Goal: Information Seeking & Learning: Learn about a topic

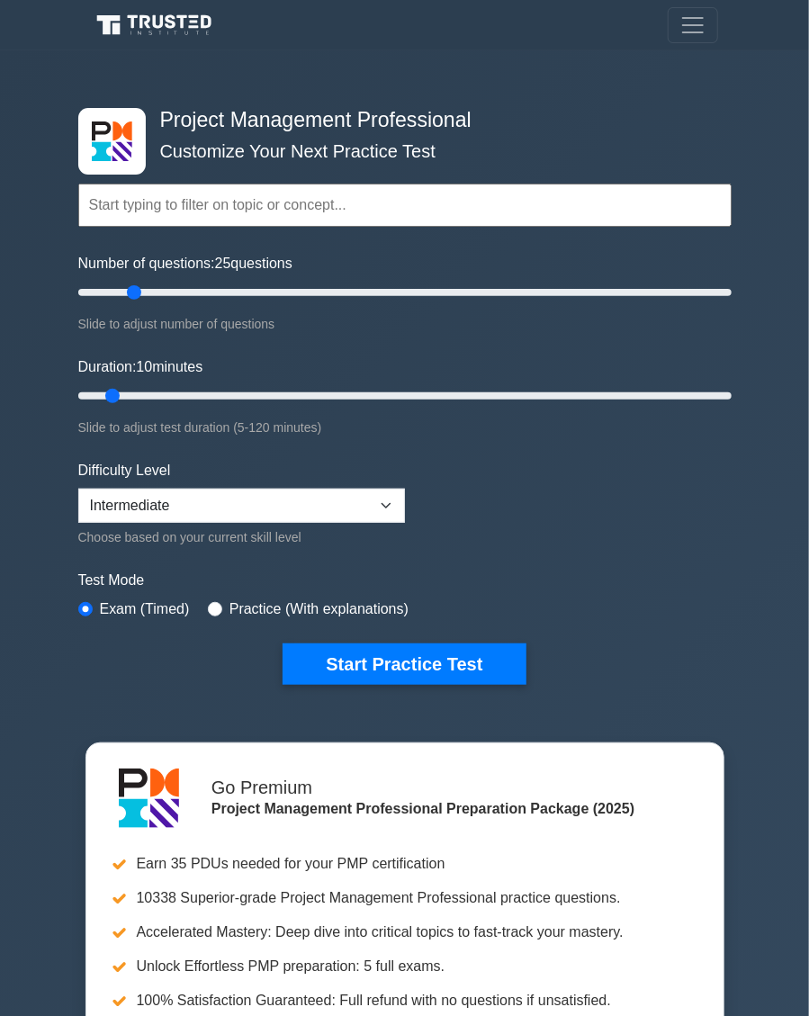
type input "20"
type input "25"
click at [367, 491] on select "Beginner Intermediate Expert" at bounding box center [241, 506] width 327 height 34
select select "expert"
click at [78, 489] on select "Beginner Intermediate Expert" at bounding box center [241, 506] width 327 height 34
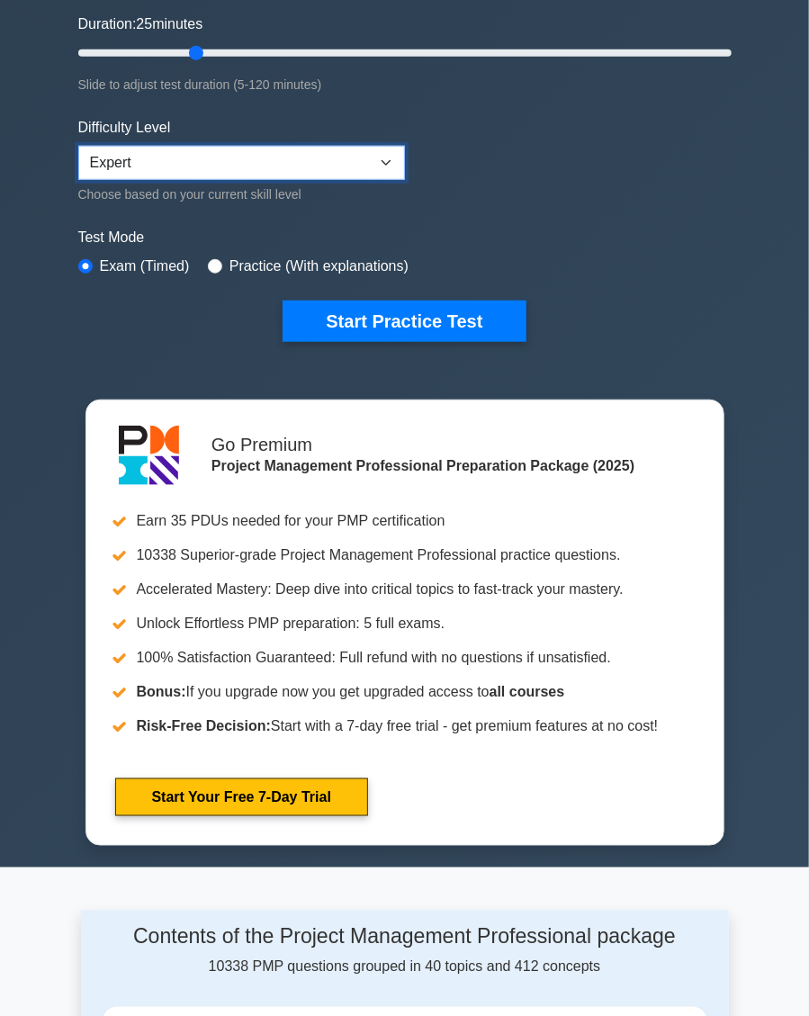
scroll to position [338, 0]
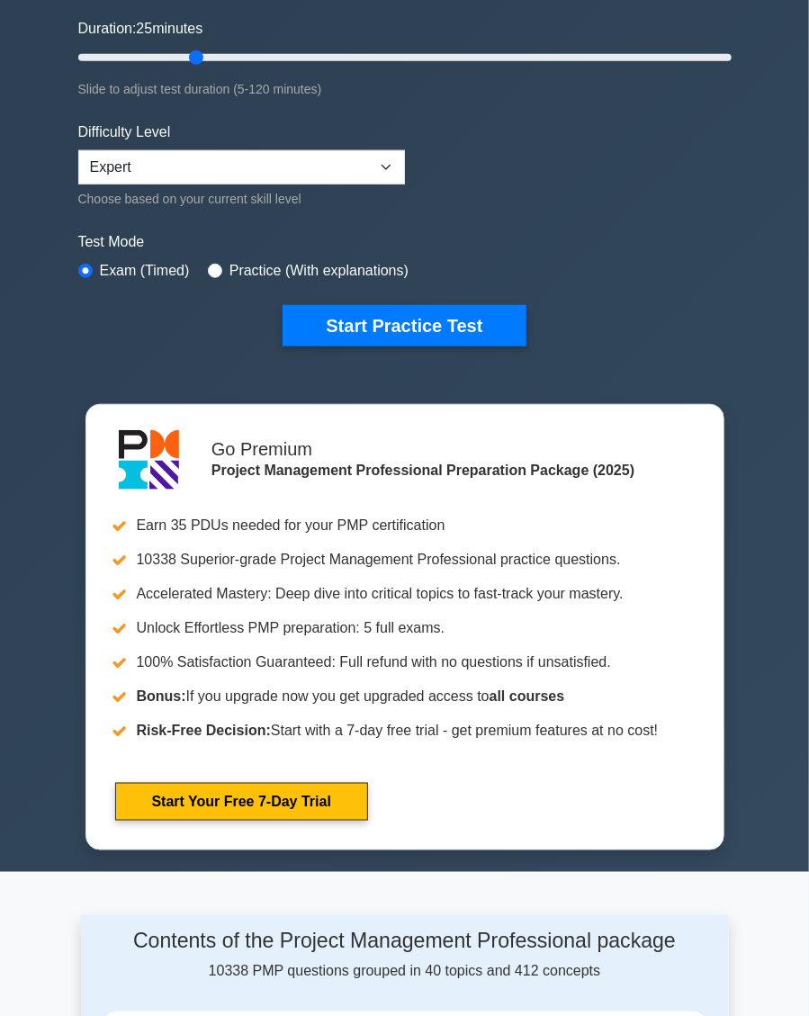
click at [477, 314] on button "Start Practice Test" at bounding box center [404, 325] width 243 height 41
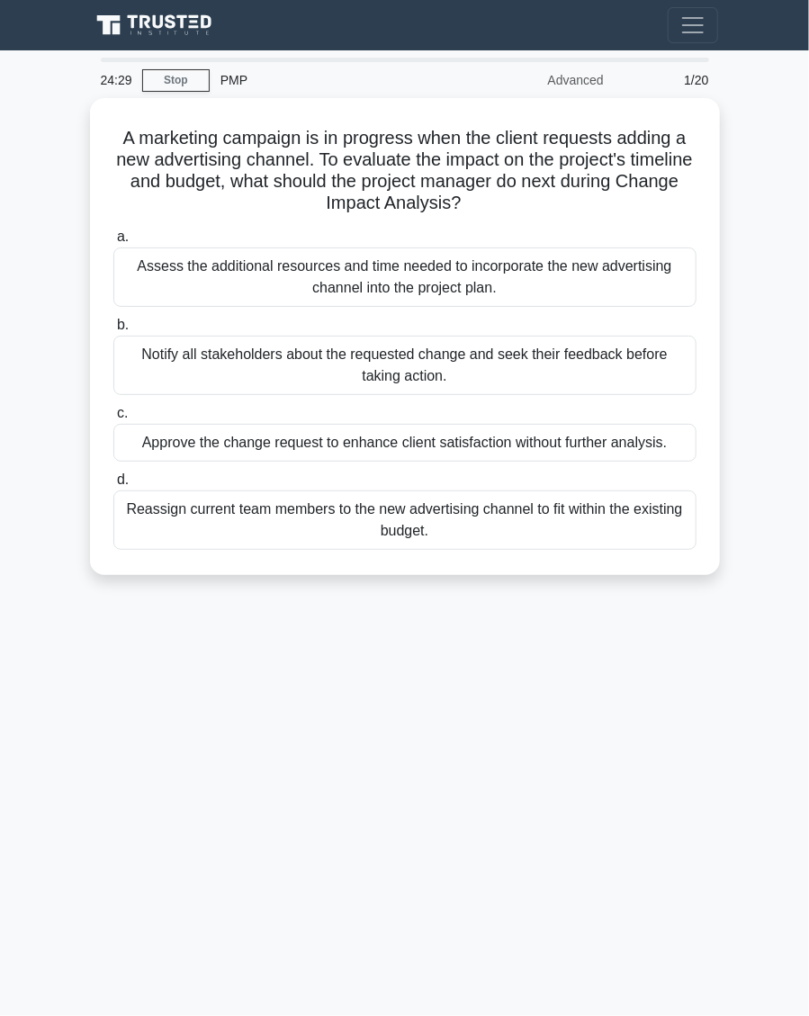
click at [618, 281] on div "Assess the additional resources and time needed to incorporate the new advertis…" at bounding box center [404, 277] width 583 height 59
click at [113, 243] on input "a. Assess the additional resources and time needed to incorporate the new adver…" at bounding box center [113, 237] width 0 height 12
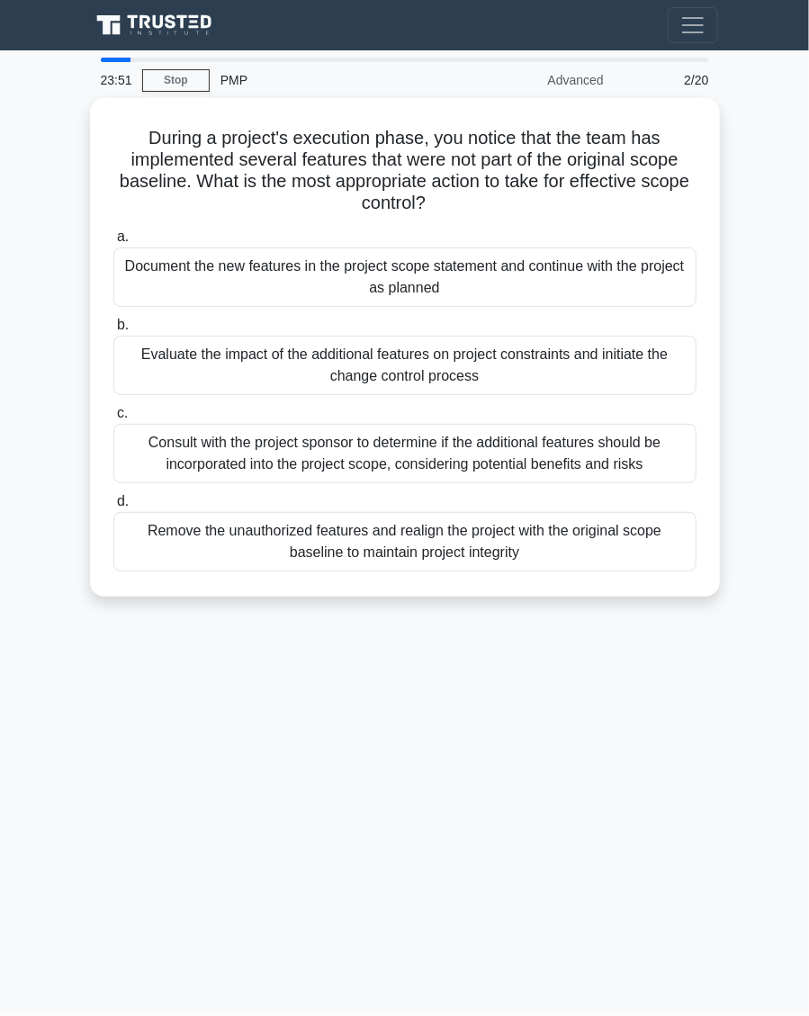
click at [644, 455] on div "Consult with the project sponsor to determine if the additional features should…" at bounding box center [404, 453] width 583 height 59
click at [113, 419] on input "c. Consult with the project sponsor to determine if the additional features sho…" at bounding box center [113, 414] width 0 height 12
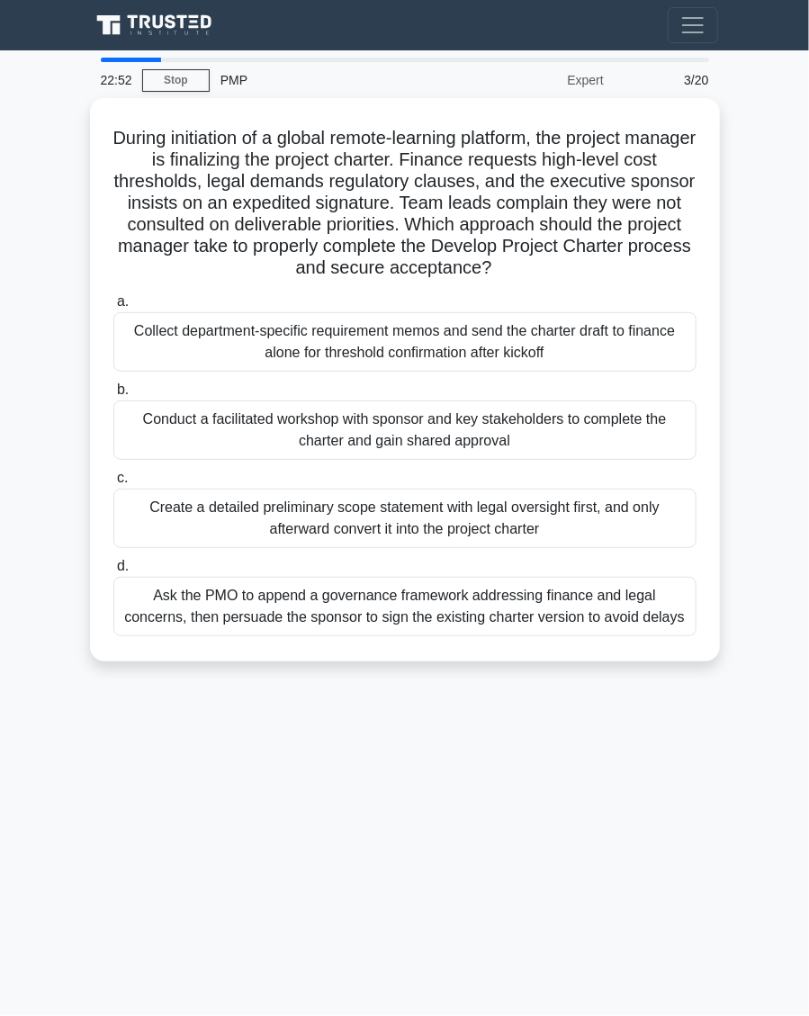
copy div "During initiation of a global remote-learning platform, the project manager is …"
click at [475, 418] on div "Conduct a facilitated workshop with sponsor and key stakeholders to complete th…" at bounding box center [404, 430] width 583 height 59
click at [113, 396] on input "b. Conduct a facilitated workshop with sponsor and key stakeholders to complete…" at bounding box center [113, 390] width 0 height 12
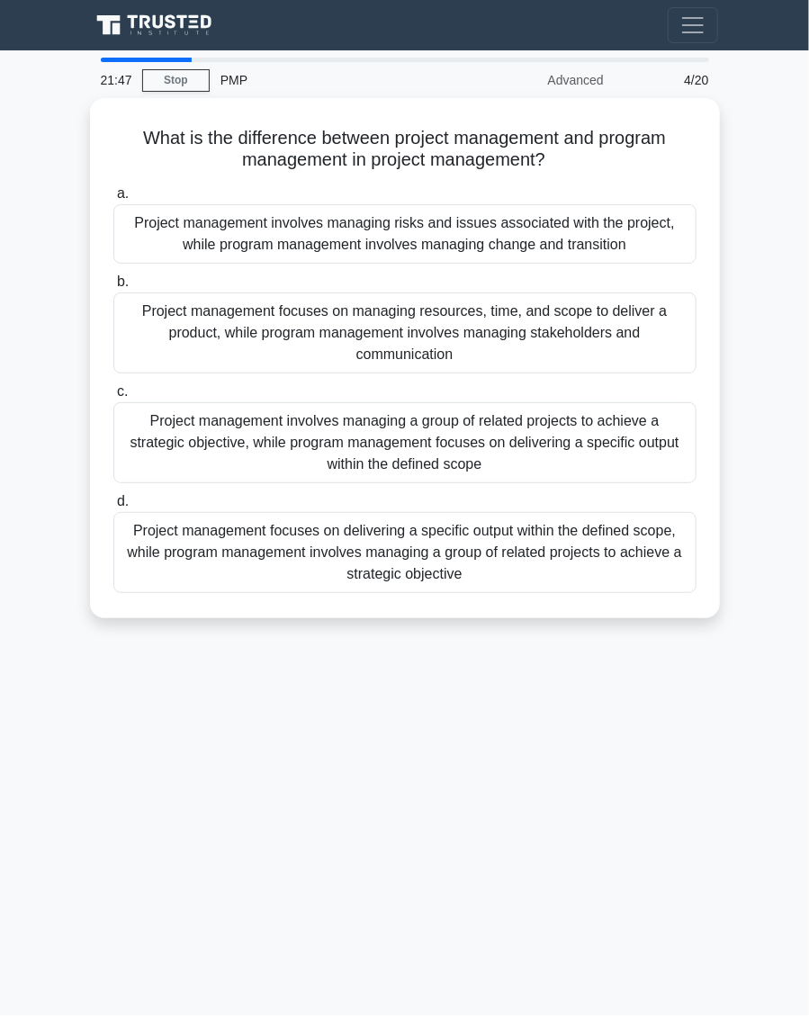
copy div "What is the difference between project management and program management in pro…"
click at [572, 534] on div "Project management focuses on delivering a specific output within the defined s…" at bounding box center [404, 552] width 583 height 81
click at [113, 508] on input "d. Project management focuses on delivering a specific output within the define…" at bounding box center [113, 502] width 0 height 12
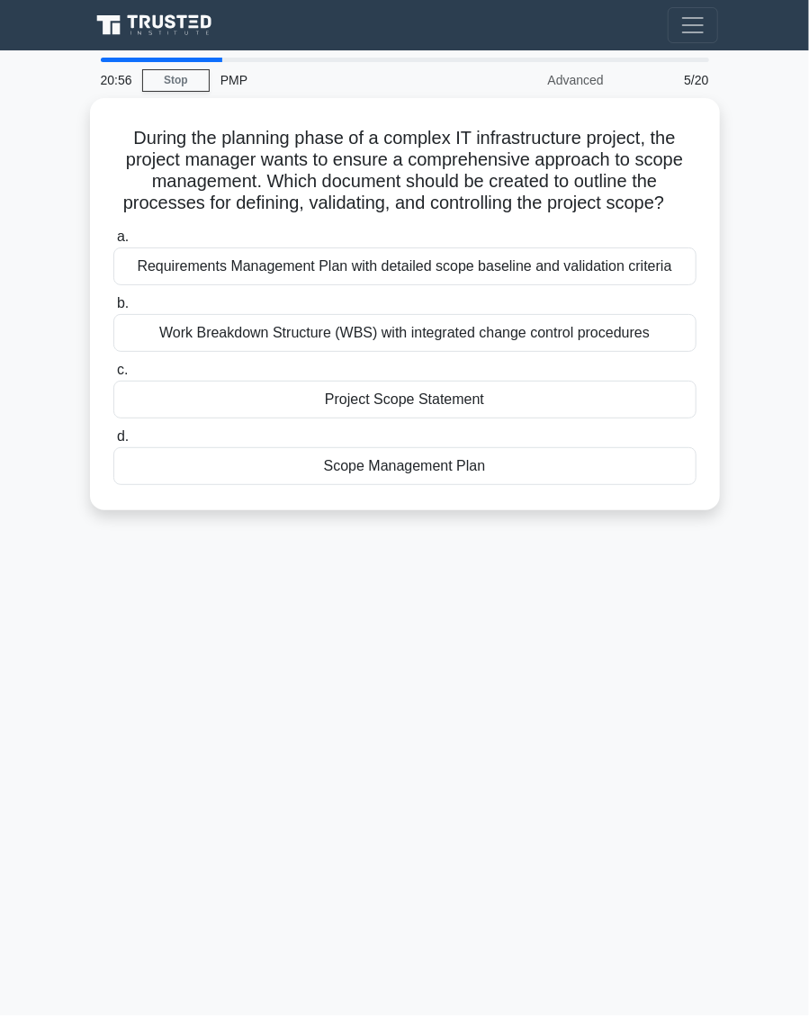
copy div "During the planning phase of a complex IT infrastructure project, the project m…"
click at [599, 322] on div "Work Breakdown Structure (WBS) with integrated change control procedures" at bounding box center [404, 333] width 583 height 38
click at [113, 310] on input "b. Work Breakdown Structure (WBS) with integrated change control procedures" at bounding box center [113, 304] width 0 height 12
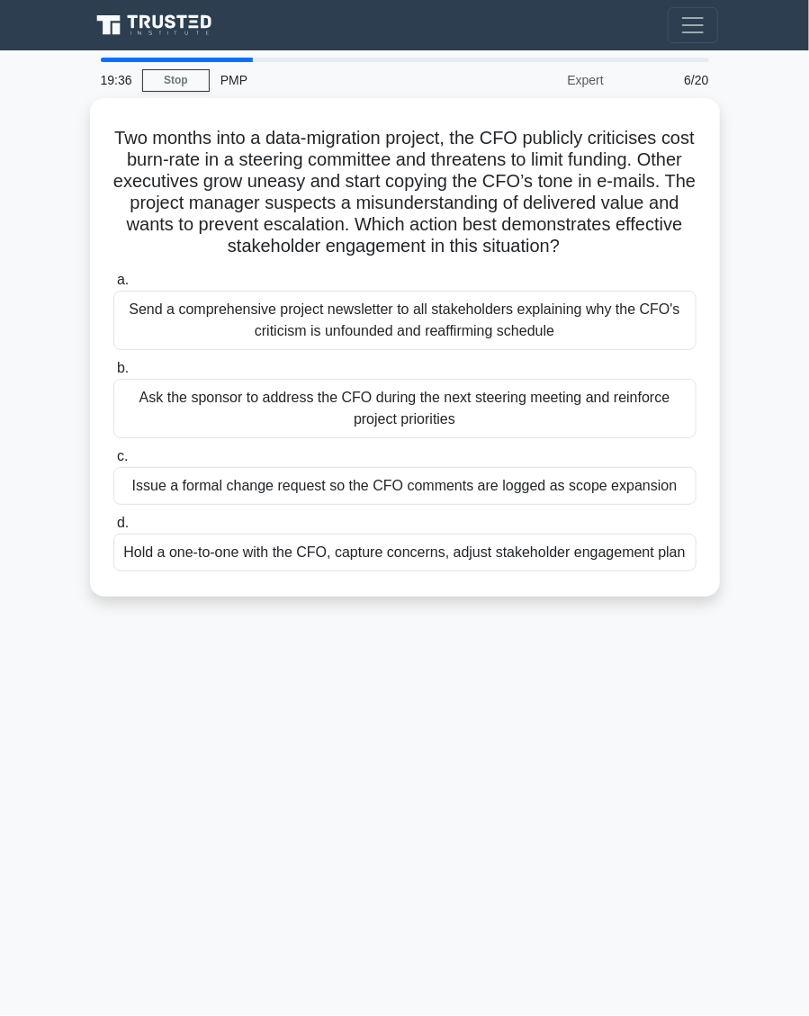
scroll to position [11, 0]
copy div "Two months into a data-migration project, the CFO publicly criticises cost burn…"
click at [619, 534] on div "Hold a one-to-one with the CFO, capture concerns, adjust stakeholder engagement…" at bounding box center [404, 553] width 583 height 38
click at [113, 526] on input "d. Hold a one-to-one with the CFO, capture concerns, adjust stakeholder engagem…" at bounding box center [113, 524] width 0 height 12
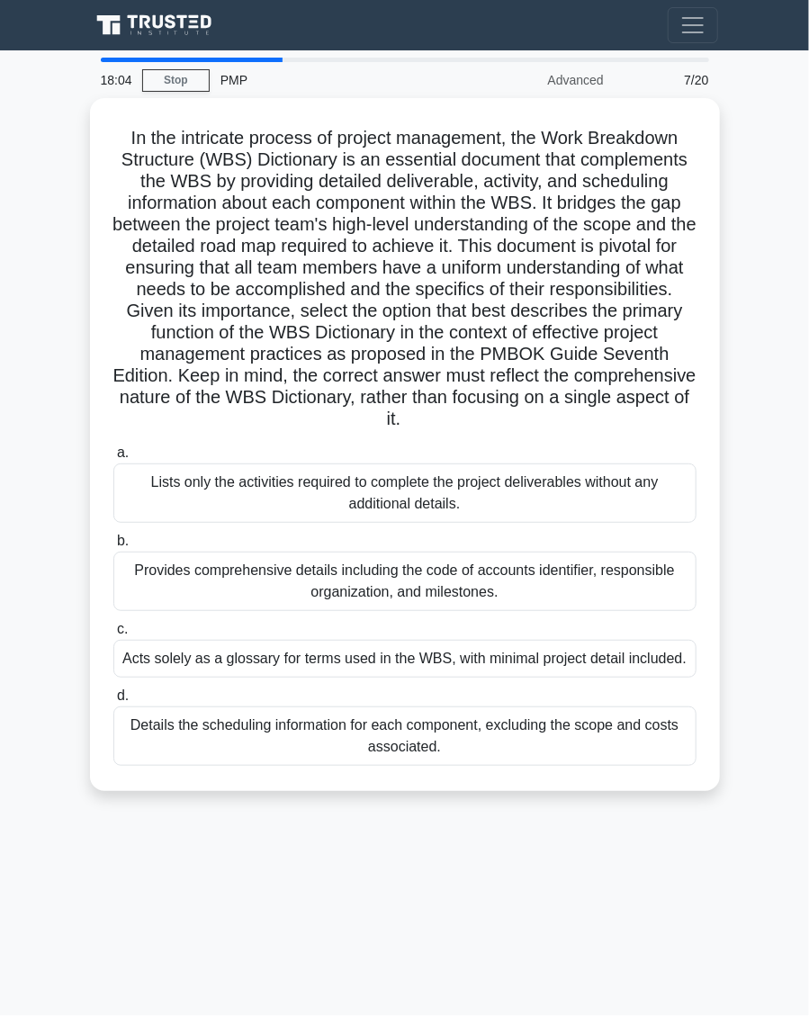
scroll to position [2, 0]
copy div "In the intricate process of project management, the Work Breakdown Structure (W…"
click at [462, 568] on div "Provides comprehensive details including the code of accounts identifier, respo…" at bounding box center [404, 581] width 583 height 59
click at [113, 547] on input "b. Provides comprehensive details including the code of accounts identifier, re…" at bounding box center [113, 542] width 0 height 12
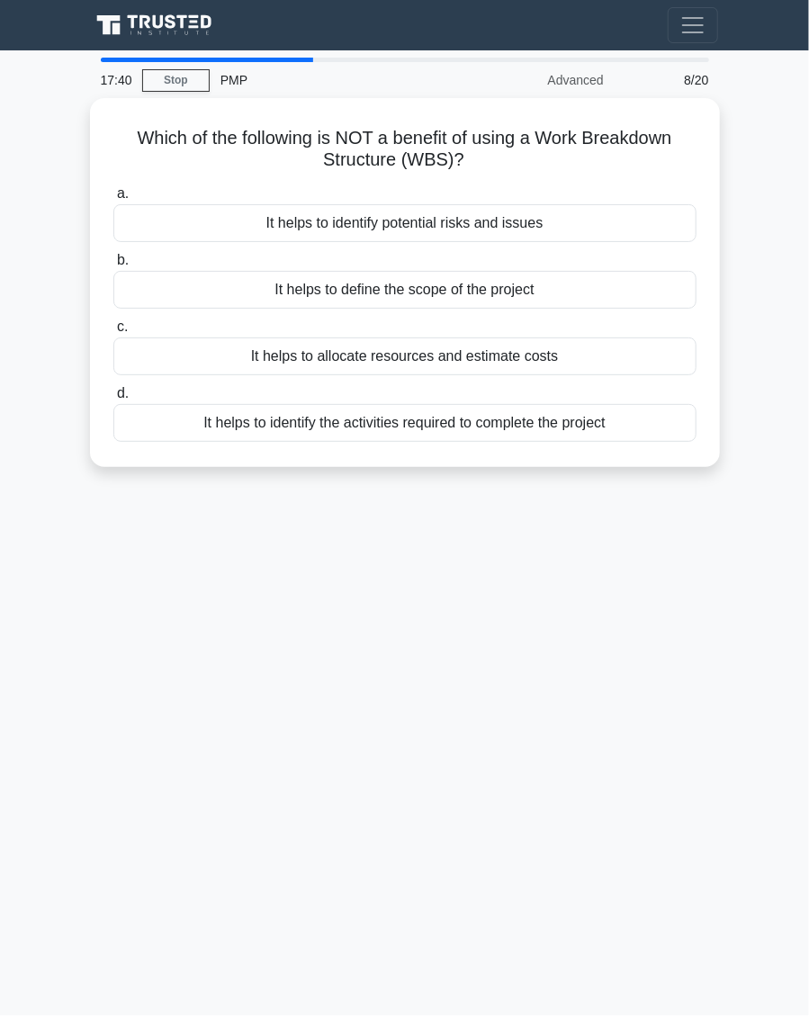
scroll to position [0, 0]
click at [671, 215] on div "It helps to identify potential risks and issues" at bounding box center [404, 223] width 583 height 38
click at [113, 200] on input "a. It helps to identify potential risks and issues" at bounding box center [113, 194] width 0 height 12
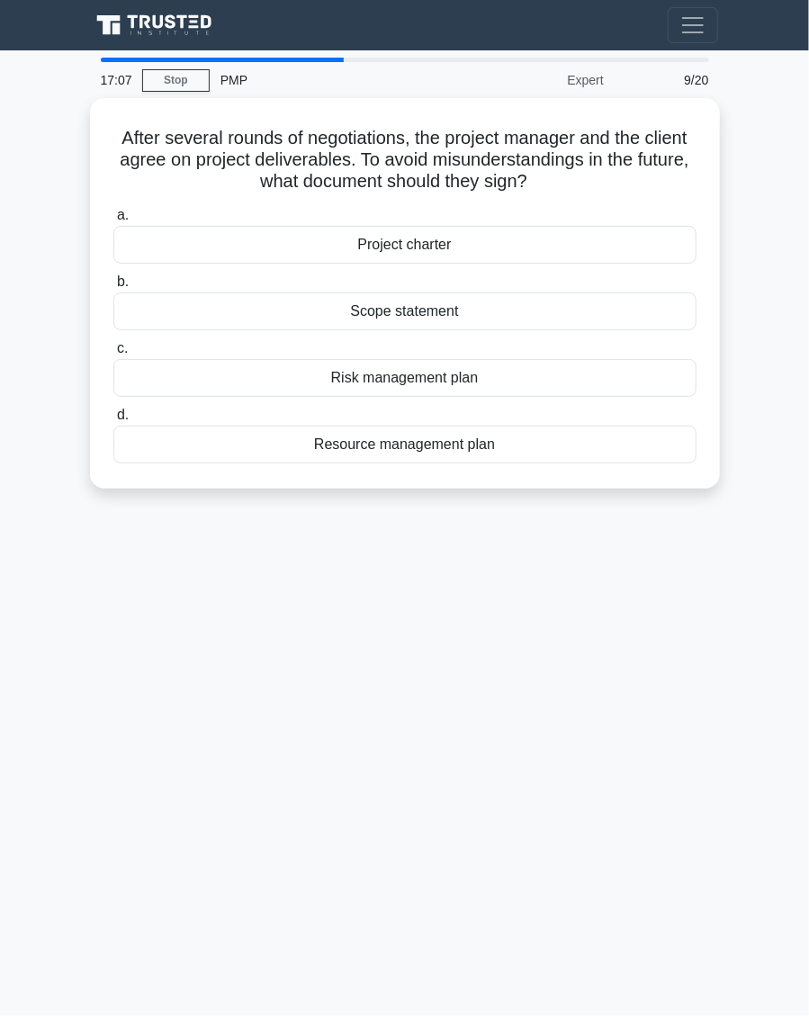
click at [583, 309] on div "Scope statement" at bounding box center [404, 312] width 583 height 38
click at [113, 288] on input "b. Scope statement" at bounding box center [113, 282] width 0 height 12
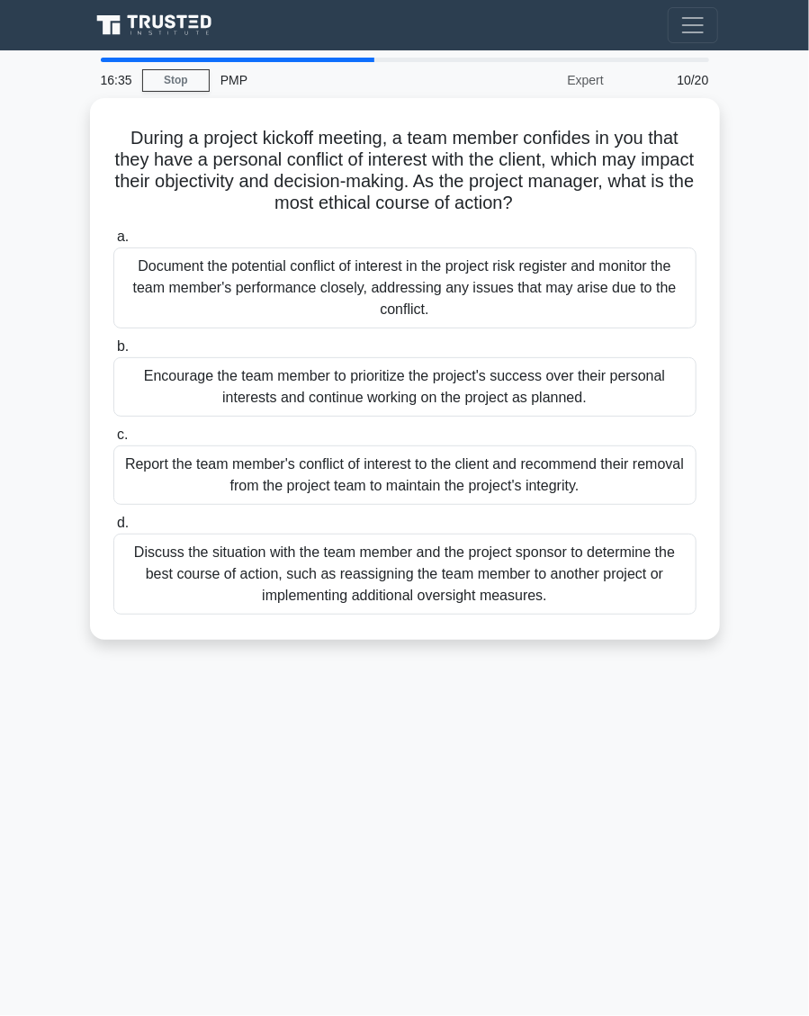
click at [620, 574] on div "Discuss the situation with the team member and the project sponsor to determine…" at bounding box center [404, 574] width 583 height 81
click at [113, 529] on input "d. Discuss the situation with the team member and the project sponsor to determ…" at bounding box center [113, 524] width 0 height 12
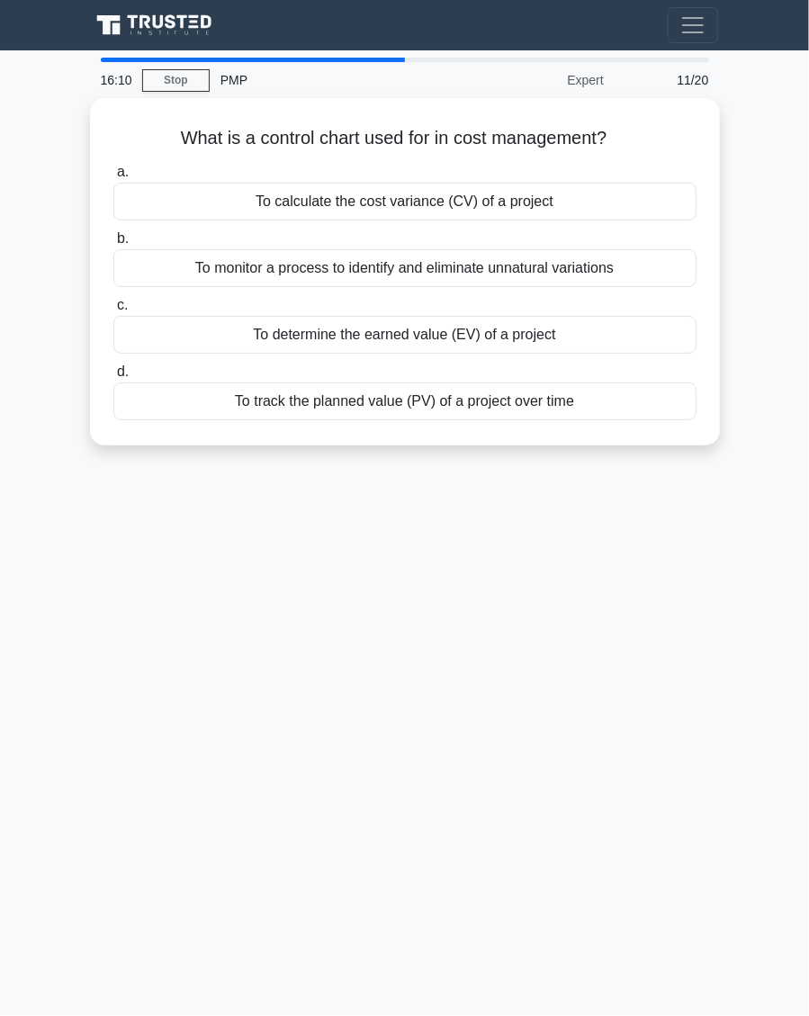
copy div "What is a control chart used for in cost management? .spinner_0XTQ{transform-or…"
click at [591, 249] on div "To monitor a process to identify and eliminate unnatural variations" at bounding box center [404, 268] width 583 height 38
click at [113, 245] on input "b. To monitor a process to identify and eliminate unnatural variations" at bounding box center [113, 239] width 0 height 12
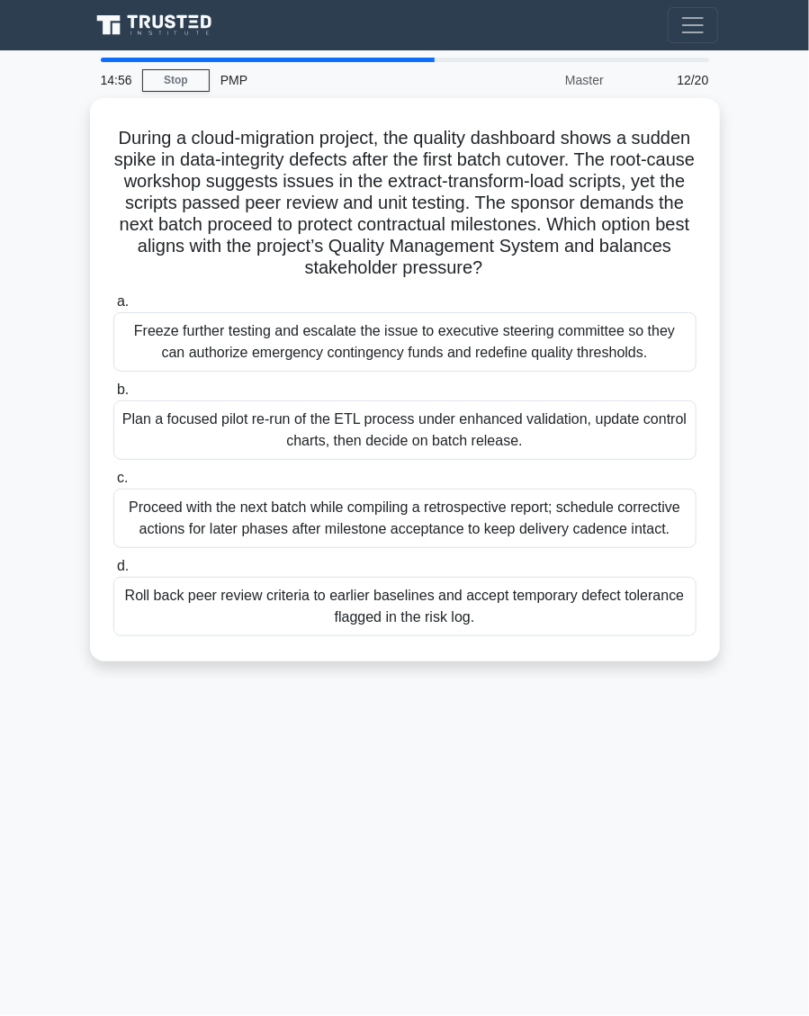
scroll to position [9, 0]
click at [648, 437] on div "Plan a focused pilot re-run of the ETL process under enhanced validation, updat…" at bounding box center [404, 430] width 583 height 59
click at [113, 396] on input "b. Plan a focused pilot re-run of the ETL process under enhanced validation, up…" at bounding box center [113, 390] width 0 height 12
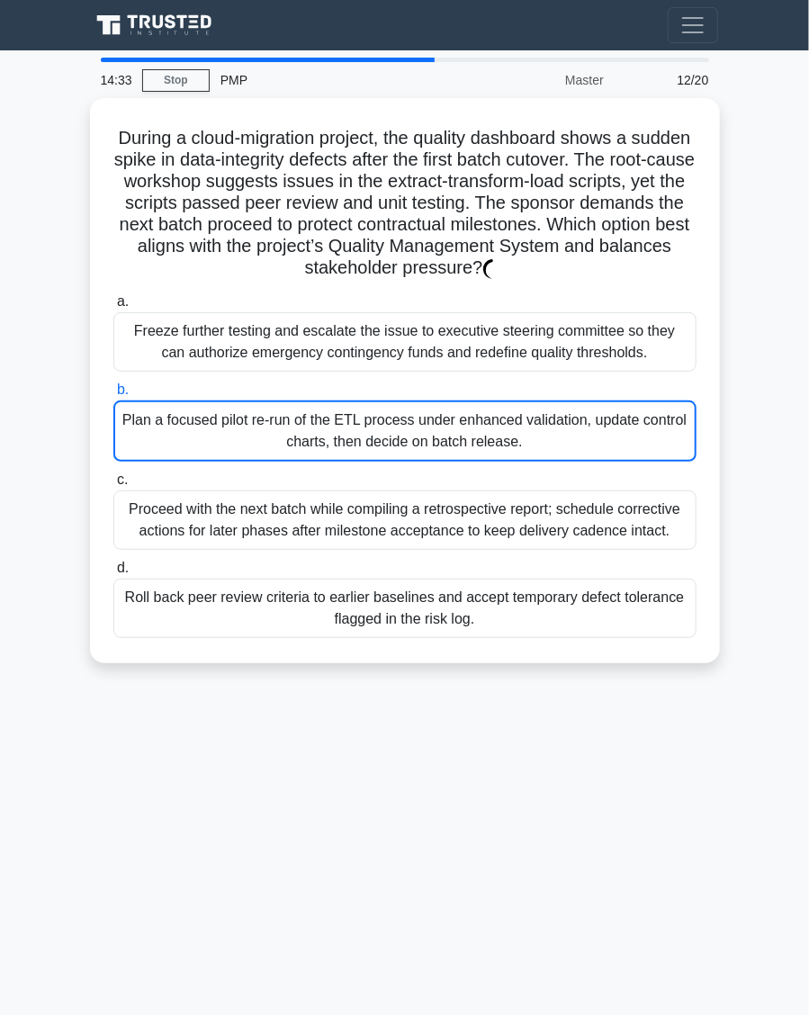
scroll to position [0, 0]
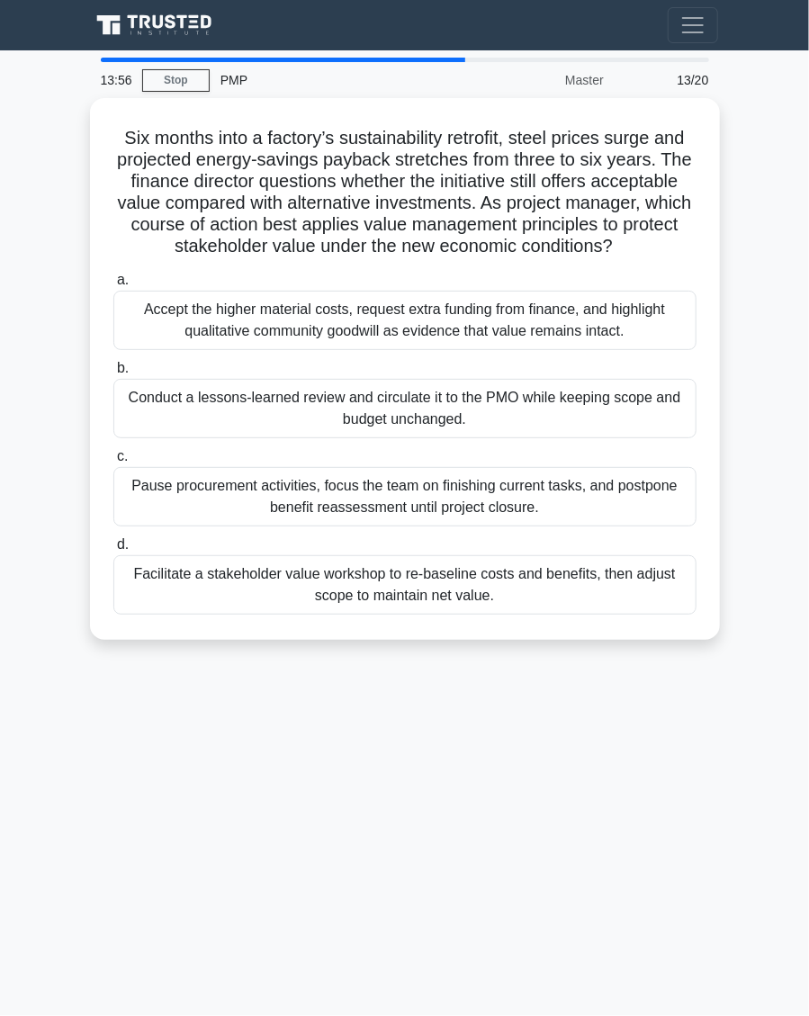
click at [645, 590] on div "Facilitate a stakeholder value workshop to re-baseline costs and benefits, then…" at bounding box center [404, 584] width 583 height 59
click at [113, 551] on input "d. Facilitate a stakeholder value workshop to re-baseline costs and benefits, t…" at bounding box center [113, 545] width 0 height 12
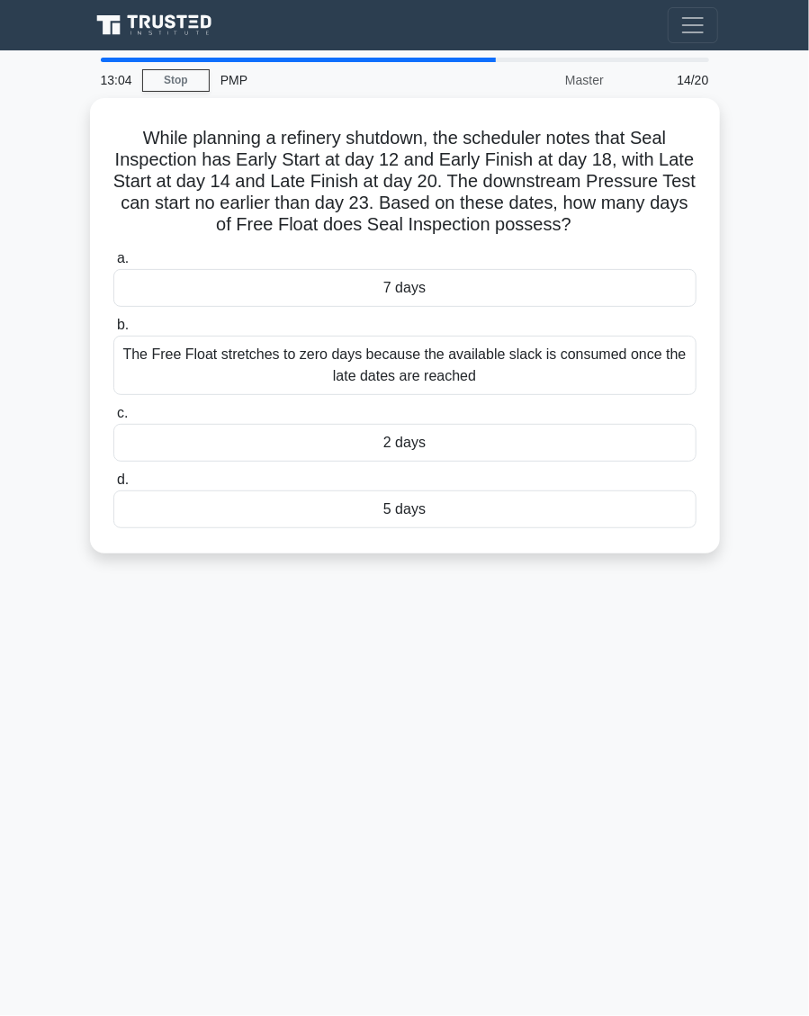
copy div "While planning a refinery shutdown, the scheduler notes that Seal Inspection ha…"
click at [518, 510] on div "5 days" at bounding box center [404, 510] width 583 height 38
click at [113, 486] on input "d. 5 days" at bounding box center [113, 480] width 0 height 12
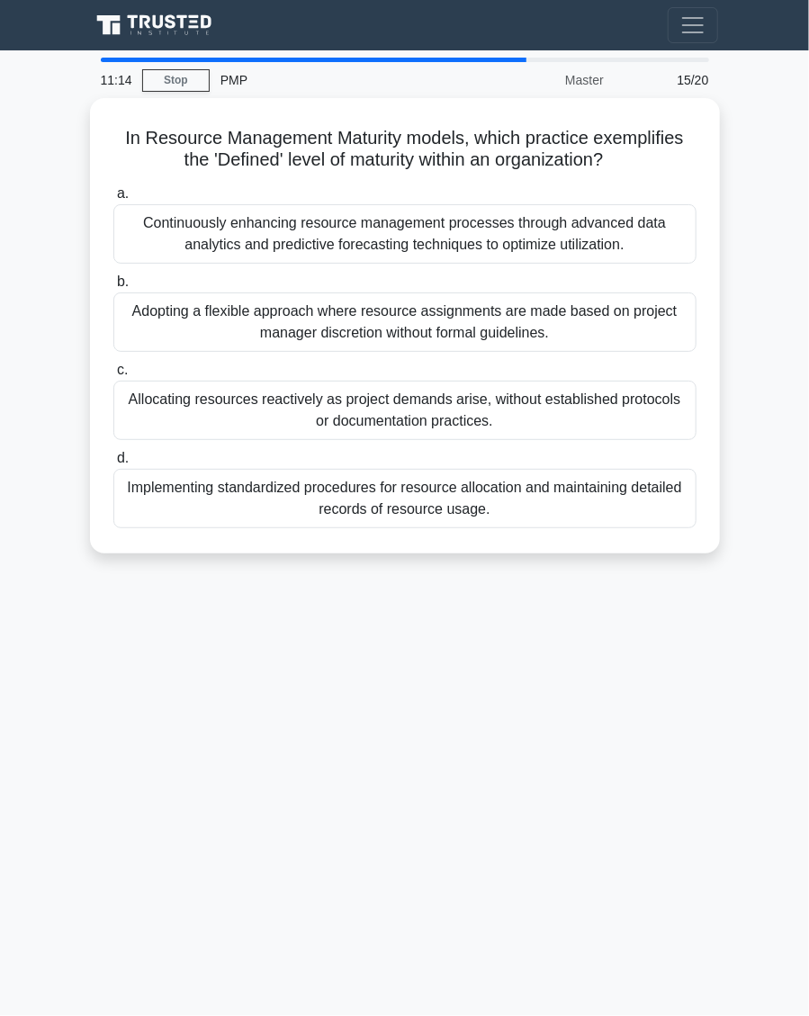
click at [672, 234] on div "Continuously enhancing resource management processes through advanced data anal…" at bounding box center [404, 233] width 583 height 59
click at [113, 200] on input "a. Continuously enhancing resource management processes through advanced data a…" at bounding box center [113, 194] width 0 height 12
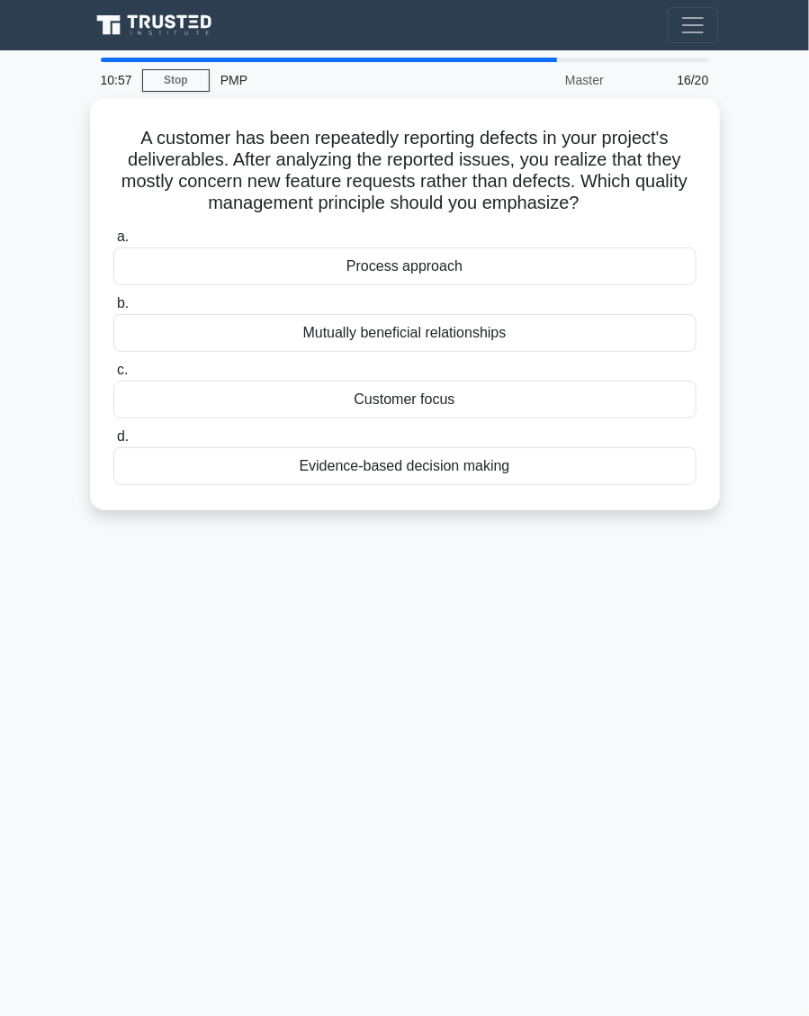
click at [657, 462] on div "Evidence-based decision making" at bounding box center [404, 466] width 583 height 38
click at [113, 443] on input "d. Evidence-based decision making" at bounding box center [113, 437] width 0 height 12
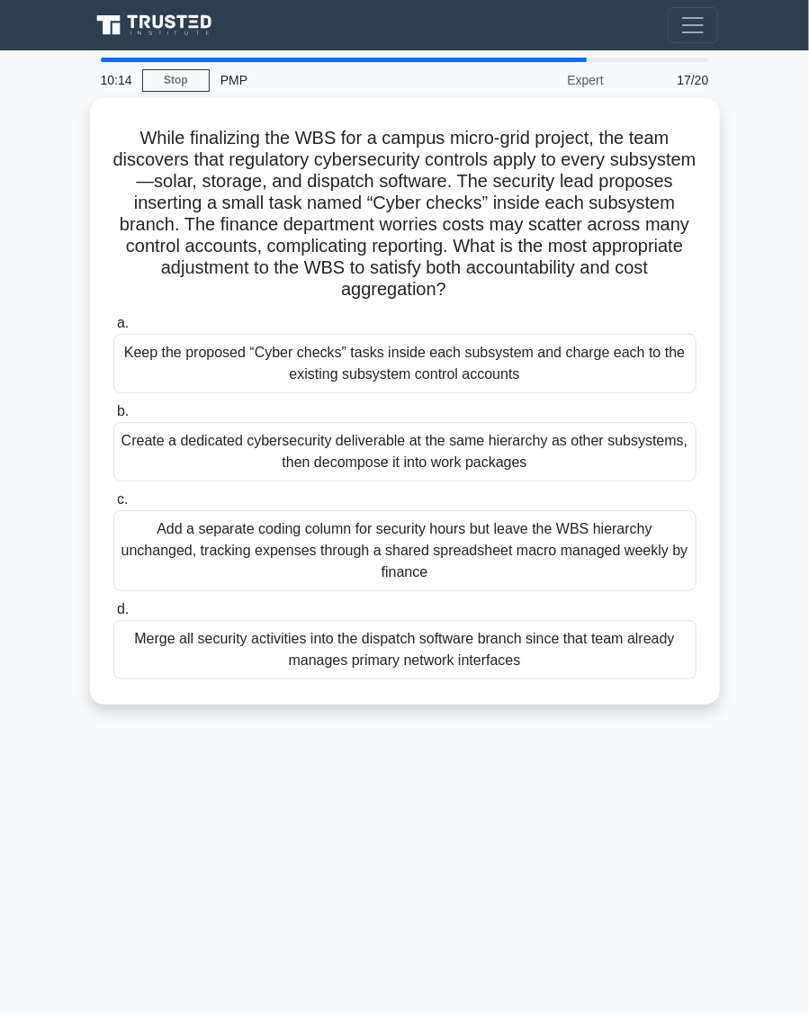
click at [656, 450] on div "Create a dedicated cybersecurity deliverable at the same hierarchy as other sub…" at bounding box center [404, 451] width 583 height 59
click at [113, 418] on input "b. Create a dedicated cybersecurity deliverable at the same hierarchy as other …" at bounding box center [113, 412] width 0 height 12
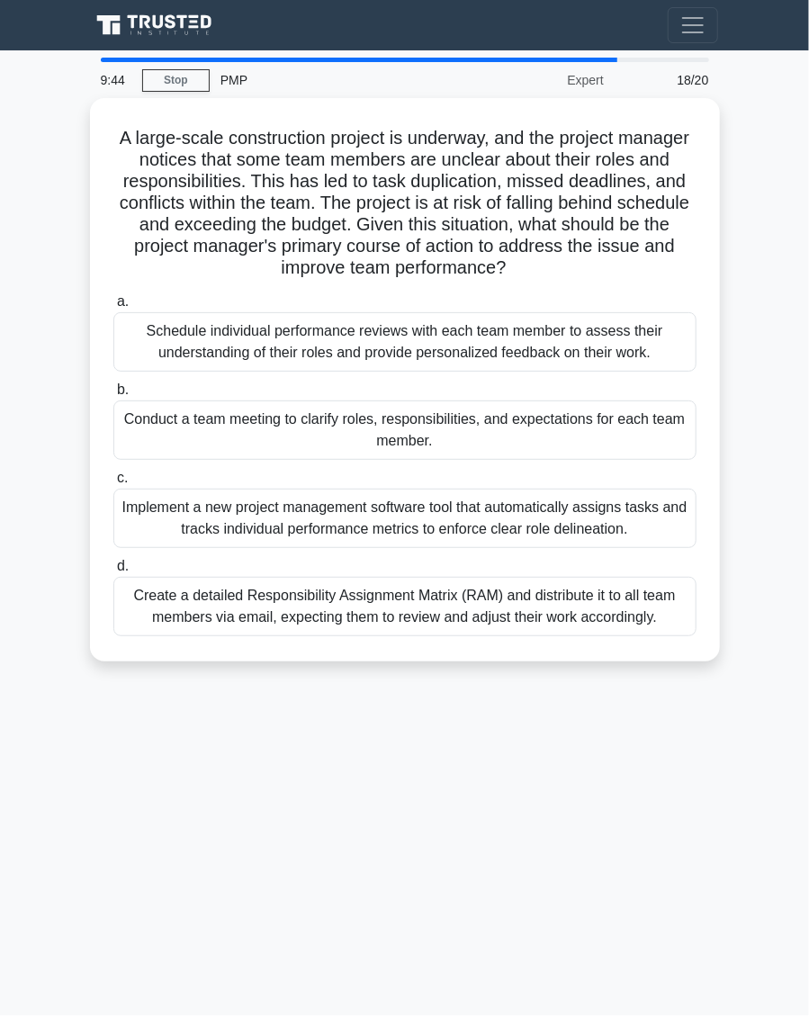
click at [679, 436] on div "Conduct a team meeting to clarify roles, responsibilities, and expectations for…" at bounding box center [404, 430] width 583 height 59
click at [113, 396] on input "b. Conduct a team meeting to clarify roles, responsibilities, and expectations …" at bounding box center [113, 390] width 0 height 12
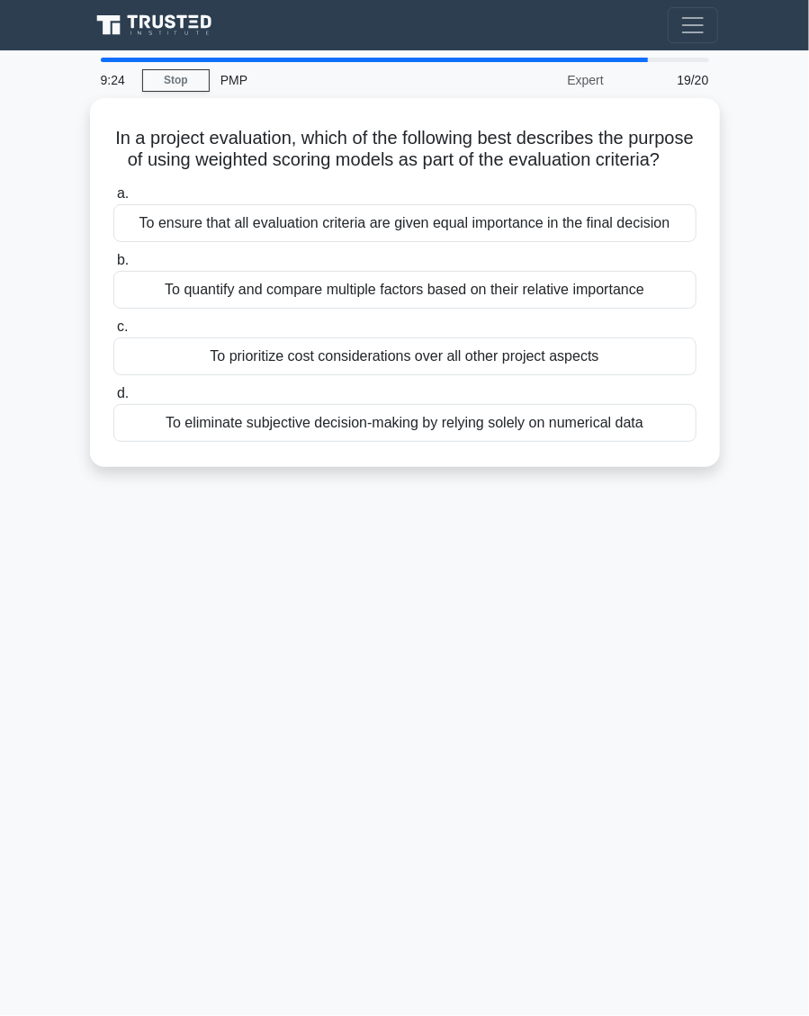
click at [645, 289] on div "To quantify and compare multiple factors based on their relative importance" at bounding box center [404, 290] width 583 height 38
click at [113, 266] on input "b. To quantify and compare multiple factors based on their relative importance" at bounding box center [113, 261] width 0 height 12
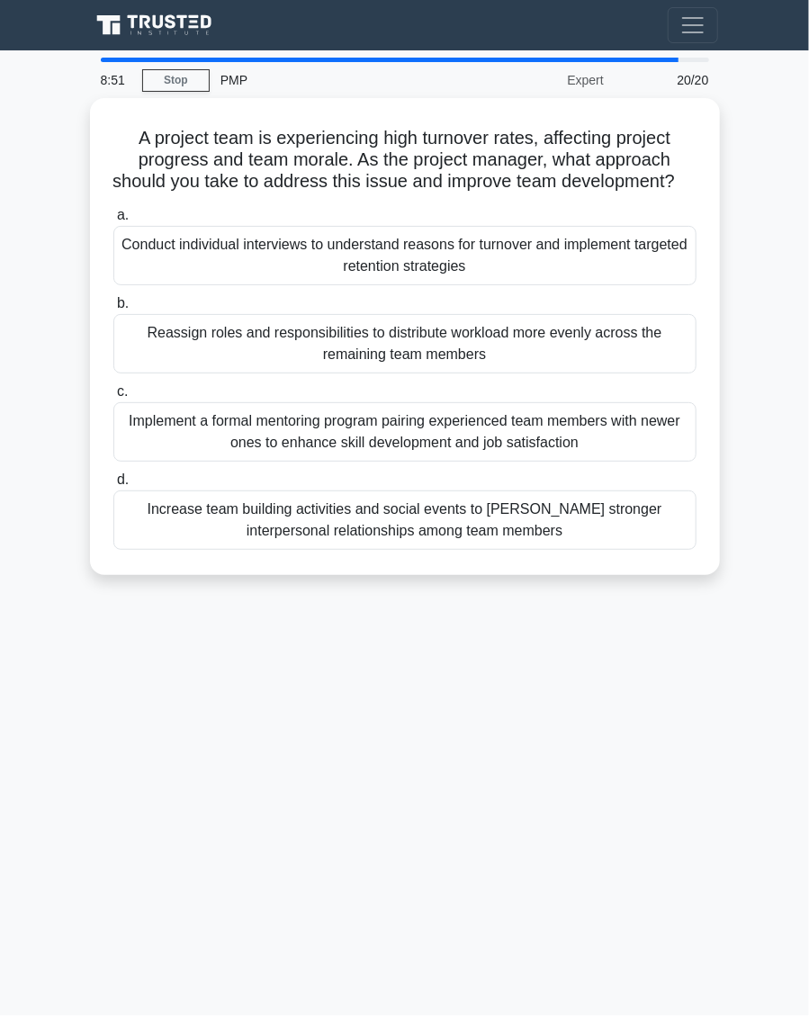
click at [635, 454] on div "Implement a formal mentoring program pairing experienced team members with newe…" at bounding box center [404, 431] width 583 height 59
click at [113, 398] on input "c. Implement a formal mentoring program pairing experienced team members with n…" at bounding box center [113, 392] width 0 height 12
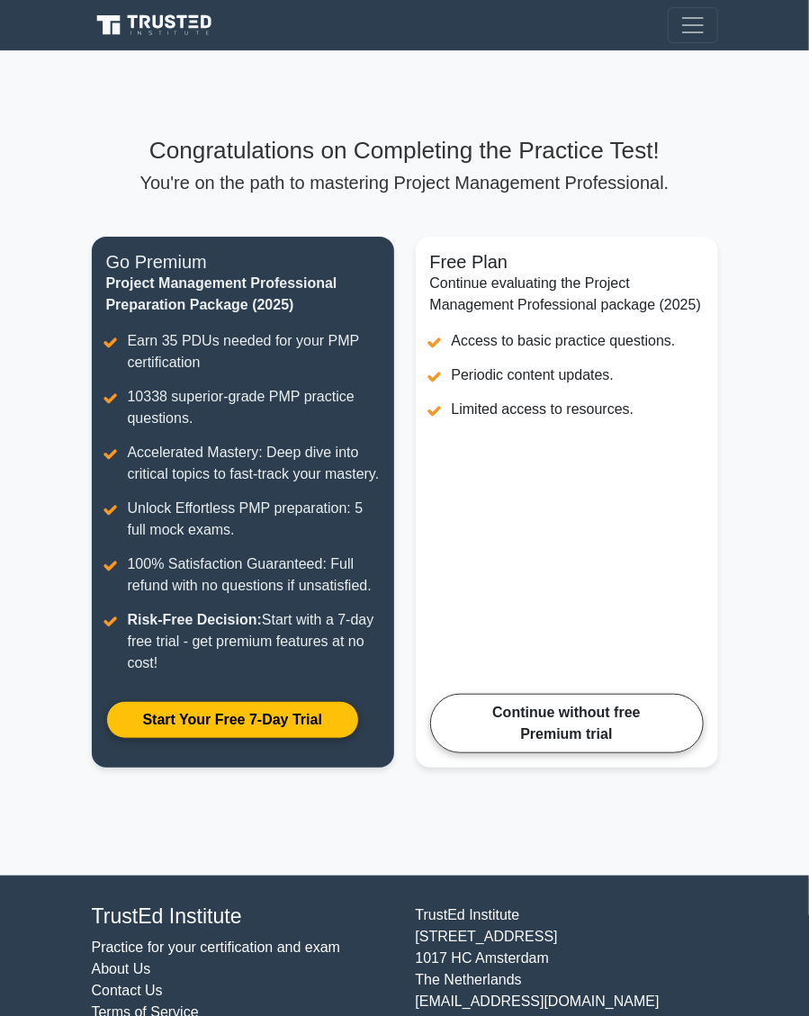
click at [667, 753] on link "Continue without free Premium trial" at bounding box center [567, 723] width 274 height 59
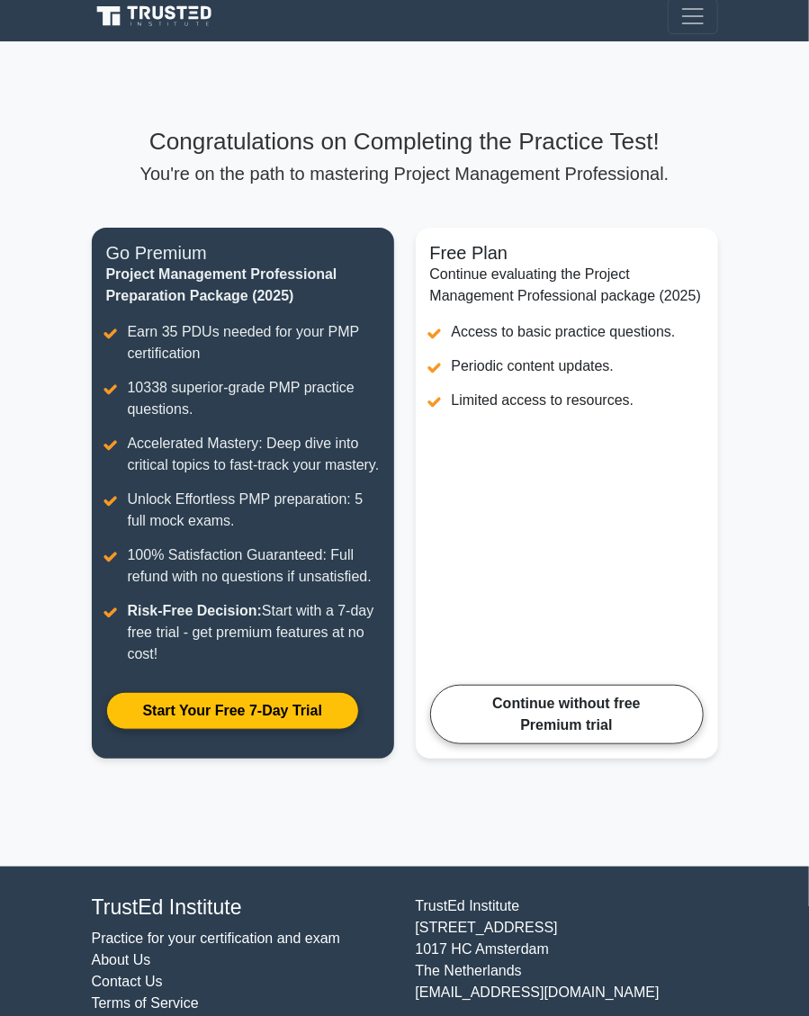
scroll to position [86, 0]
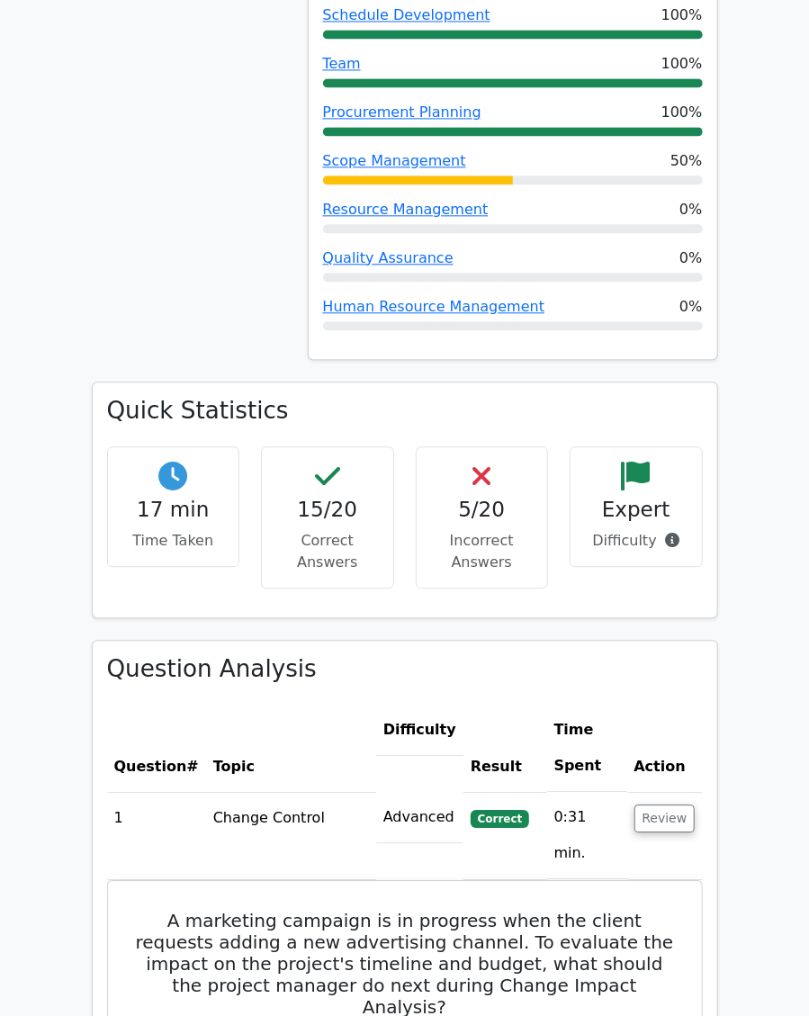
scroll to position [1291, 0]
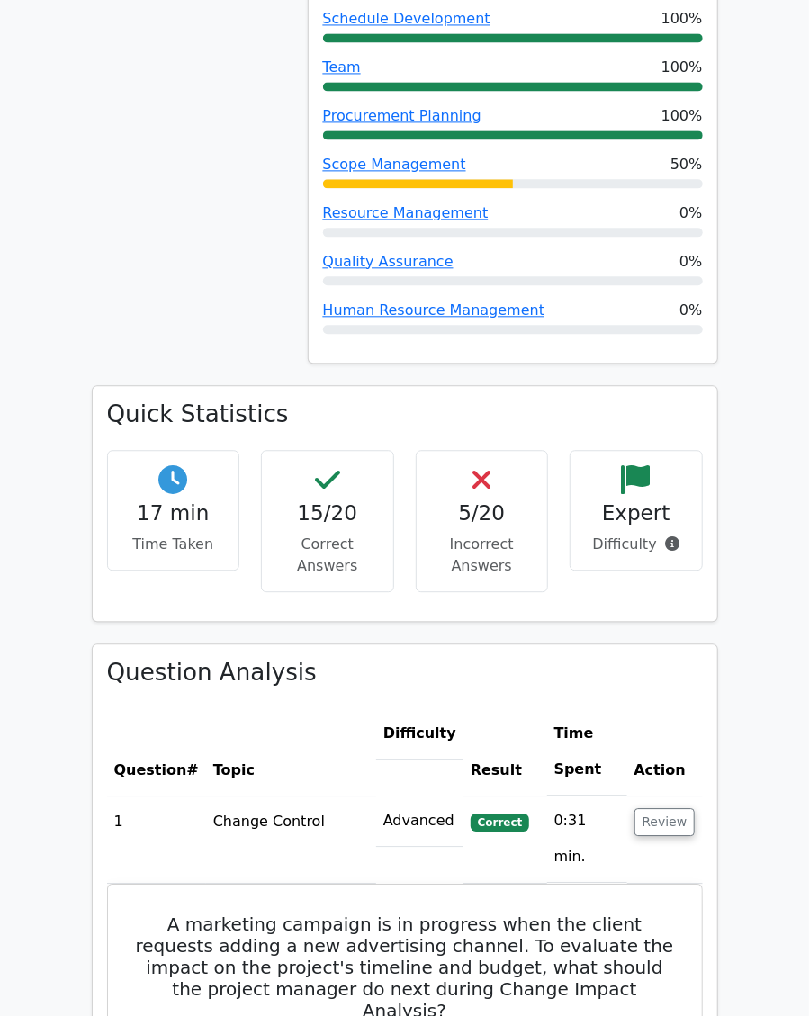
click at [500, 534] on p "Incorrect Answers" at bounding box center [482, 555] width 103 height 43
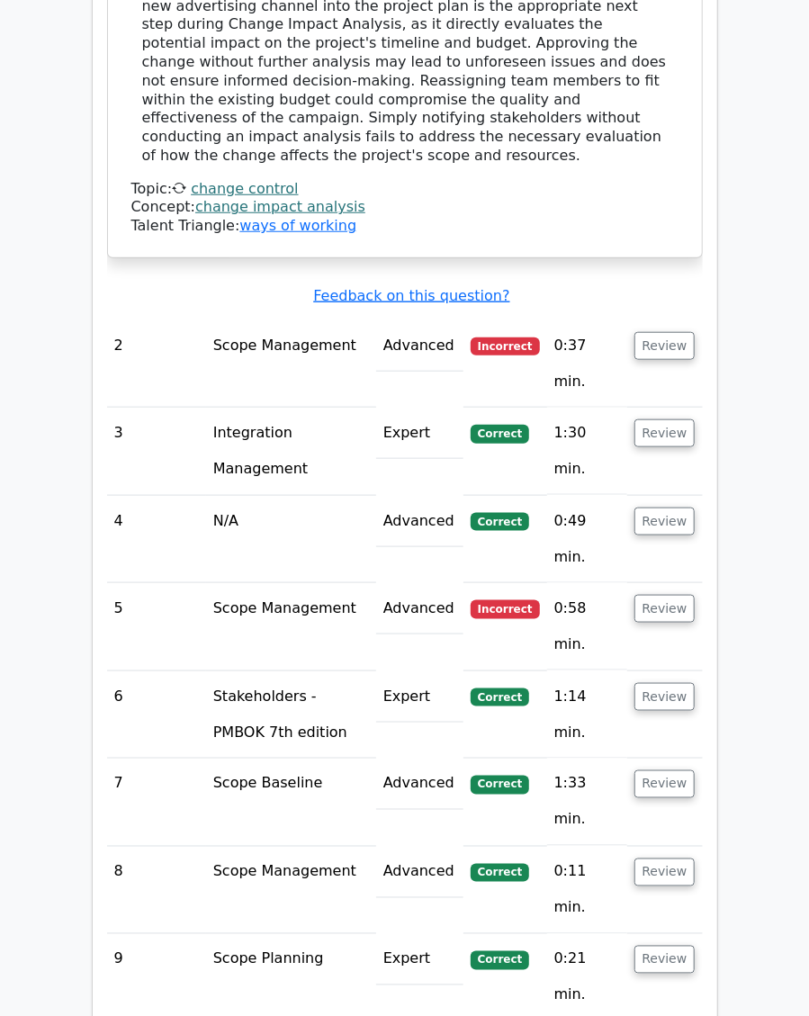
scroll to position [2723, 0]
click at [547, 321] on td "Incorrect" at bounding box center [506, 364] width 84 height 87
click at [680, 333] on button "Review" at bounding box center [665, 347] width 61 height 28
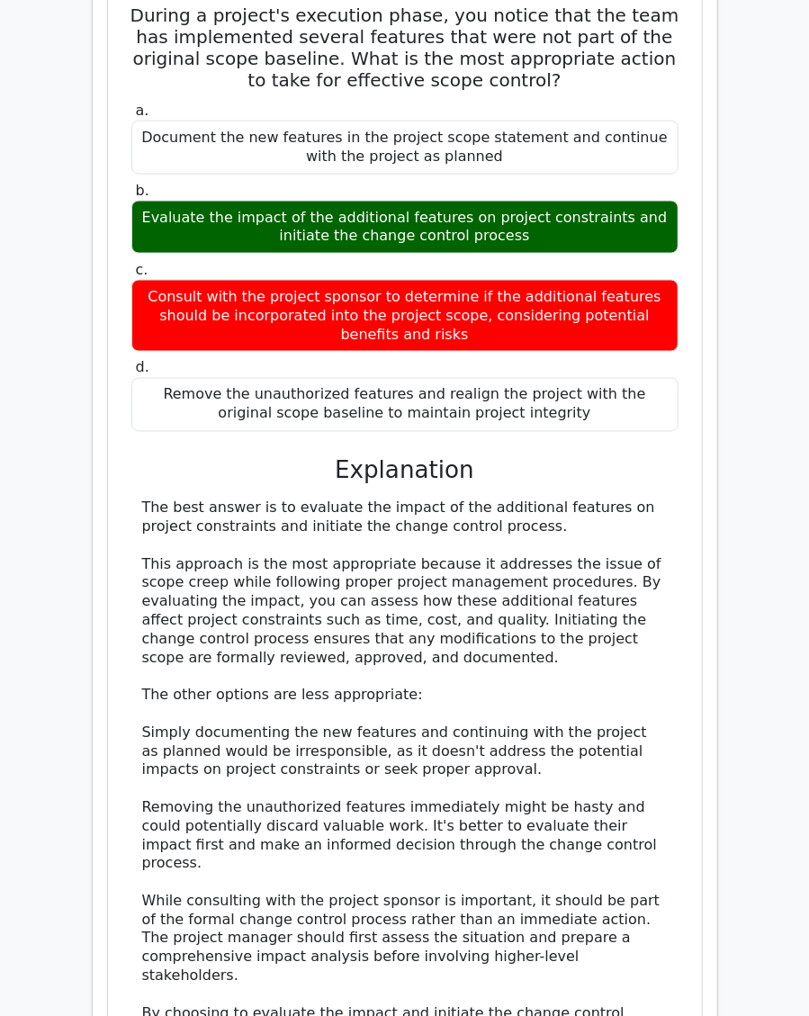
click at [737, 650] on main "Go Premium Project Management Professional Preparation Package (2025) Earn 35 P…" at bounding box center [404, 248] width 809 height 6707
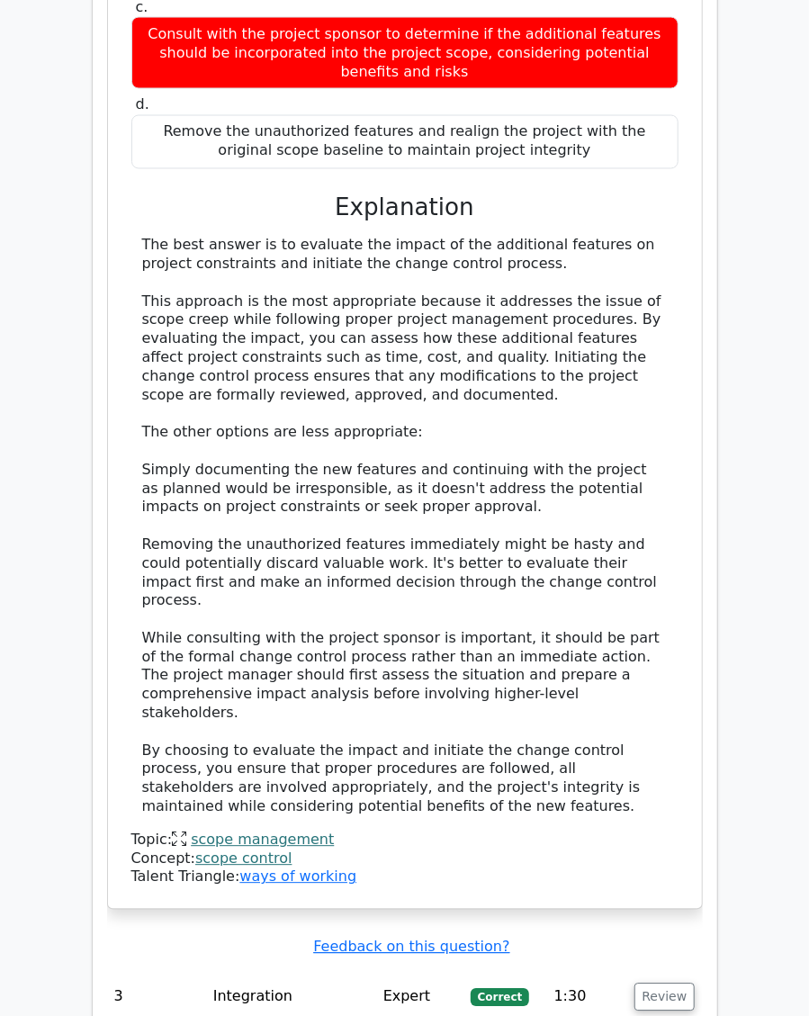
scroll to position [3783, 0]
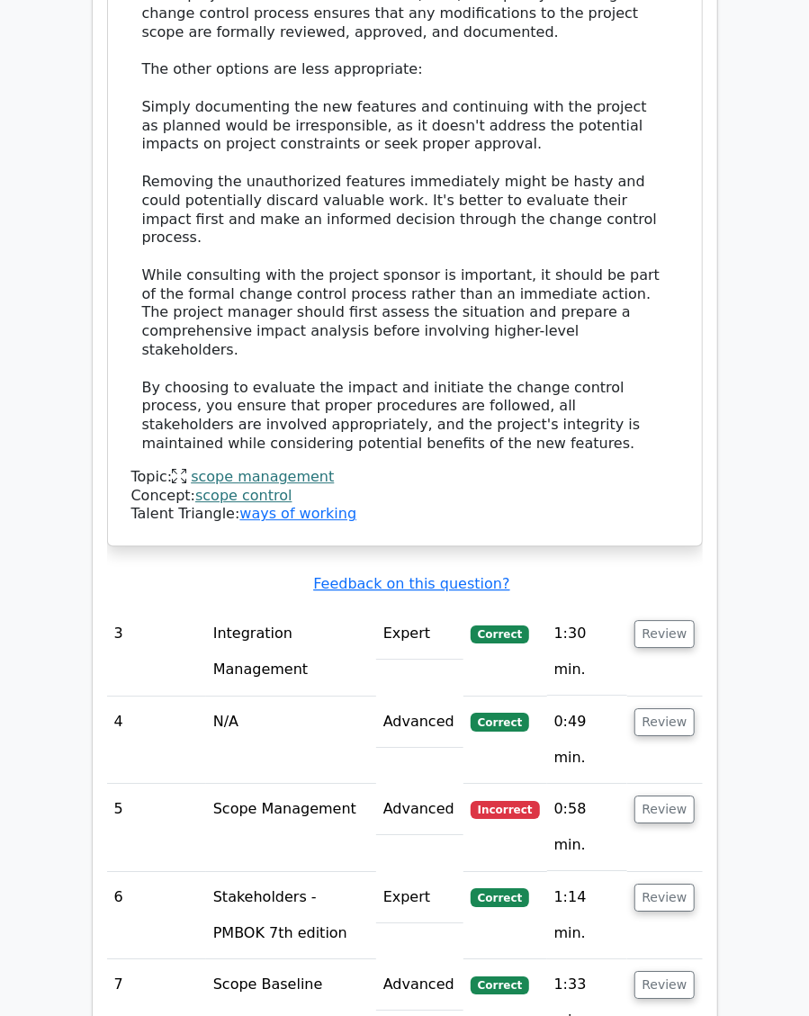
click at [674, 796] on button "Review" at bounding box center [665, 810] width 61 height 28
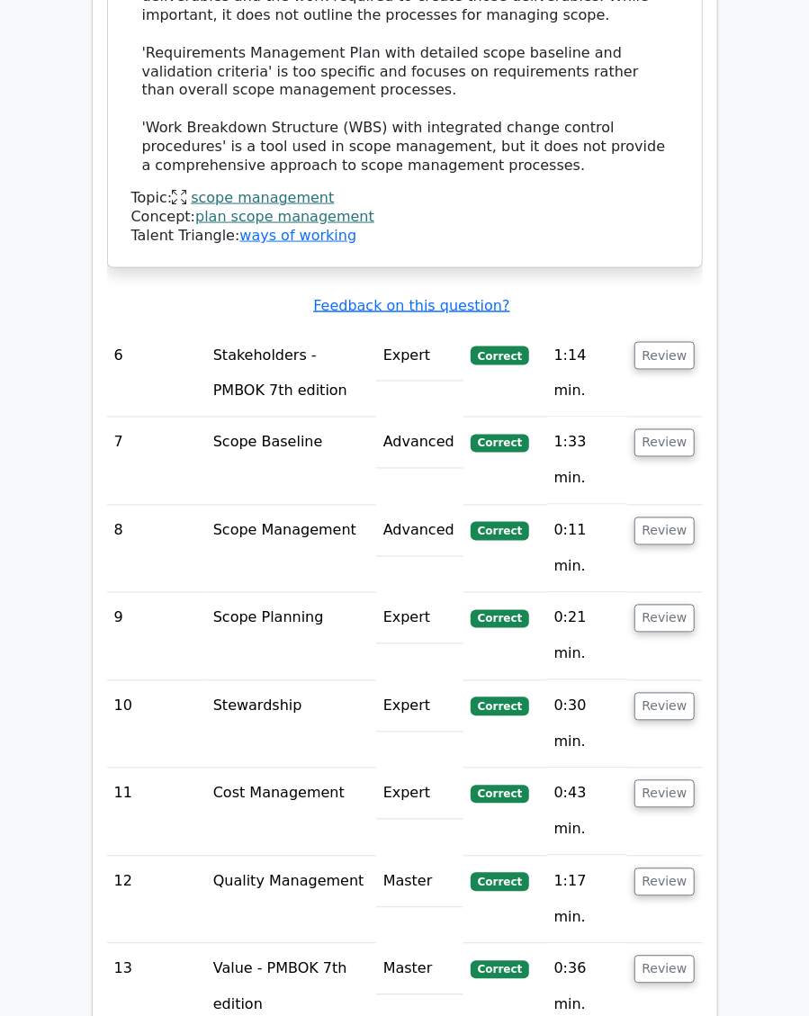
scroll to position [5474, 0]
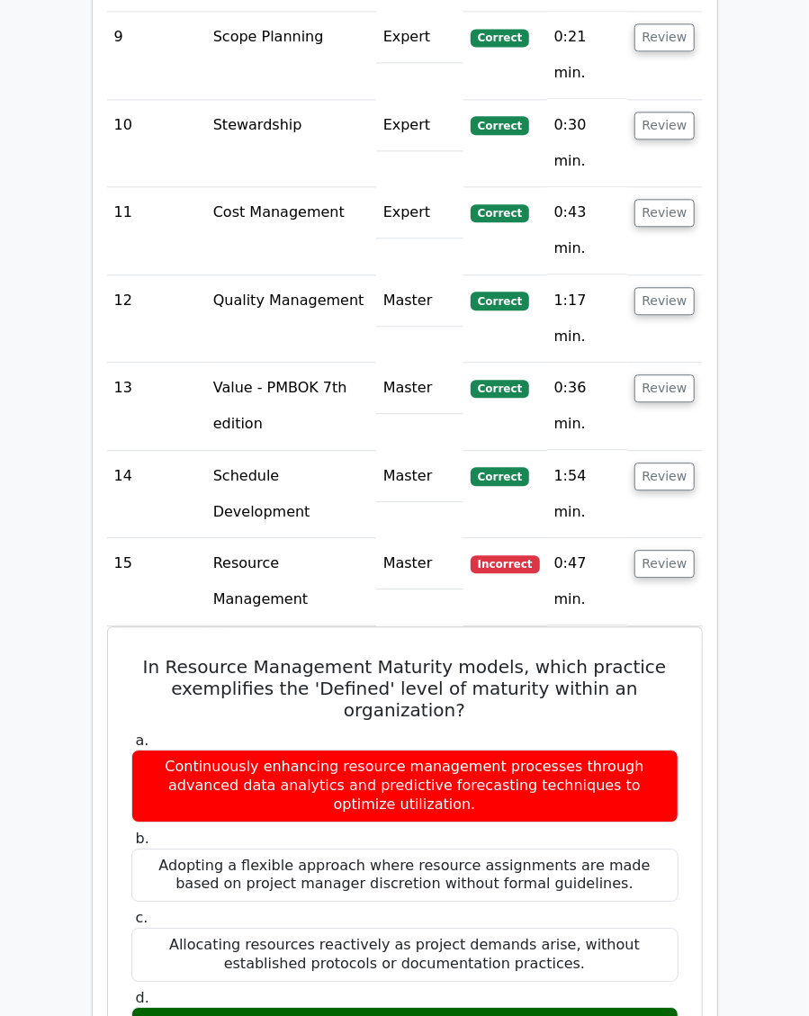
scroll to position [6060, 0]
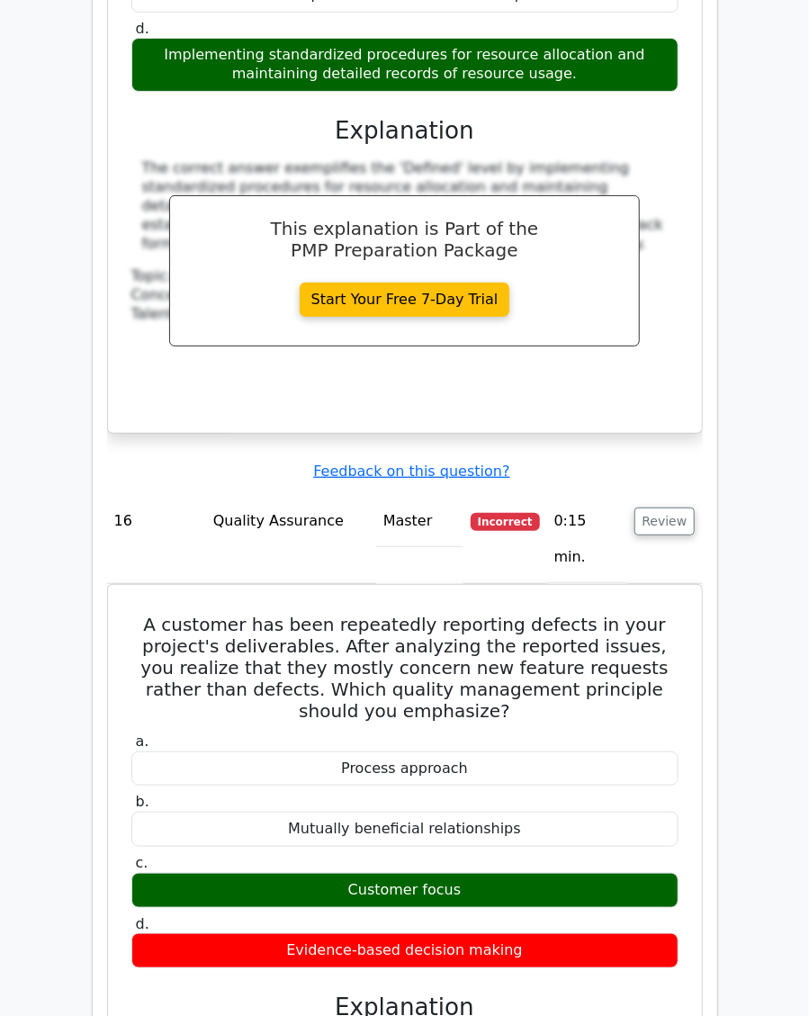
scroll to position [7058, 0]
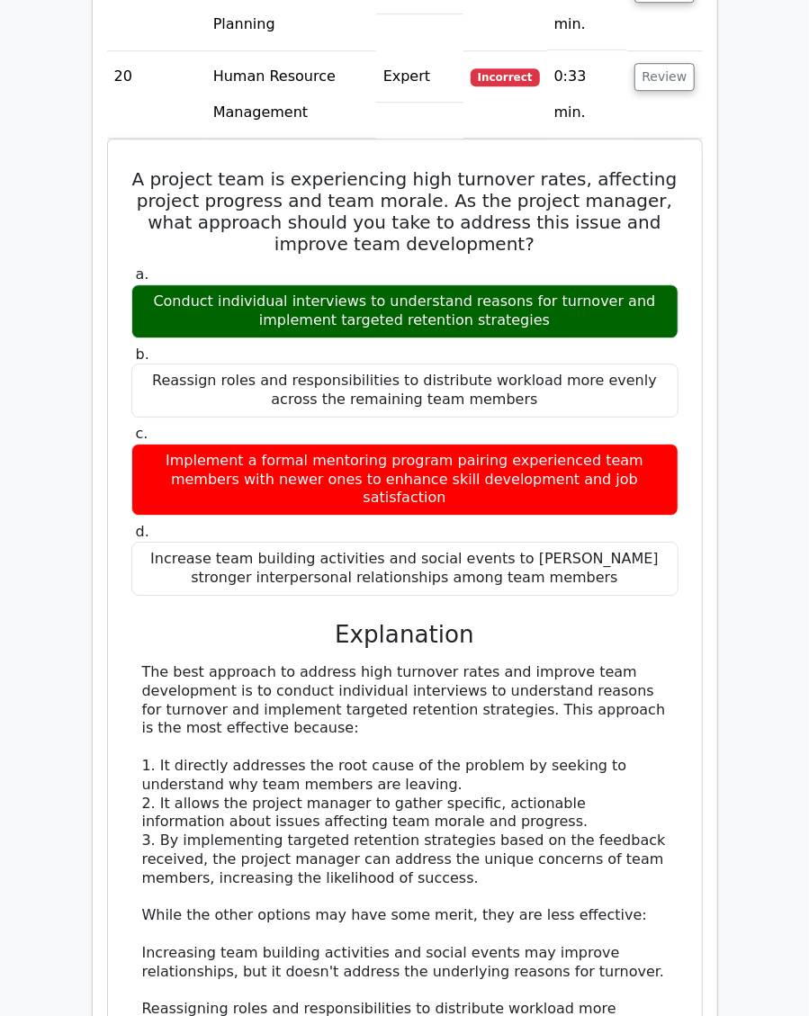
scroll to position [8834, 0]
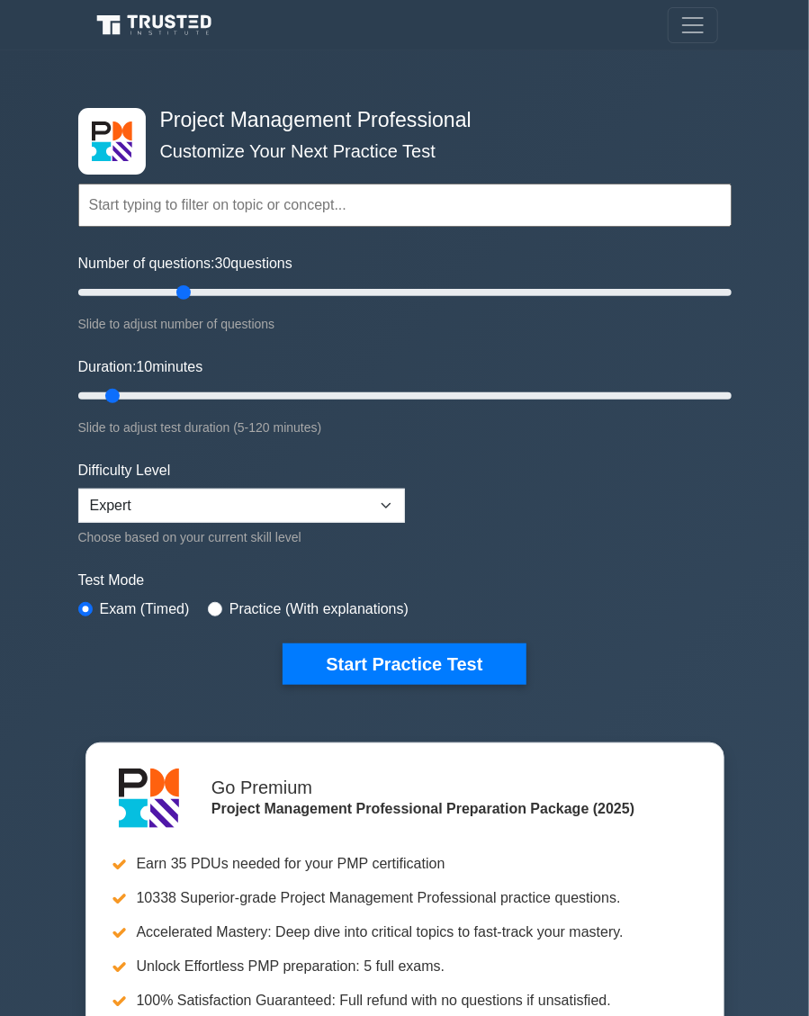
scroll to position [3, 0]
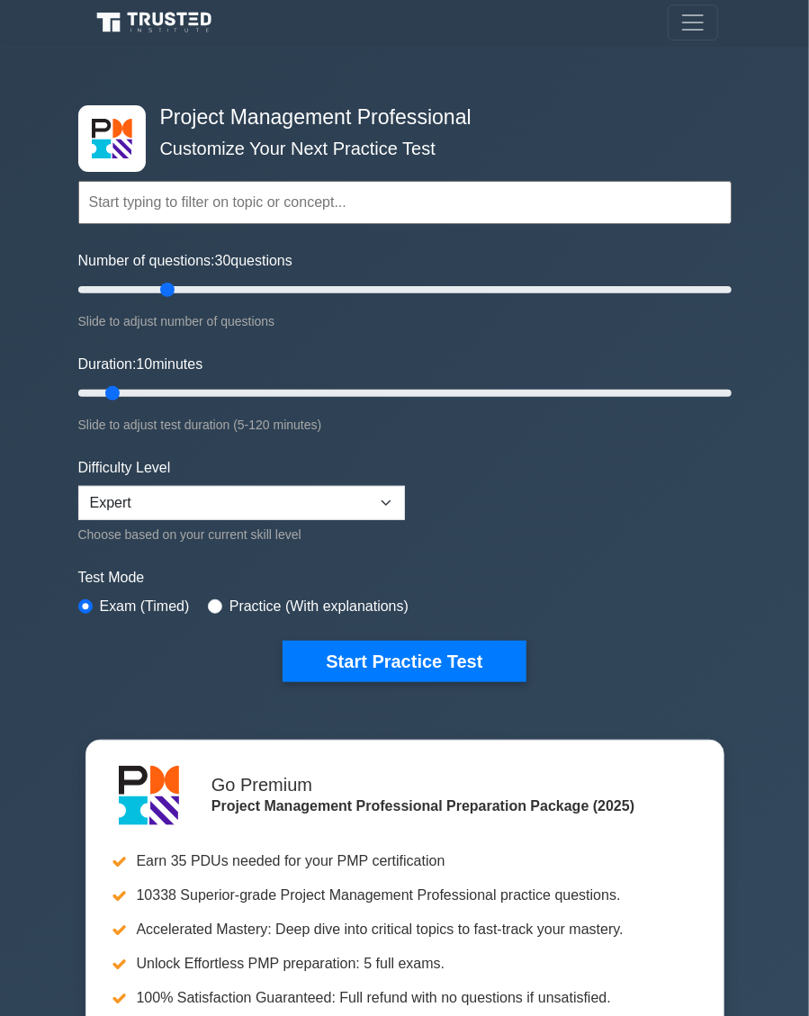
type input "30"
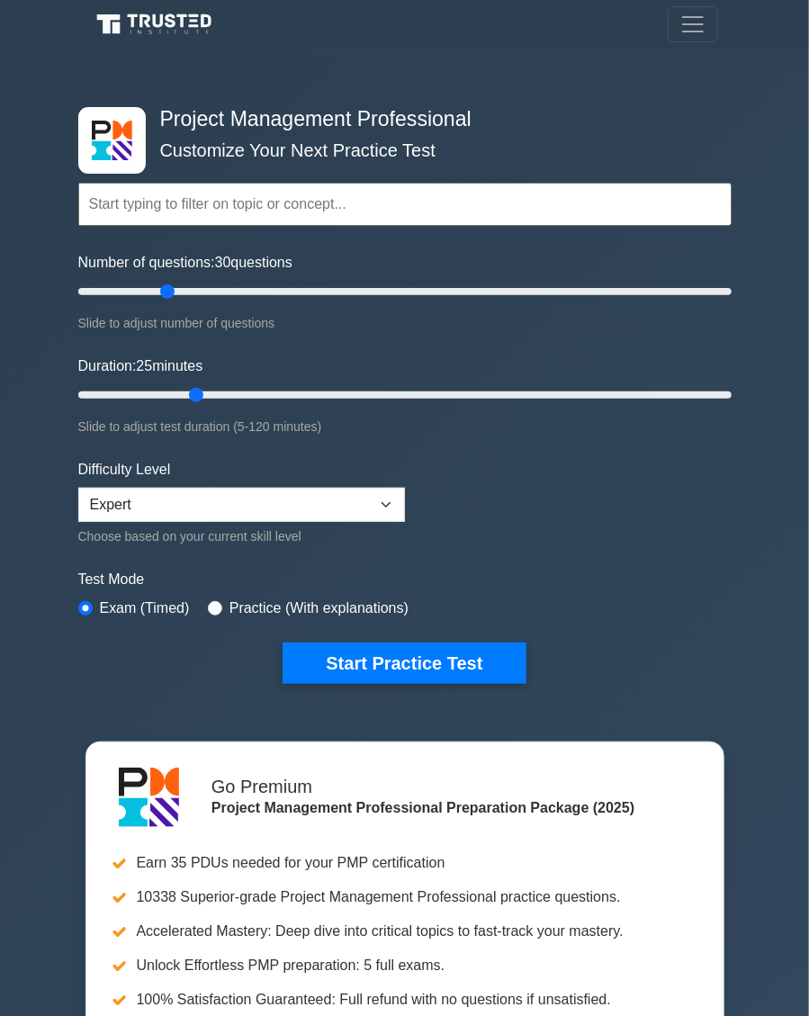
scroll to position [0, 0]
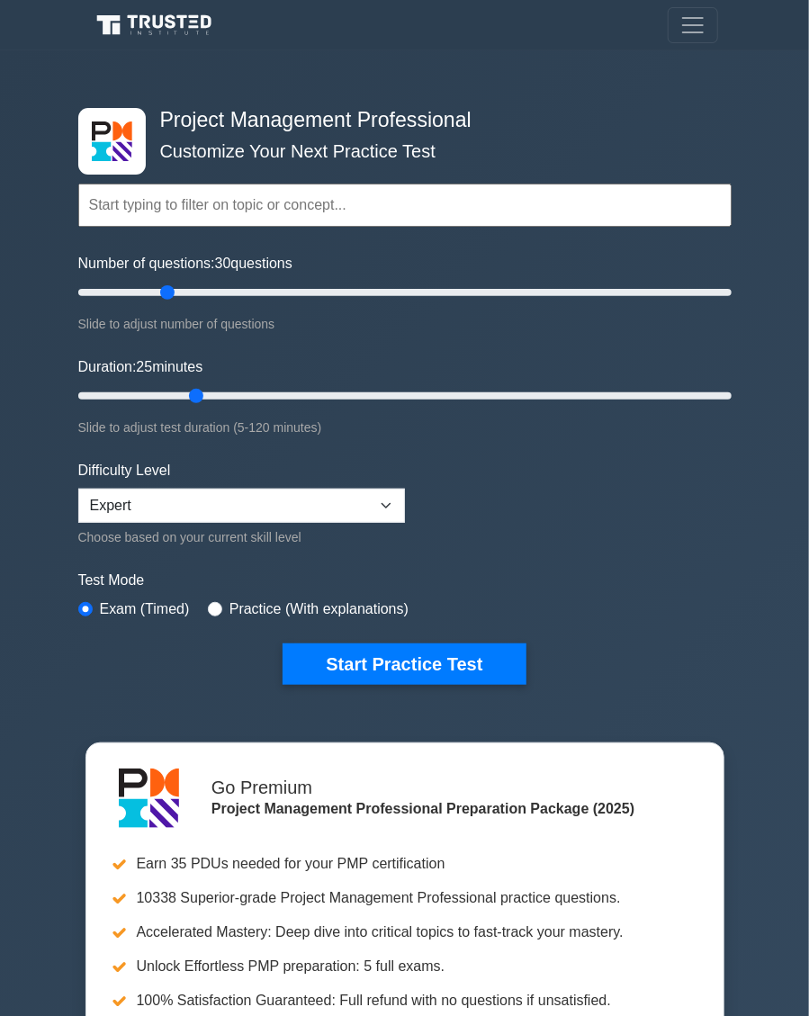
type input "25"
click at [461, 669] on button "Start Practice Test" at bounding box center [404, 664] width 243 height 41
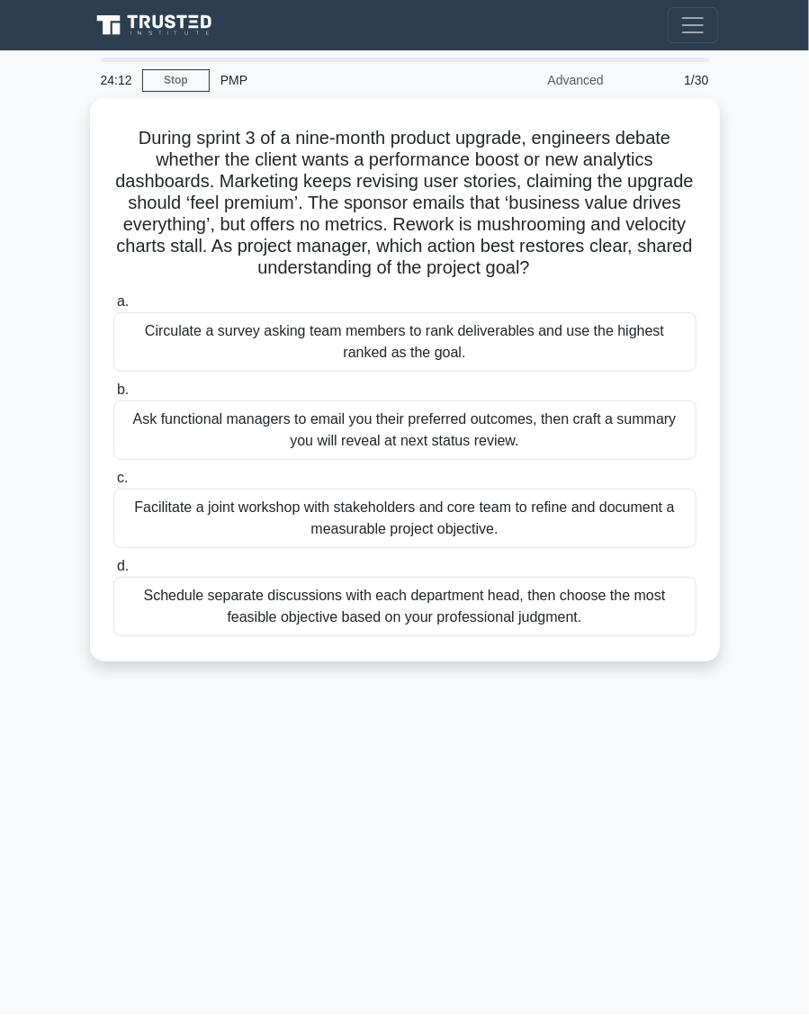
click at [645, 512] on div "Facilitate a joint workshop with stakeholders and core team to refine and docum…" at bounding box center [404, 518] width 583 height 59
click at [113, 484] on input "c. Facilitate a joint workshop with stakeholders and core team to refine and do…" at bounding box center [113, 479] width 0 height 12
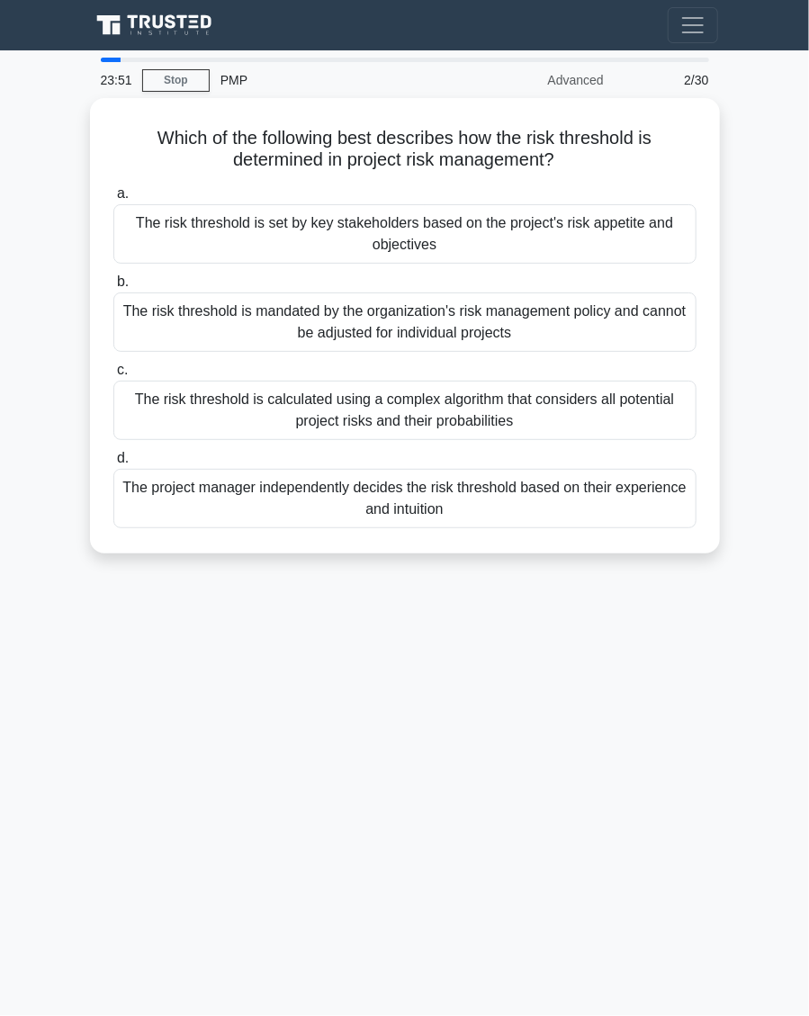
click at [584, 381] on div "The risk threshold is calculated using a complex algorithm that considers all p…" at bounding box center [404, 410] width 583 height 59
click at [113, 376] on input "c. The risk threshold is calculated using a complex algorithm that considers al…" at bounding box center [113, 371] width 0 height 12
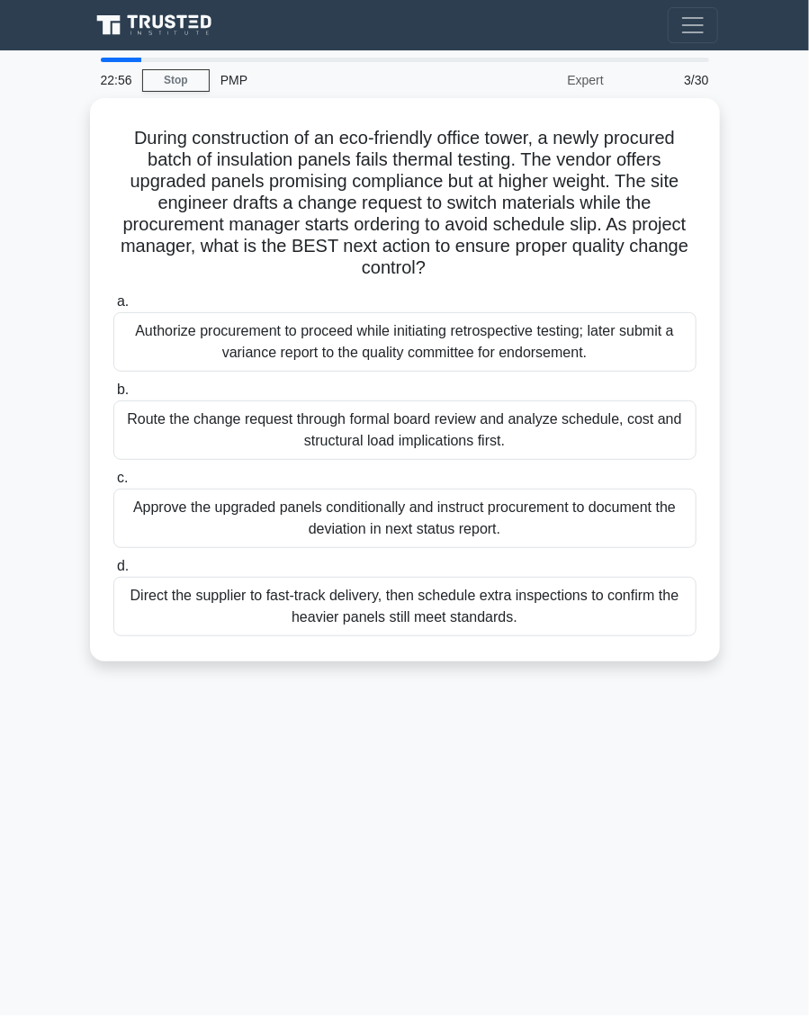
click at [572, 401] on div "Route the change request through formal board review and analyze schedule, cost…" at bounding box center [404, 430] width 583 height 59
click at [113, 396] on input "b. Route the change request through formal board review and analyze schedule, c…" at bounding box center [113, 390] width 0 height 12
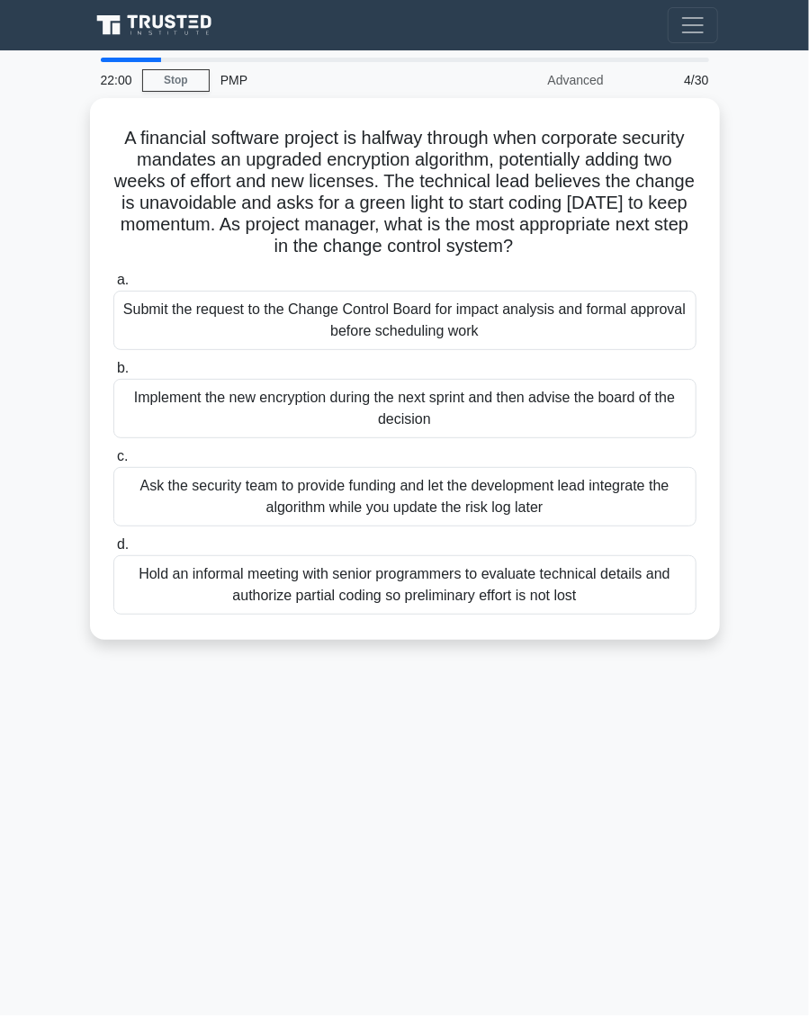
click at [671, 312] on div "Submit the request to the Change Control Board for impact analysis and formal a…" at bounding box center [404, 320] width 583 height 59
click at [113, 286] on input "a. Submit the request to the Change Control Board for impact analysis and forma…" at bounding box center [113, 281] width 0 height 12
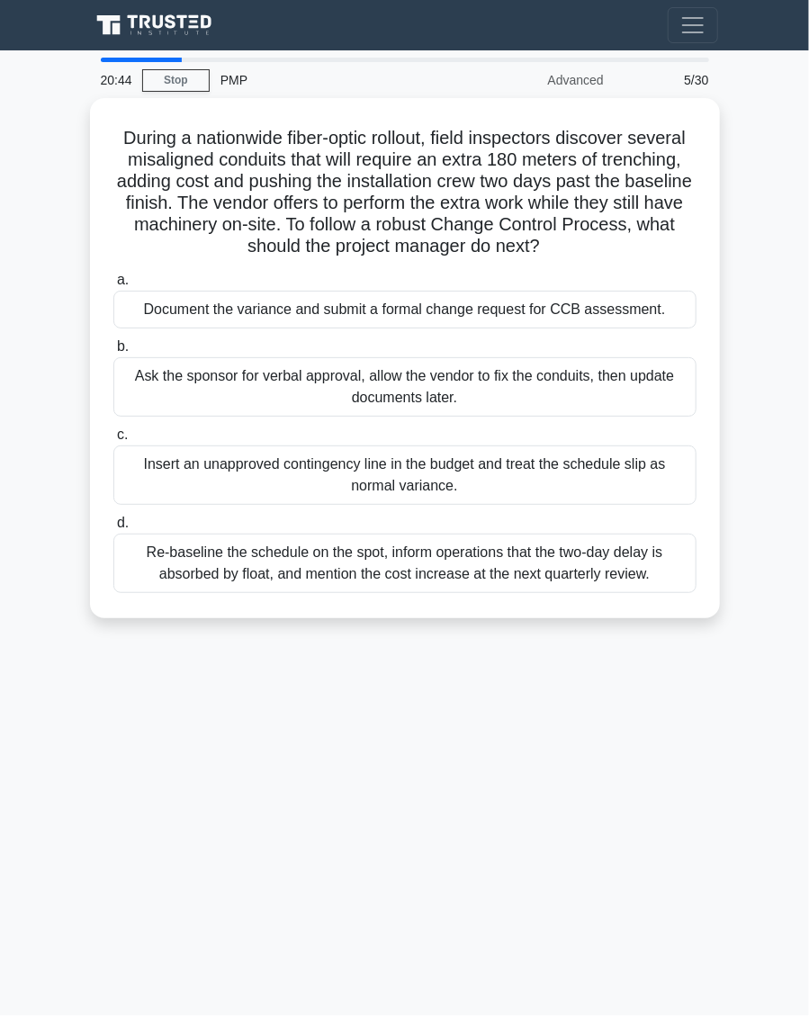
click at [644, 387] on div "Ask the sponsor for verbal approval, allow the vendor to fix the conduits, then…" at bounding box center [404, 386] width 583 height 59
click at [113, 353] on input "b. Ask the sponsor for verbal approval, allow the vendor to fix the conduits, t…" at bounding box center [113, 347] width 0 height 12
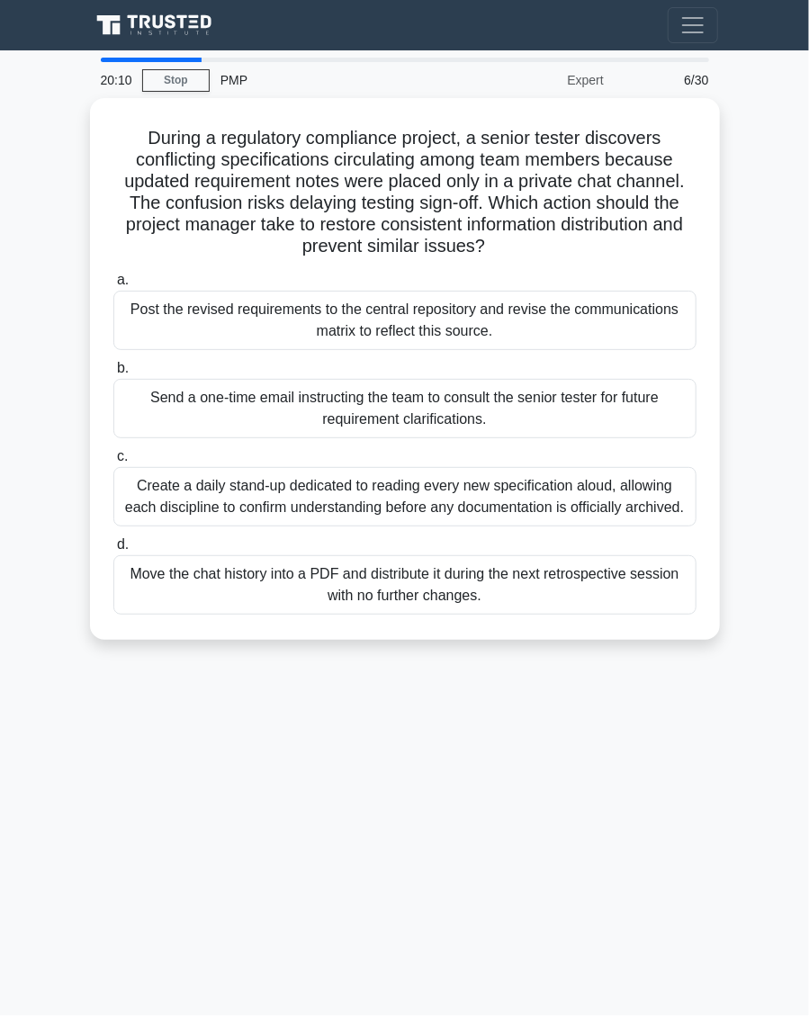
click at [660, 325] on div "Post the revised requirements to the central repository and revise the communic…" at bounding box center [404, 320] width 583 height 59
click at [113, 286] on input "a. Post the revised requirements to the central repository and revise the commu…" at bounding box center [113, 281] width 0 height 12
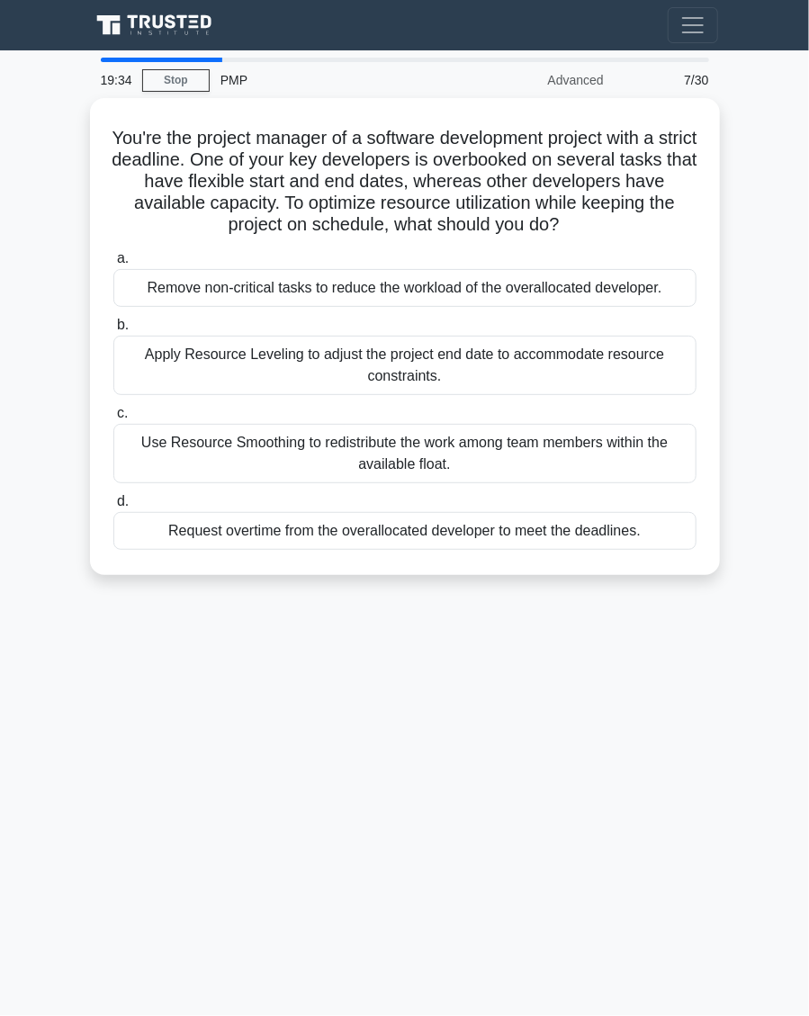
click at [645, 457] on div "Use Resource Smoothing to redistribute the work among team members within the a…" at bounding box center [404, 453] width 583 height 59
click at [113, 419] on input "c. Use Resource Smoothing to redistribute the work among team members within th…" at bounding box center [113, 414] width 0 height 12
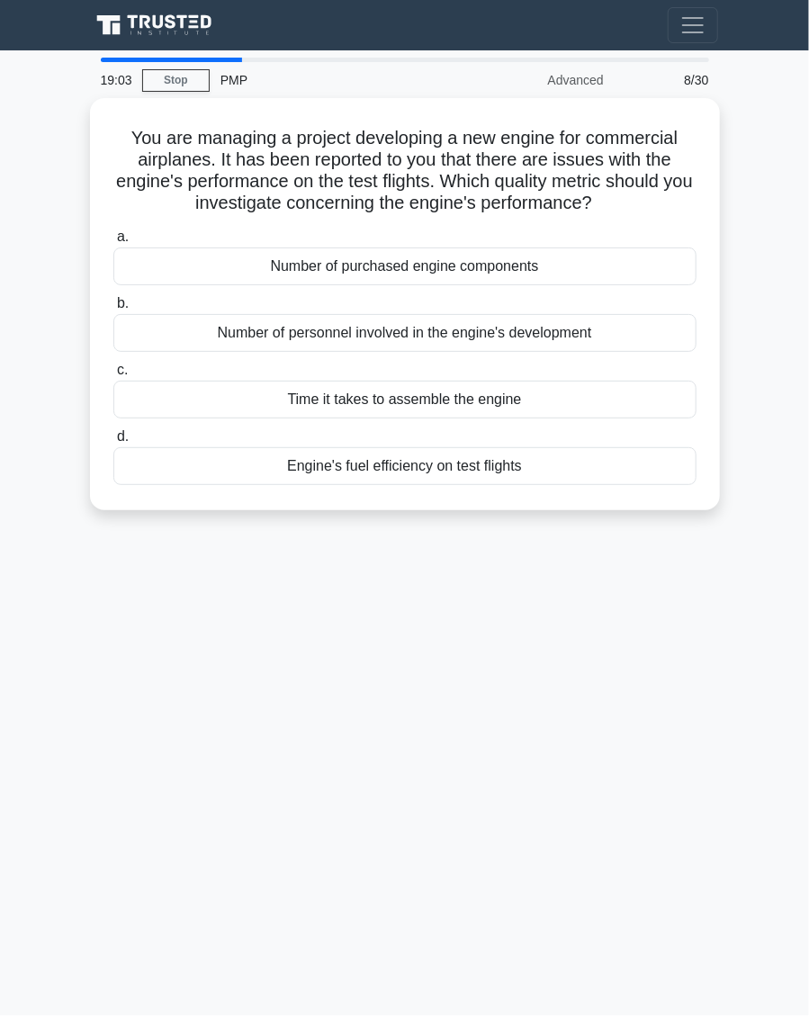
click at [665, 454] on div "Engine's fuel efficiency on test flights" at bounding box center [404, 466] width 583 height 38
click at [113, 443] on input "d. Engine's fuel efficiency on test flights" at bounding box center [113, 437] width 0 height 12
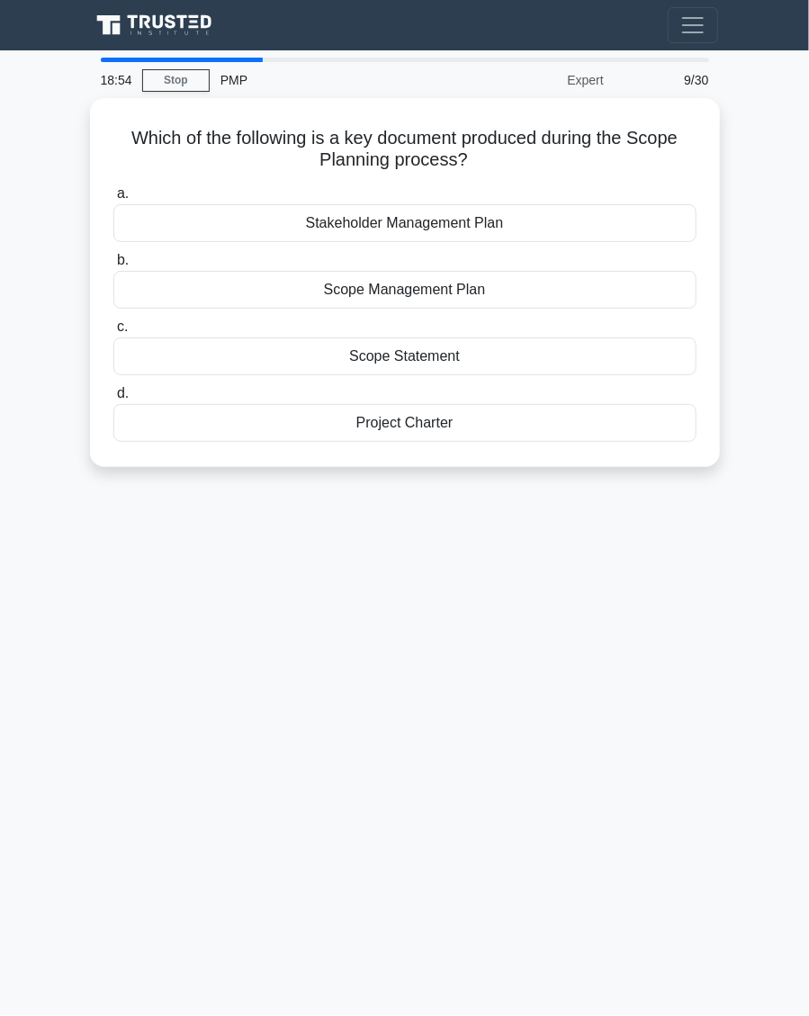
click at [624, 284] on div "Scope Management Plan" at bounding box center [404, 290] width 583 height 38
click at [113, 266] on input "b. Scope Management Plan" at bounding box center [113, 261] width 0 height 12
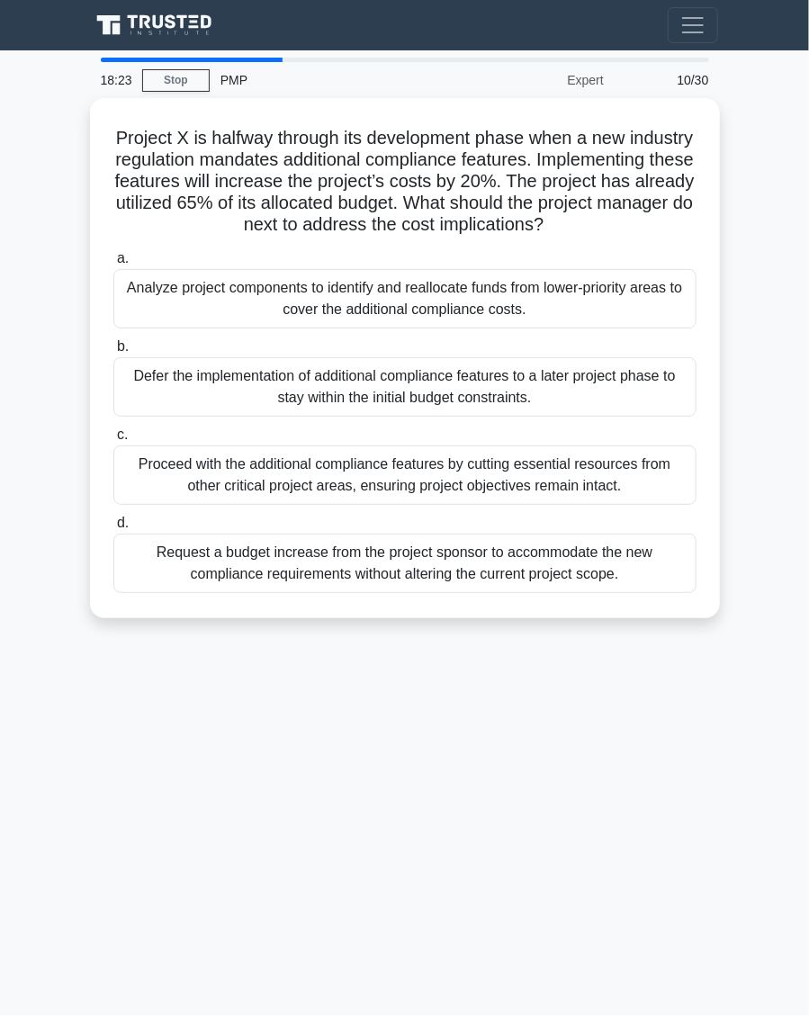
click at [478, 306] on div "Analyze project components to identify and reallocate funds from lower-priority…" at bounding box center [404, 298] width 583 height 59
click at [113, 265] on input "a. Analyze project components to identify and reallocate funds from lower-prior…" at bounding box center [113, 259] width 0 height 12
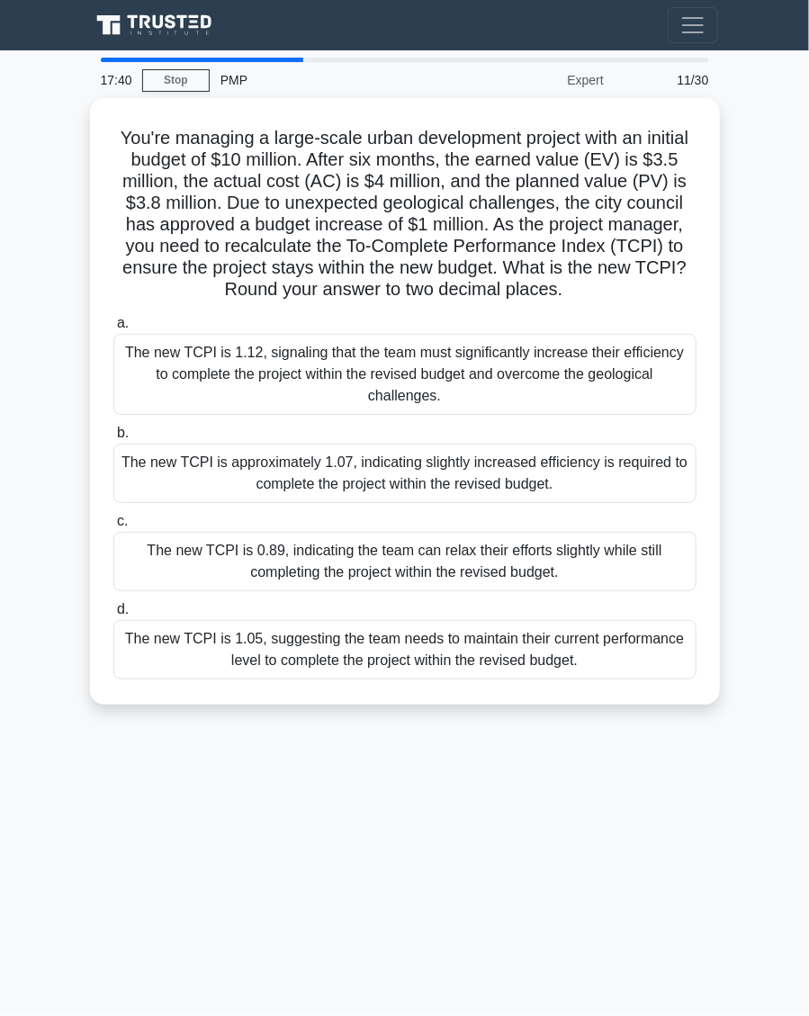
copy div "You're managing a large-scale urban development project with an initial budget …"
click at [645, 474] on div "The new TCPI is approximately 1.07, indicating slightly increased efficiency is…" at bounding box center [404, 473] width 583 height 59
click at [113, 439] on input "b. The new TCPI is approximately 1.07, indicating slightly increased efficiency…" at bounding box center [113, 434] width 0 height 12
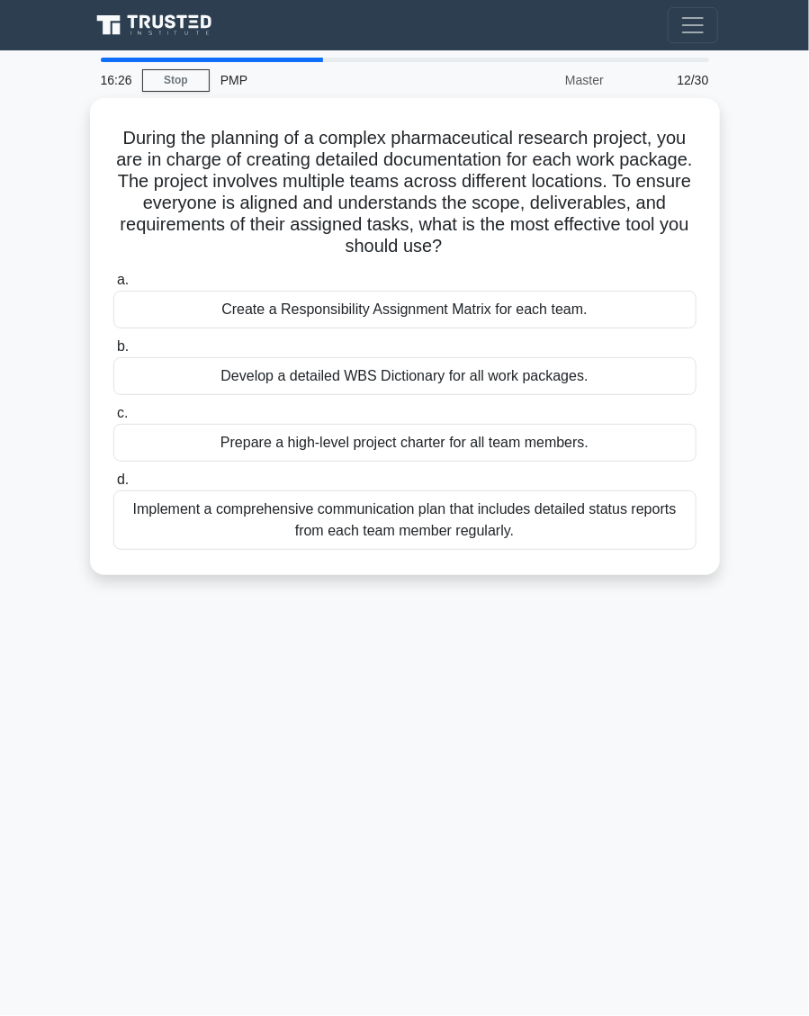
click at [620, 304] on div "Create a Responsibility Assignment Matrix for each team." at bounding box center [404, 310] width 583 height 38
click at [113, 286] on input "a. Create a Responsibility Assignment Matrix for each team." at bounding box center [113, 281] width 0 height 12
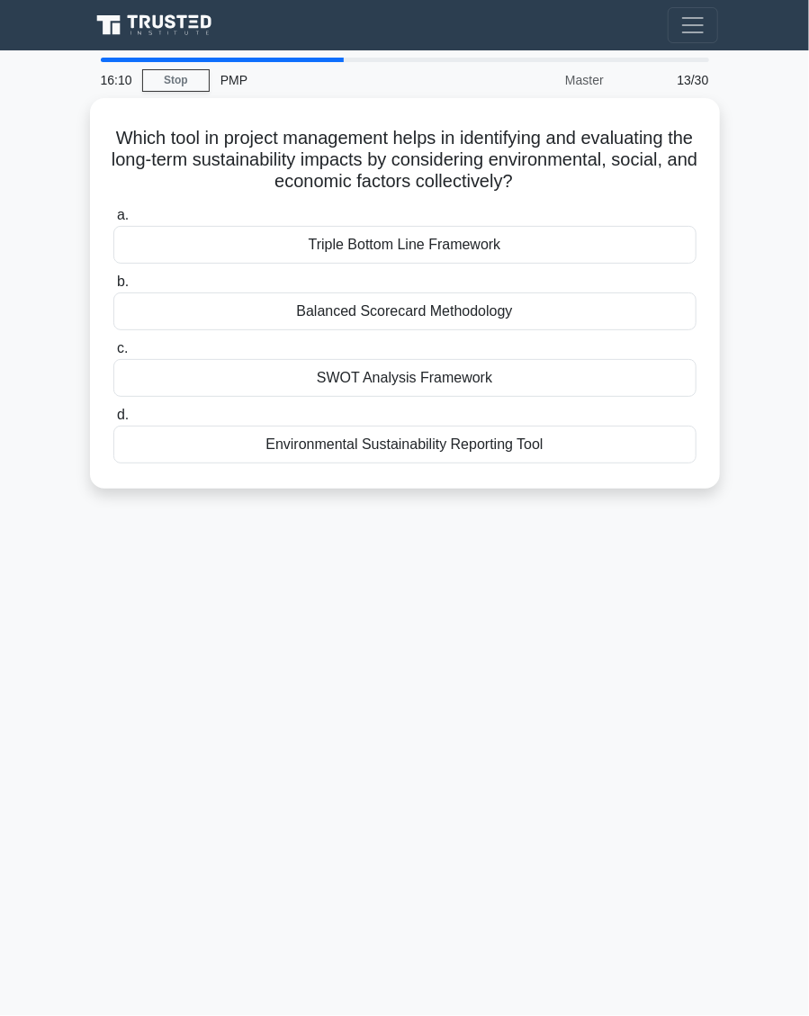
click at [662, 449] on div "Environmental Sustainability Reporting Tool" at bounding box center [404, 445] width 583 height 38
click at [113, 421] on input "d. Environmental Sustainability Reporting Tool" at bounding box center [113, 416] width 0 height 12
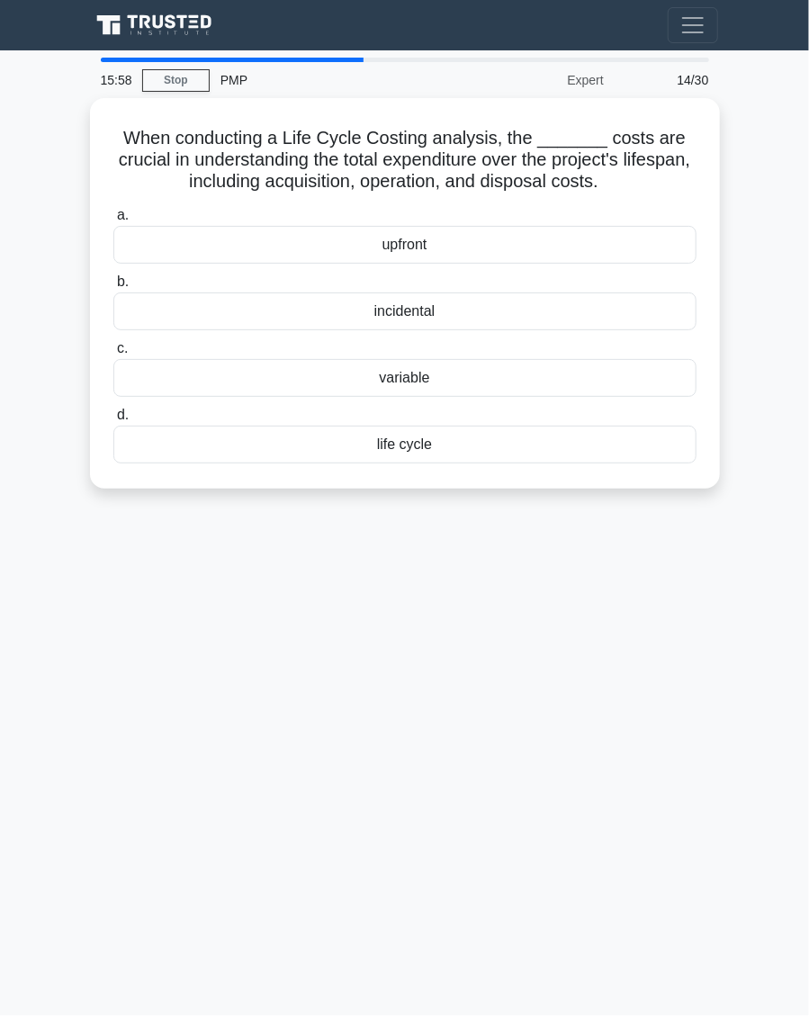
click at [644, 451] on div "life cycle" at bounding box center [404, 445] width 583 height 38
click at [113, 421] on input "d. life cycle" at bounding box center [113, 416] width 0 height 12
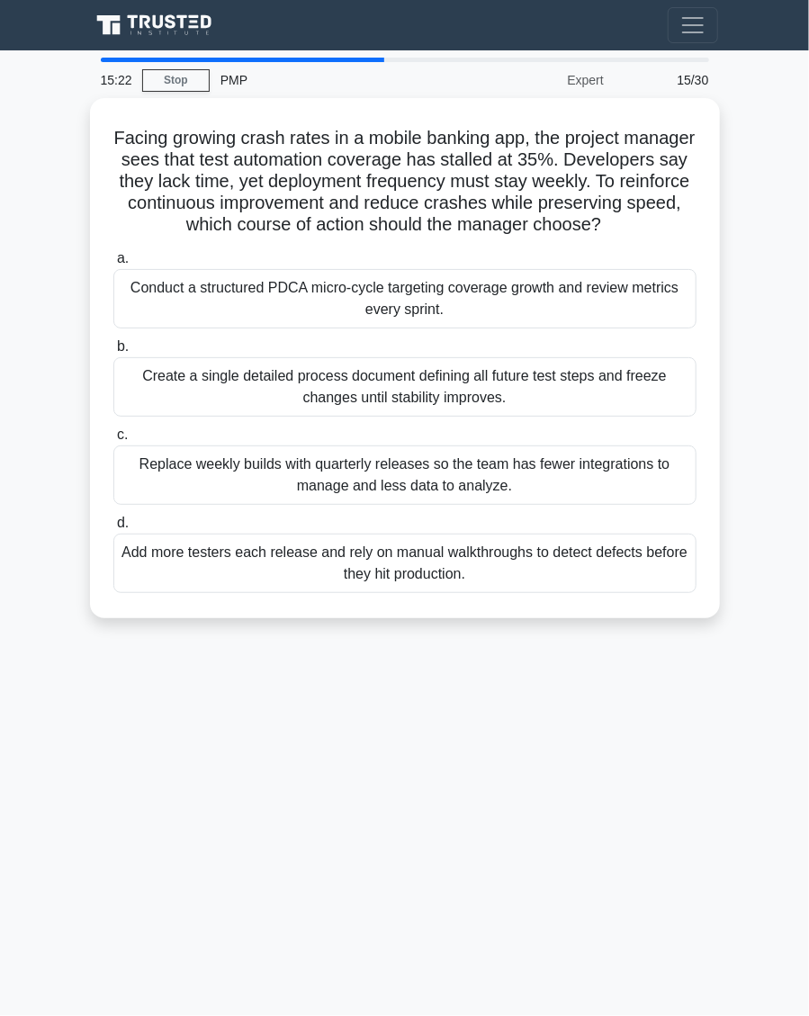
click at [653, 304] on div "Conduct a structured PDCA micro-cycle targeting coverage growth and review metr…" at bounding box center [404, 298] width 583 height 59
click at [113, 265] on input "a. Conduct a structured PDCA micro-cycle targeting coverage growth and review m…" at bounding box center [113, 259] width 0 height 12
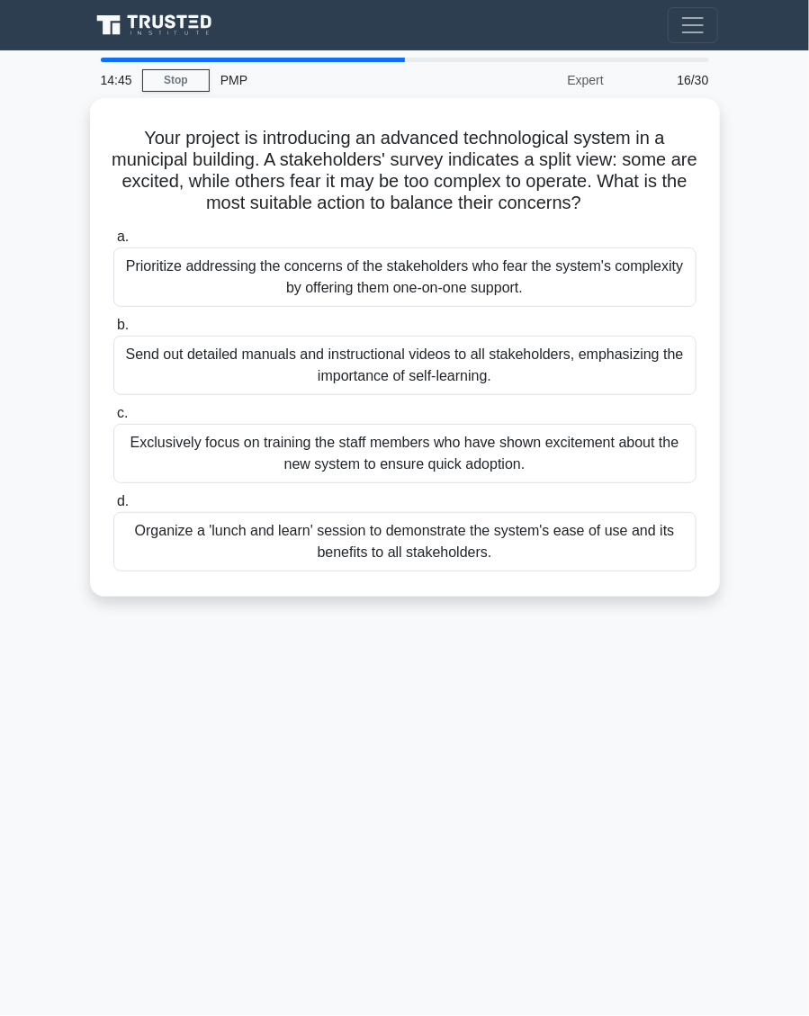
click at [682, 290] on div "Prioritize addressing the concerns of the stakeholders who fear the system's co…" at bounding box center [404, 277] width 583 height 59
click at [113, 243] on input "a. Prioritize addressing the concerns of the stakeholders who fear the system's…" at bounding box center [113, 237] width 0 height 12
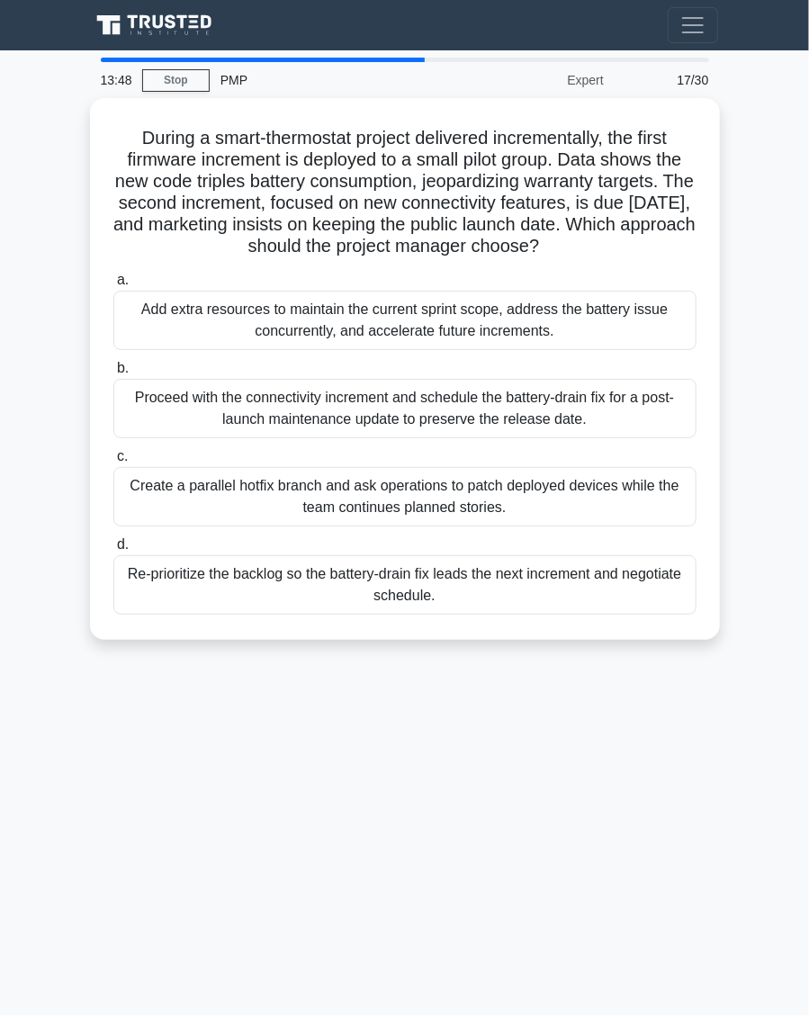
click at [616, 593] on div "Re-prioritize the backlog so the battery-drain fix leads the next increment and…" at bounding box center [404, 584] width 583 height 59
click at [113, 551] on input "d. Re-prioritize the backlog so the battery-drain fix leads the next increment …" at bounding box center [113, 545] width 0 height 12
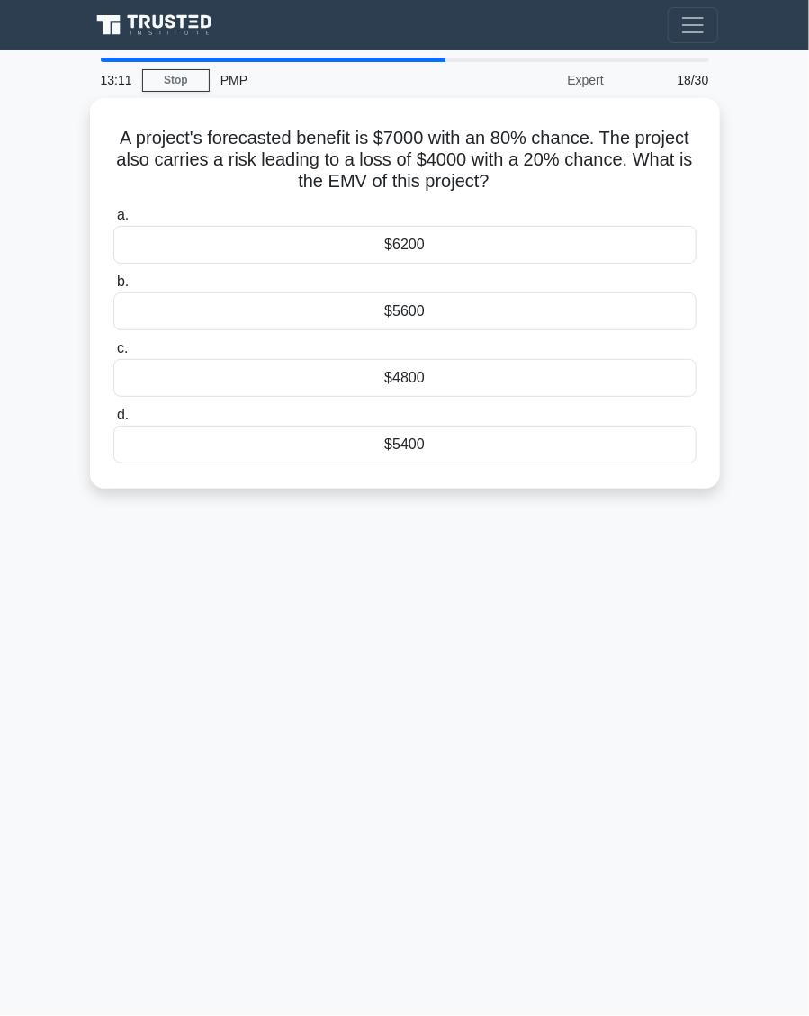
copy div "A project's forecasted benefit is $7000 with an 80% chance. The project also ca…"
click at [445, 368] on div "$4800" at bounding box center [404, 378] width 583 height 38
click at [113, 355] on input "c. $4800" at bounding box center [113, 349] width 0 height 12
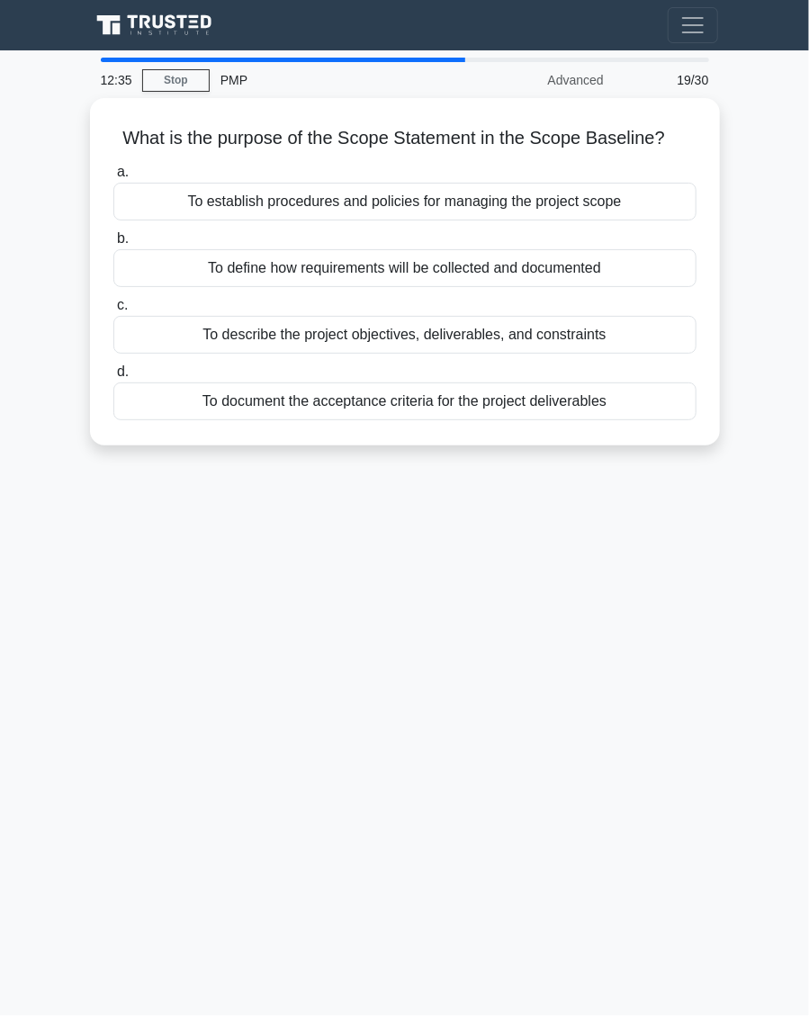
click at [649, 338] on div "To describe the project objectives, deliverables, and constraints" at bounding box center [404, 335] width 583 height 38
click at [113, 311] on input "c. To describe the project objectives, deliverables, and constraints" at bounding box center [113, 306] width 0 height 12
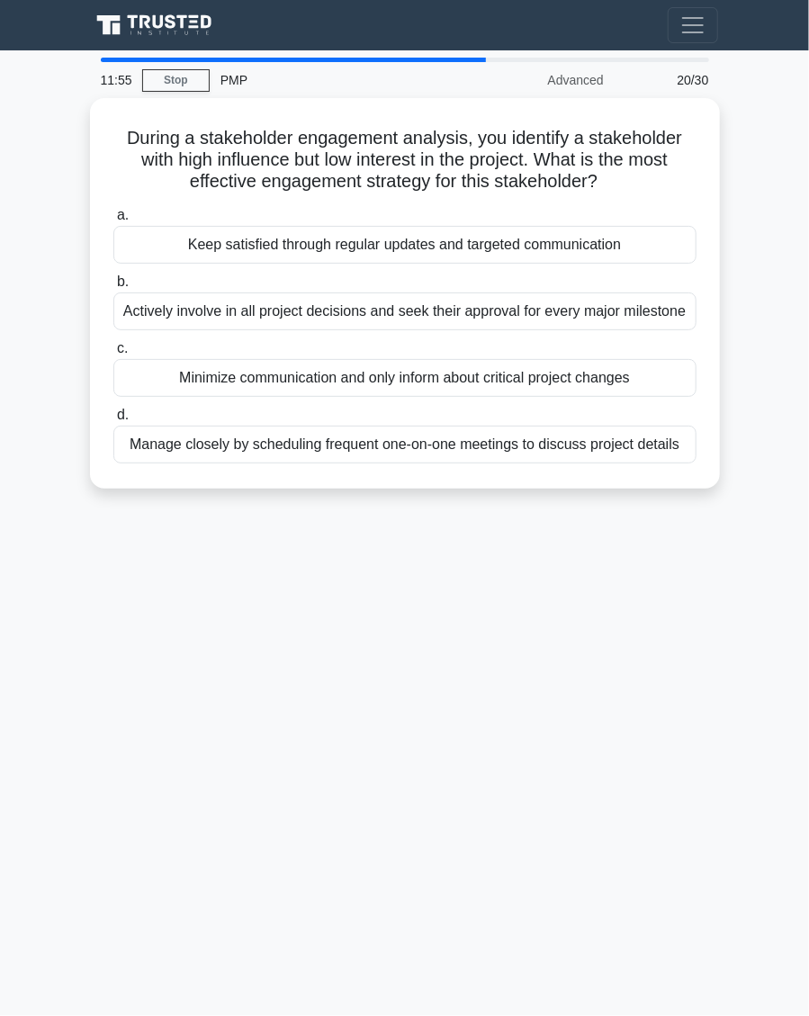
click at [487, 671] on div "11:55 Stop PMP Advanced 20/30 During a stakeholder engagement analysis, you ide…" at bounding box center [405, 508] width 648 height 900
click at [660, 455] on div "Manage closely by scheduling frequent one-on-one meetings to discuss project de…" at bounding box center [404, 445] width 583 height 38
click at [113, 421] on input "d. Manage closely by scheduling frequent one-on-one meetings to discuss project…" at bounding box center [113, 416] width 0 height 12
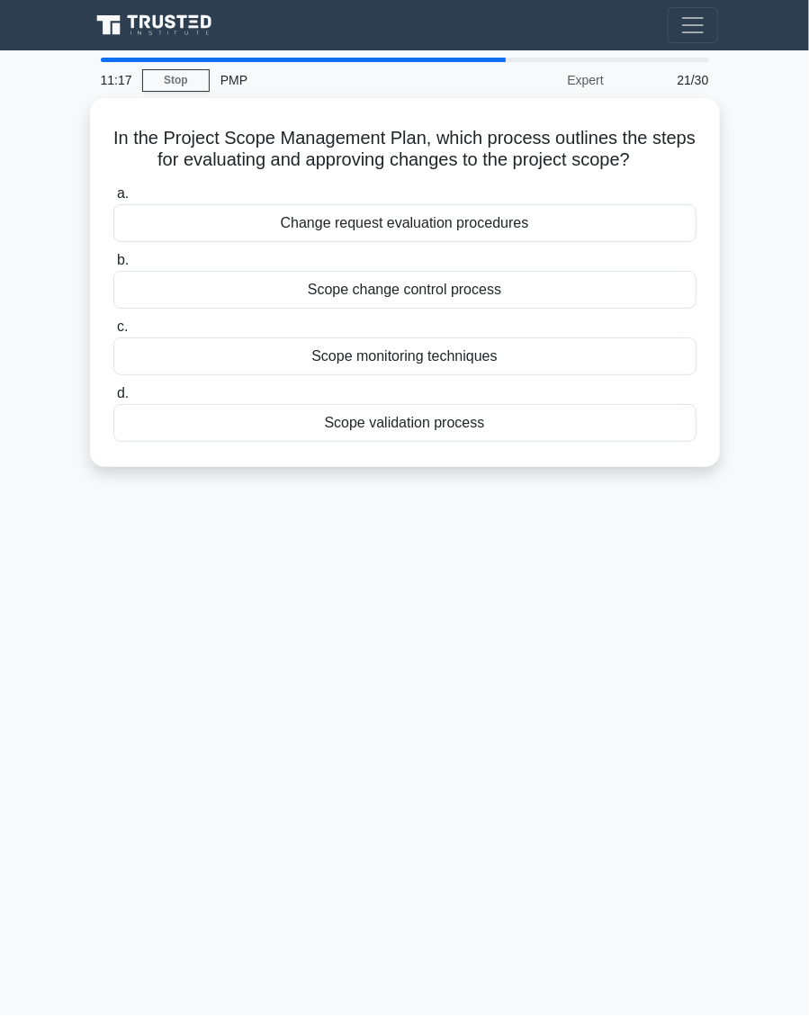
click at [652, 316] on label "c. Scope monitoring techniques" at bounding box center [404, 345] width 583 height 59
click at [113, 321] on input "c. Scope monitoring techniques" at bounding box center [113, 327] width 0 height 12
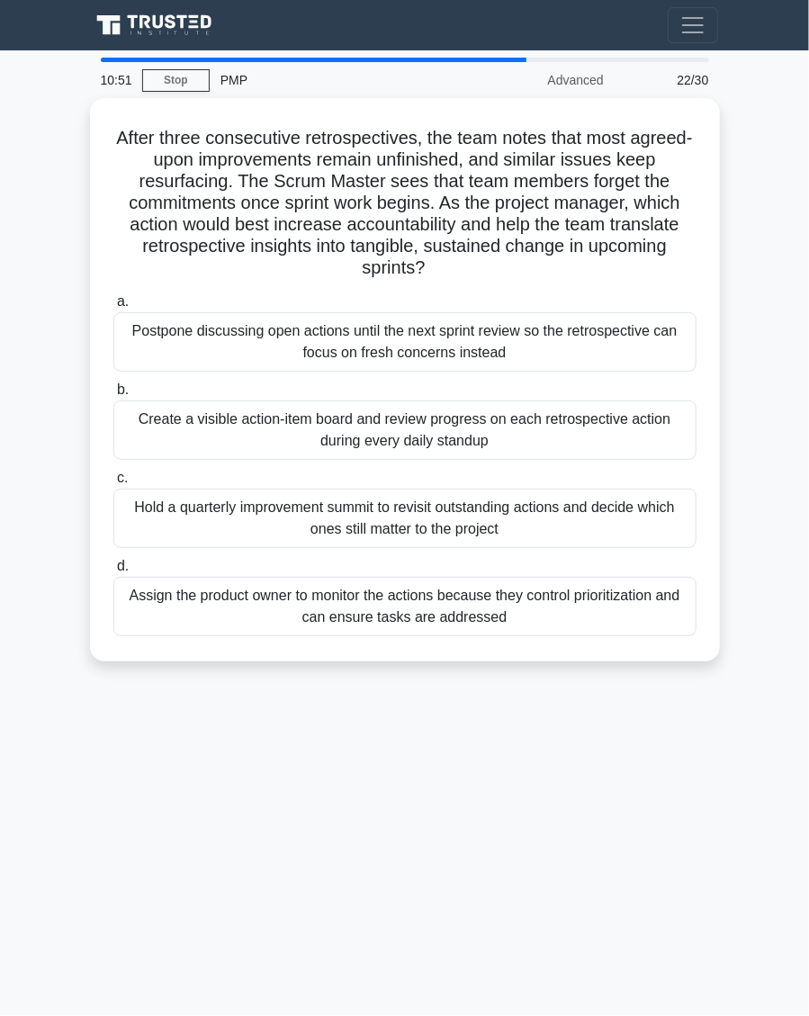
click at [568, 430] on div "Create a visible action-item board and review progress on each retrospective ac…" at bounding box center [404, 430] width 583 height 59
click at [113, 396] on input "b. Create a visible action-item board and review progress on each retrospective…" at bounding box center [113, 390] width 0 height 12
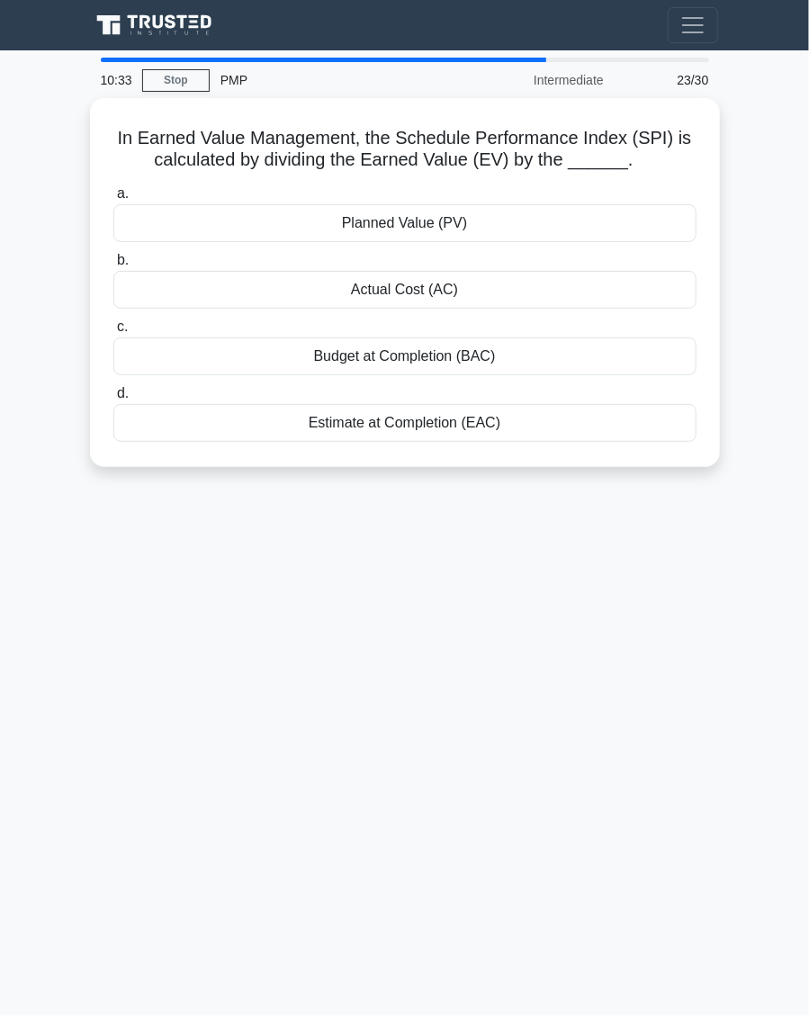
click at [542, 271] on div "Actual Cost (AC)" at bounding box center [404, 290] width 583 height 38
click at [113, 266] on input "b. Actual Cost (AC)" at bounding box center [113, 261] width 0 height 12
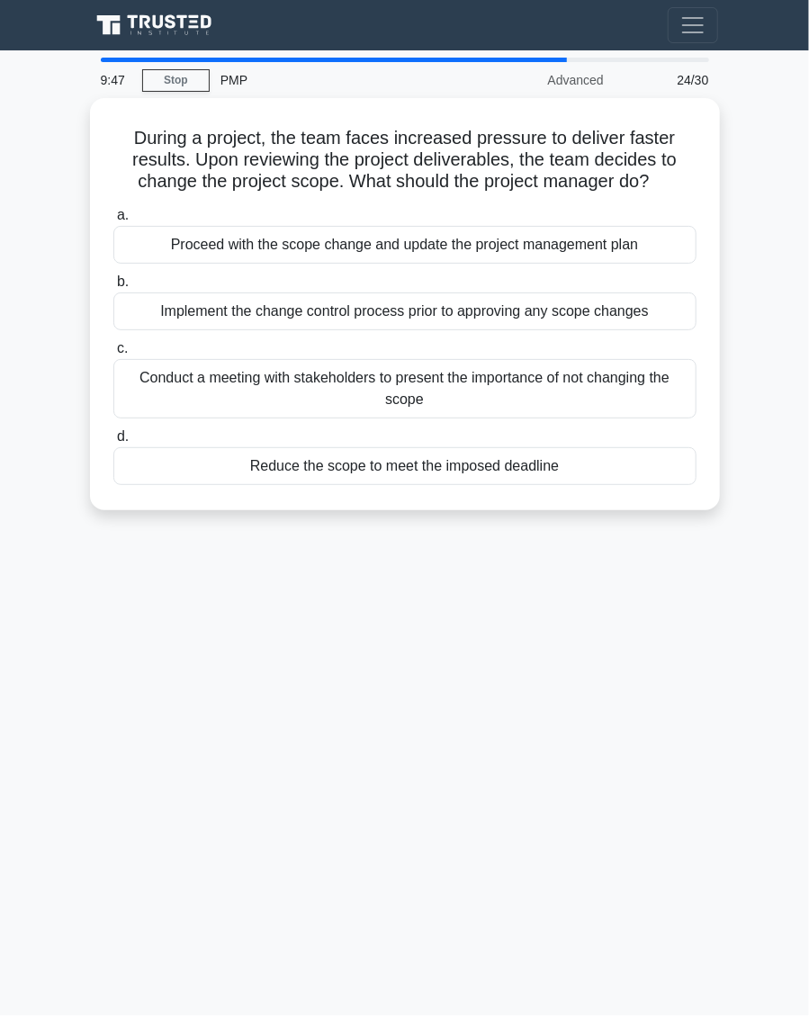
click at [620, 304] on div "Implement the change control process prior to approving any scope changes" at bounding box center [404, 312] width 583 height 38
click at [113, 288] on input "b. Implement the change control process prior to approving any scope changes" at bounding box center [113, 282] width 0 height 12
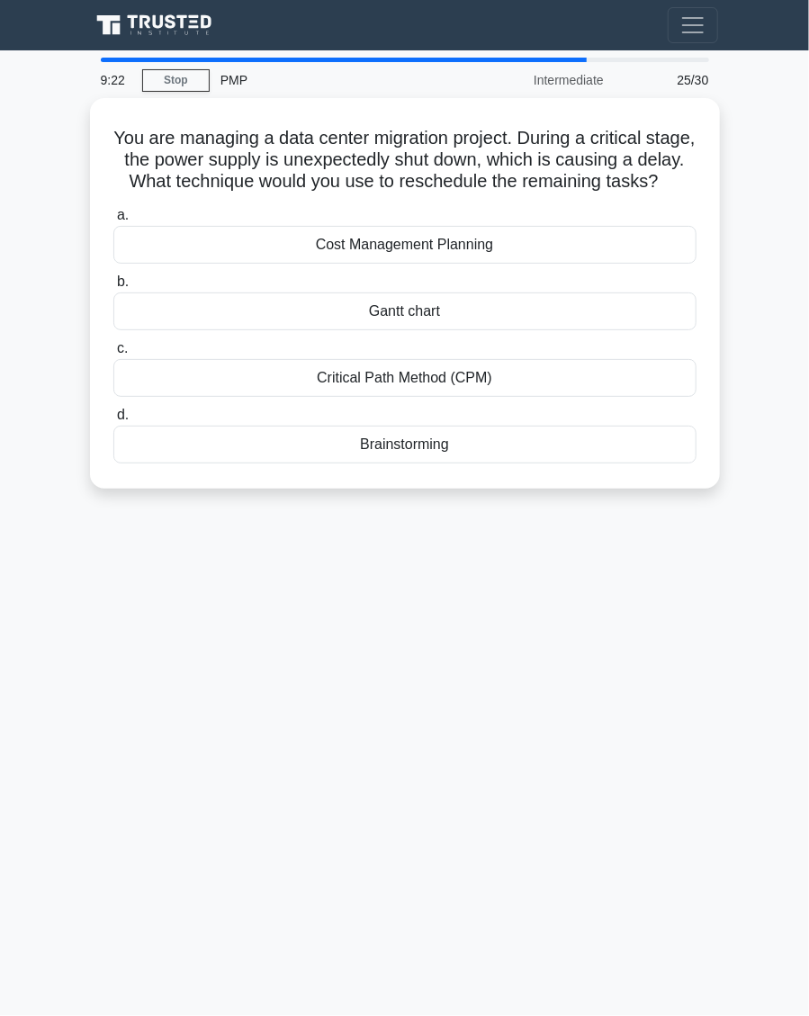
click at [549, 375] on div "Critical Path Method (CPM)" at bounding box center [404, 378] width 583 height 38
click at [113, 355] on input "c. Critical Path Method (CPM)" at bounding box center [113, 349] width 0 height 12
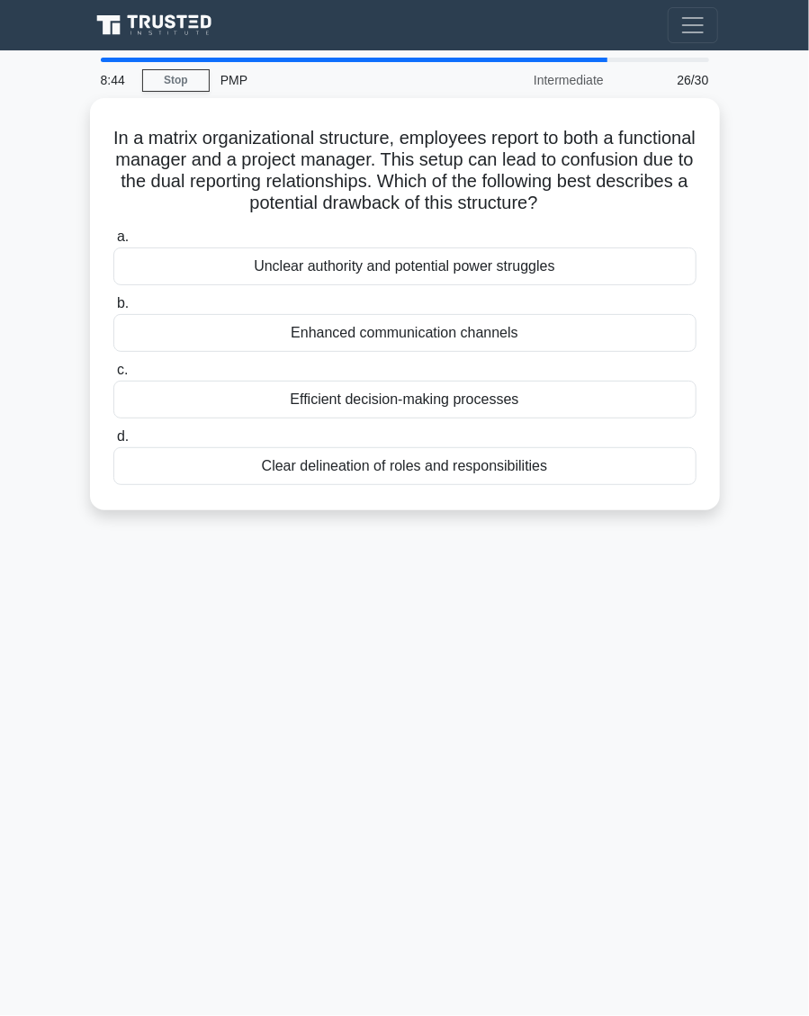
click at [497, 394] on div "Efficient decision-making processes" at bounding box center [404, 400] width 583 height 38
click at [113, 376] on input "c. Efficient decision-making processes" at bounding box center [113, 371] width 0 height 12
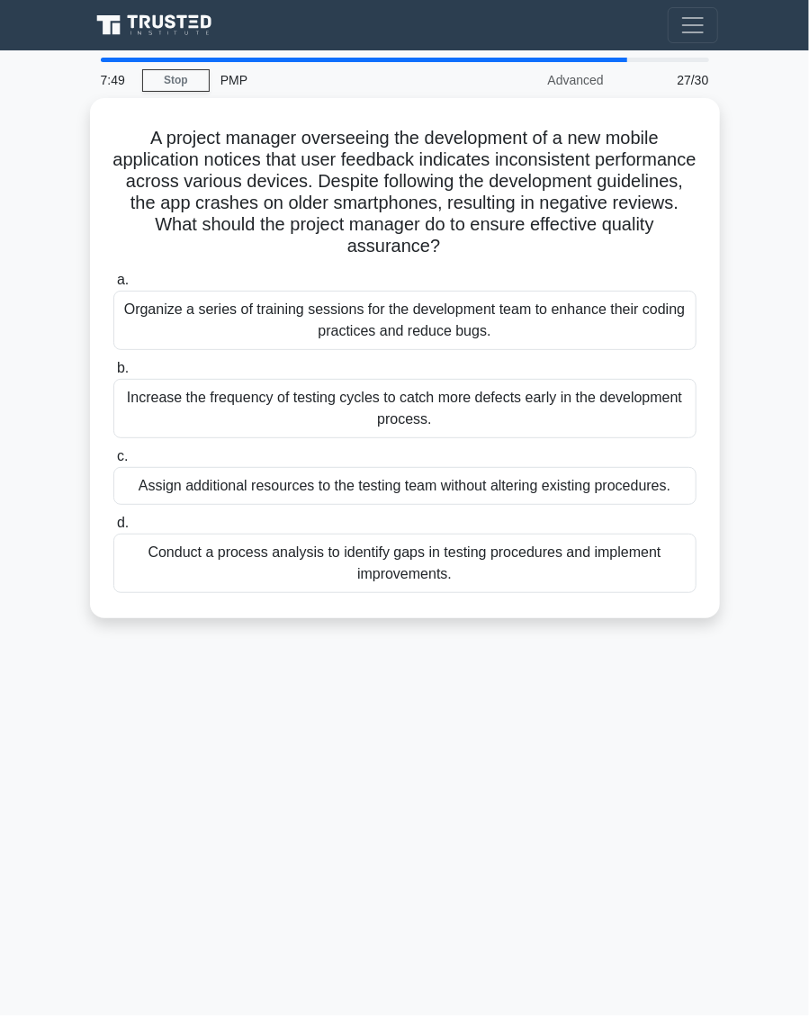
click at [520, 725] on div "7:49 Stop PMP Advanced 27/30 A project manager overseeing the development of a …" at bounding box center [405, 508] width 648 height 900
click at [693, 417] on div "Increase the frequency of testing cycles to catch more defects early in the dev…" at bounding box center [404, 408] width 583 height 59
click at [113, 374] on input "b. Increase the frequency of testing cycles to catch more defects early in the …" at bounding box center [113, 369] width 0 height 12
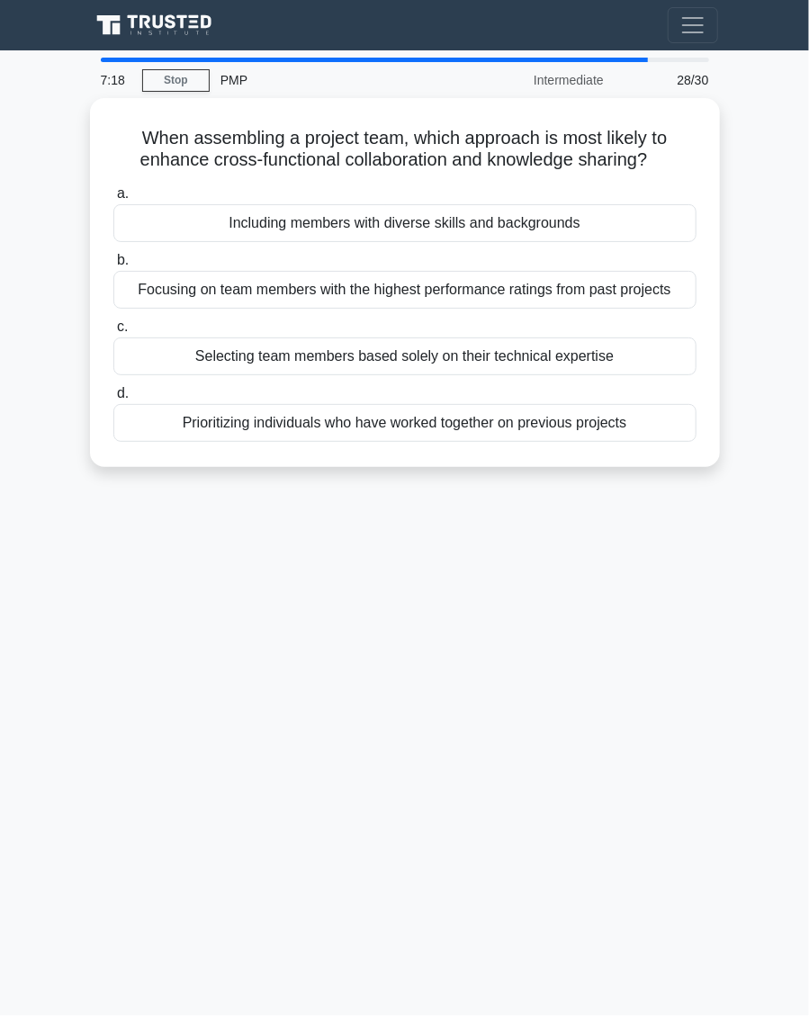
click at [664, 230] on div "Including members with diverse skills and backgrounds" at bounding box center [404, 223] width 583 height 38
click at [113, 200] on input "a. Including members with diverse skills and backgrounds" at bounding box center [113, 194] width 0 height 12
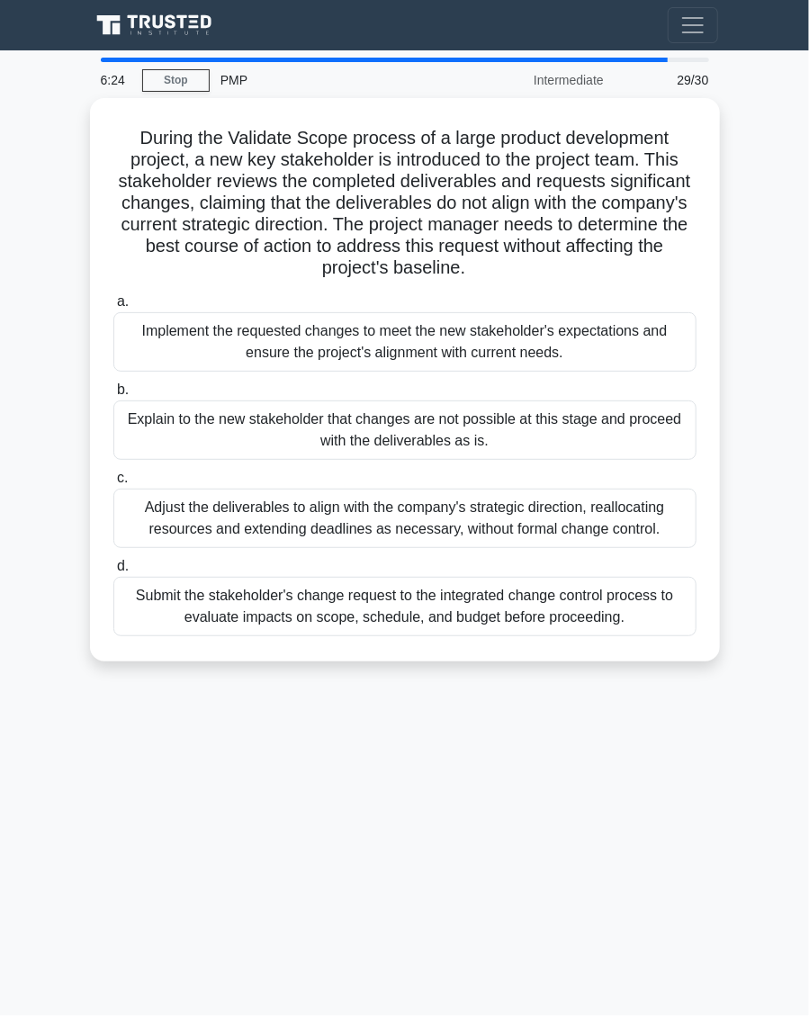
click at [608, 621] on div "Submit the stakeholder's change request to the integrated change control proces…" at bounding box center [404, 606] width 583 height 59
click at [113, 572] on input "d. Submit the stakeholder's change request to the integrated change control pro…" at bounding box center [113, 567] width 0 height 12
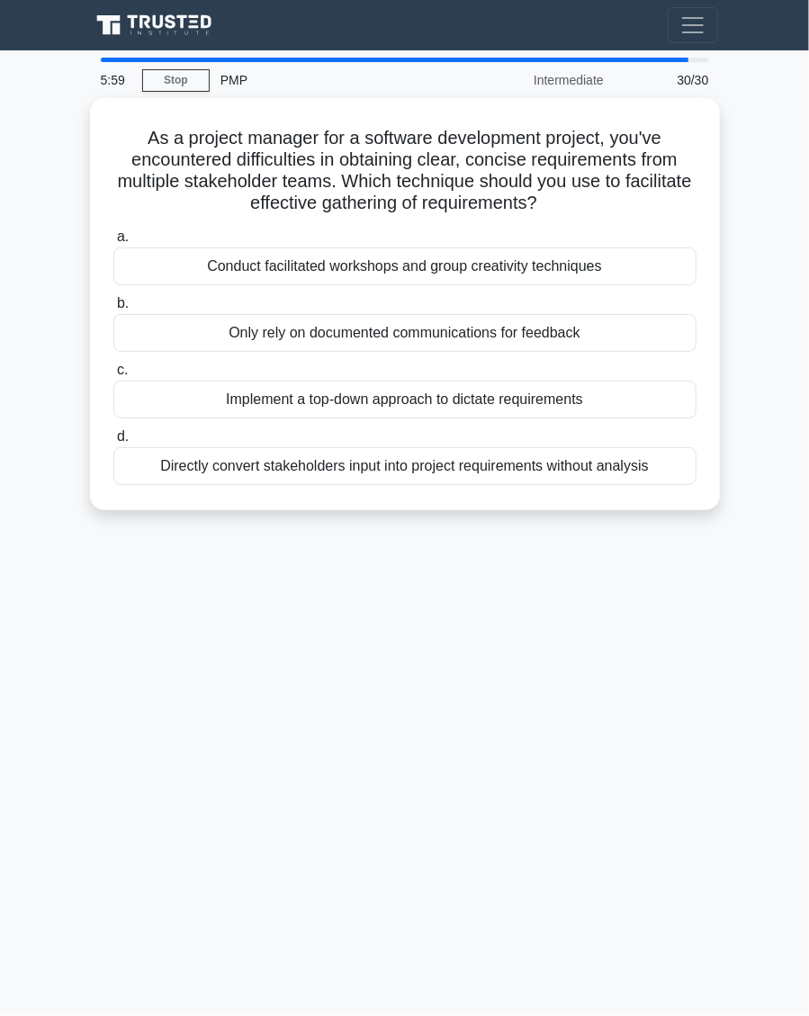
click at [550, 396] on div "Implement a top-down approach to dictate requirements" at bounding box center [404, 400] width 583 height 38
click at [113, 376] on input "c. Implement a top-down approach to dictate requirements" at bounding box center [113, 371] width 0 height 12
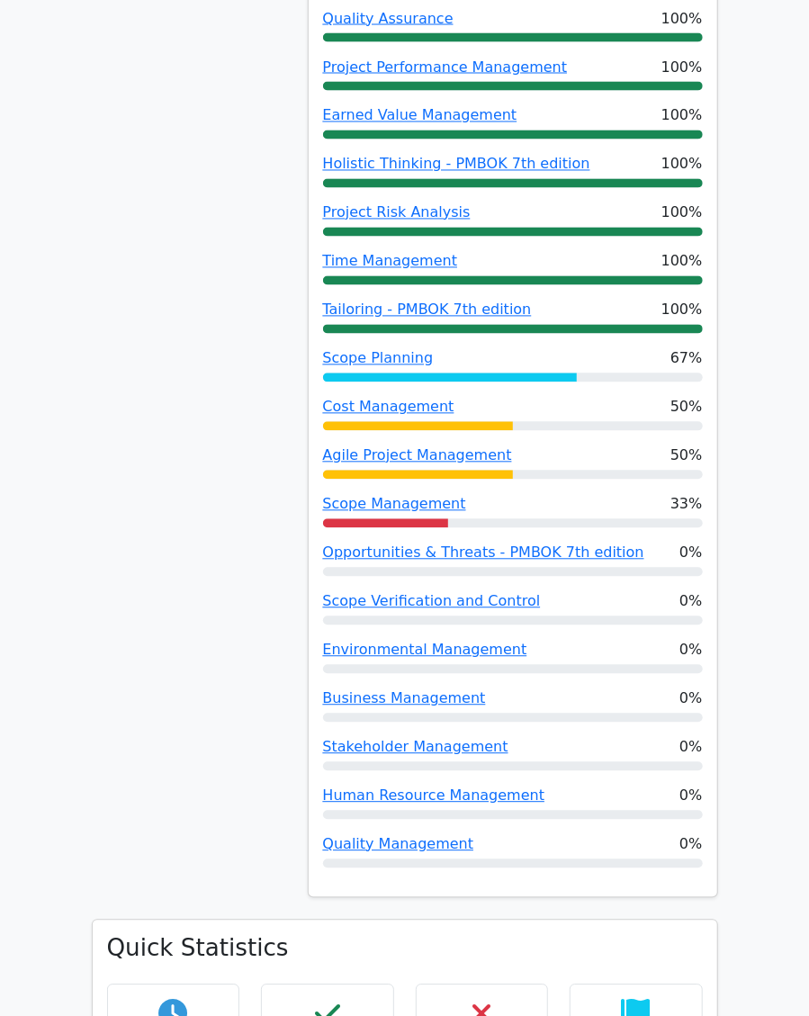
scroll to position [1084, 0]
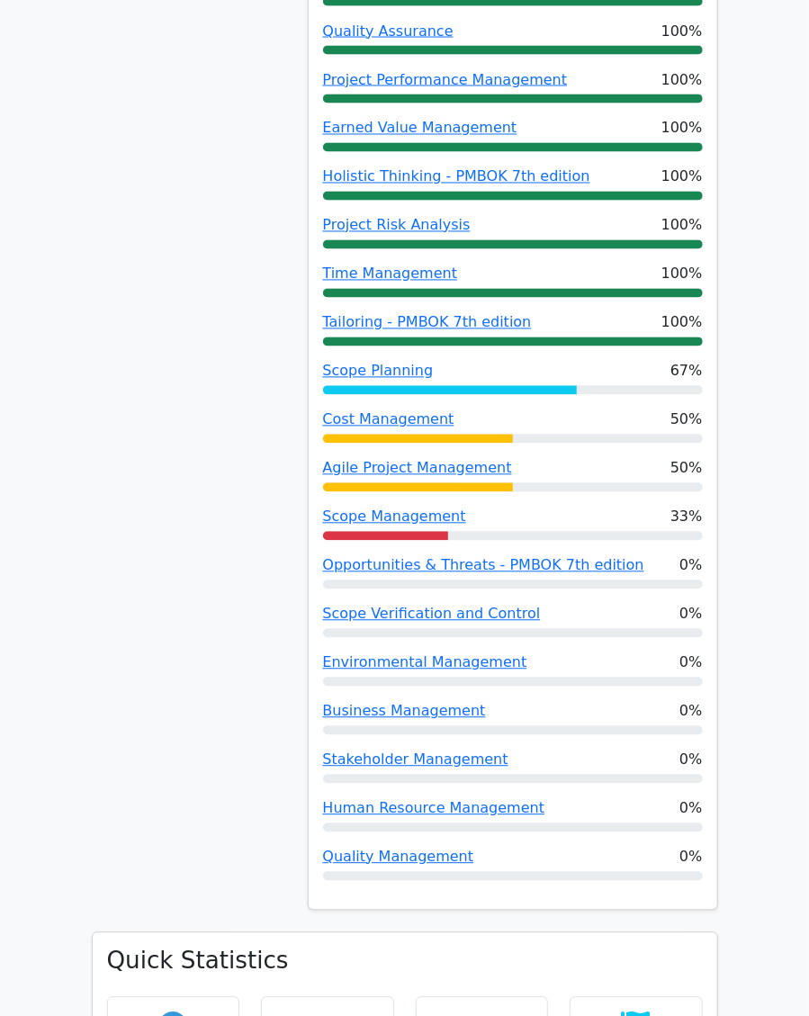
click at [461, 460] on link "Agile Project Management" at bounding box center [417, 468] width 189 height 17
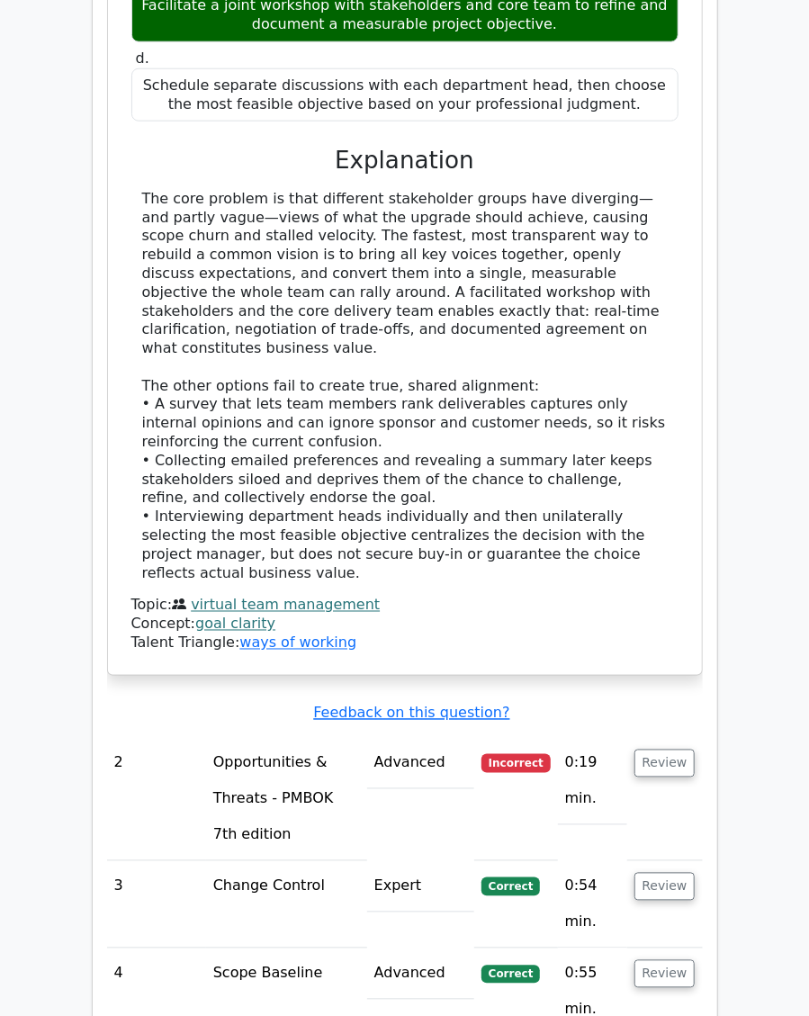
scroll to position [2923, 0]
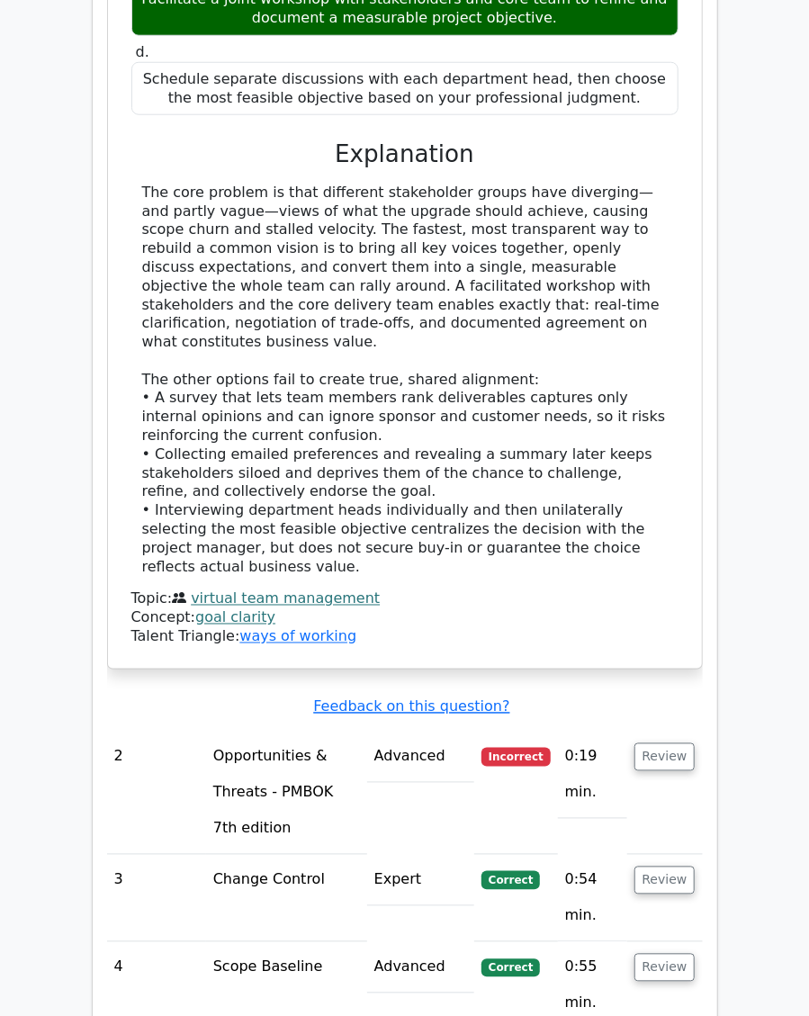
click at [694, 743] on button "Review" at bounding box center [665, 757] width 61 height 28
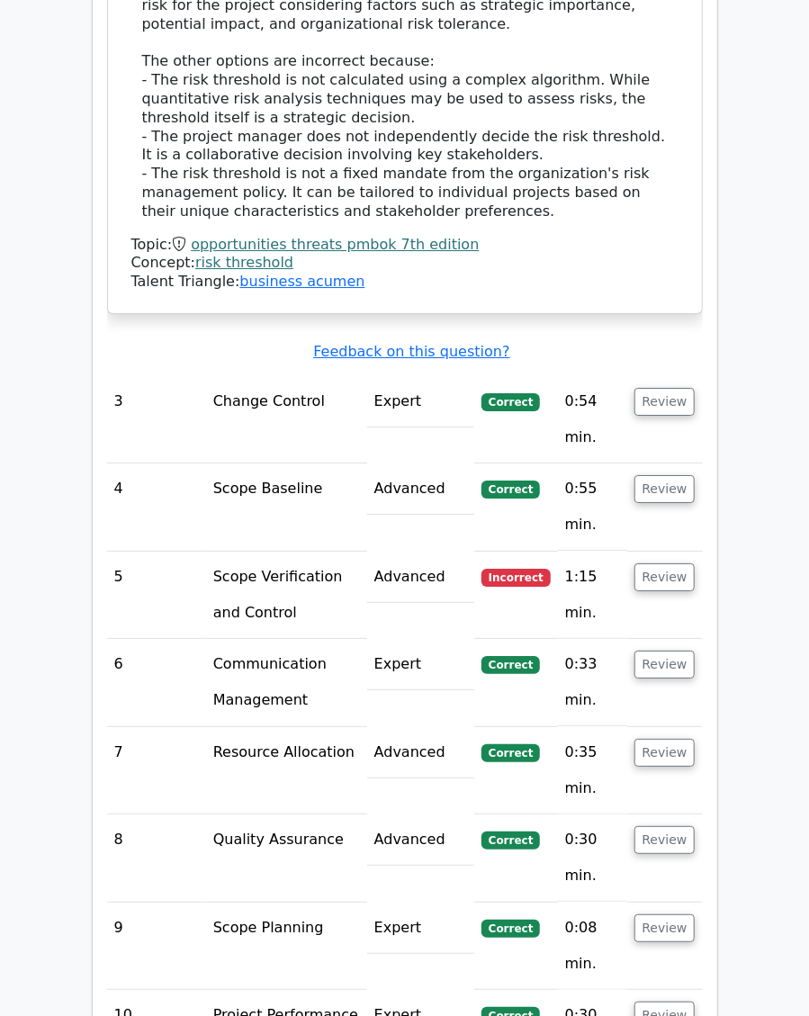
scroll to position [4282, 0]
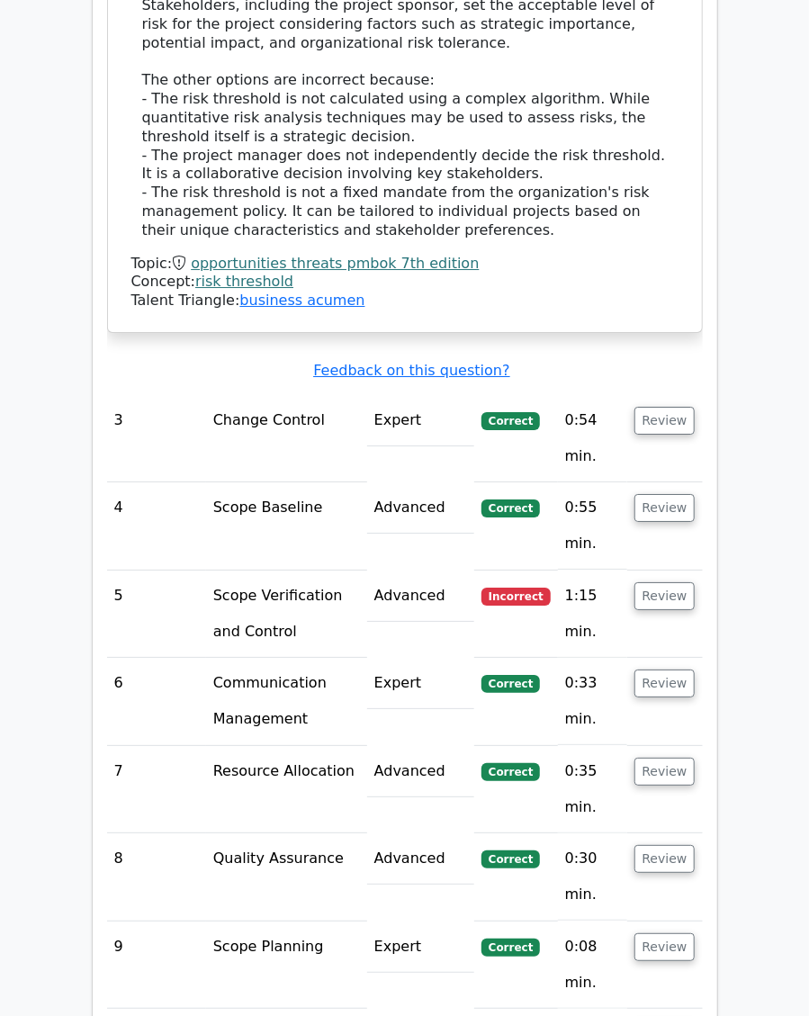
click at [672, 582] on button "Review" at bounding box center [665, 596] width 61 height 28
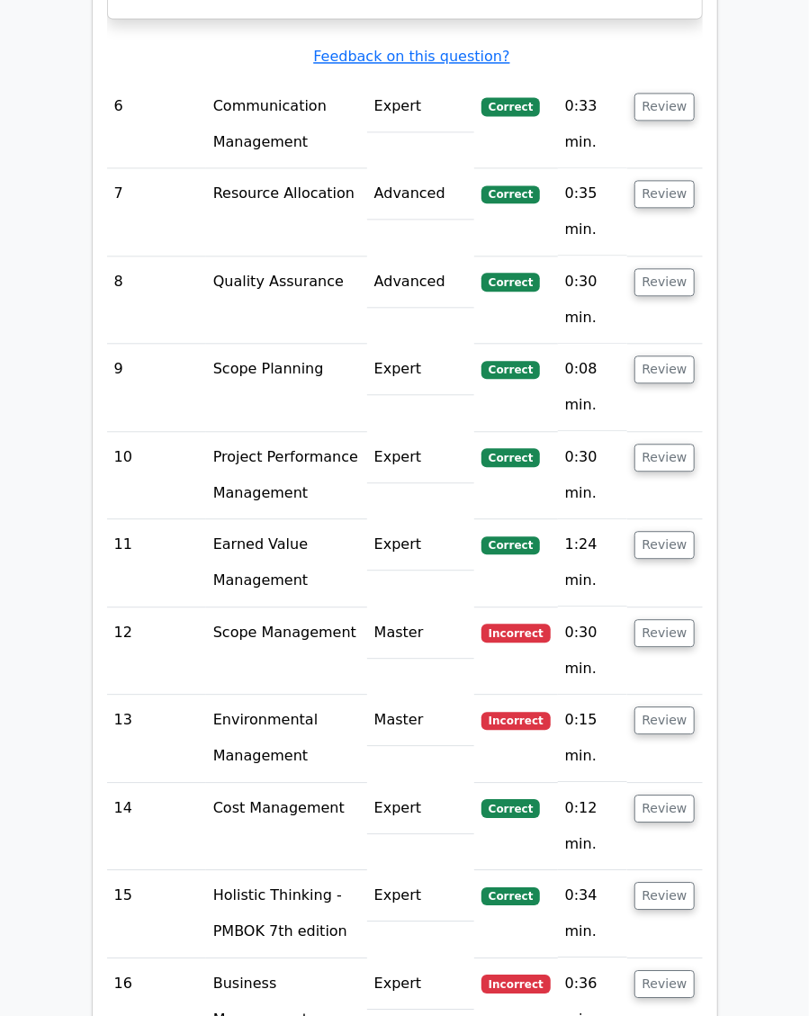
scroll to position [5940, 0]
click at [682, 620] on button "Review" at bounding box center [665, 634] width 61 height 28
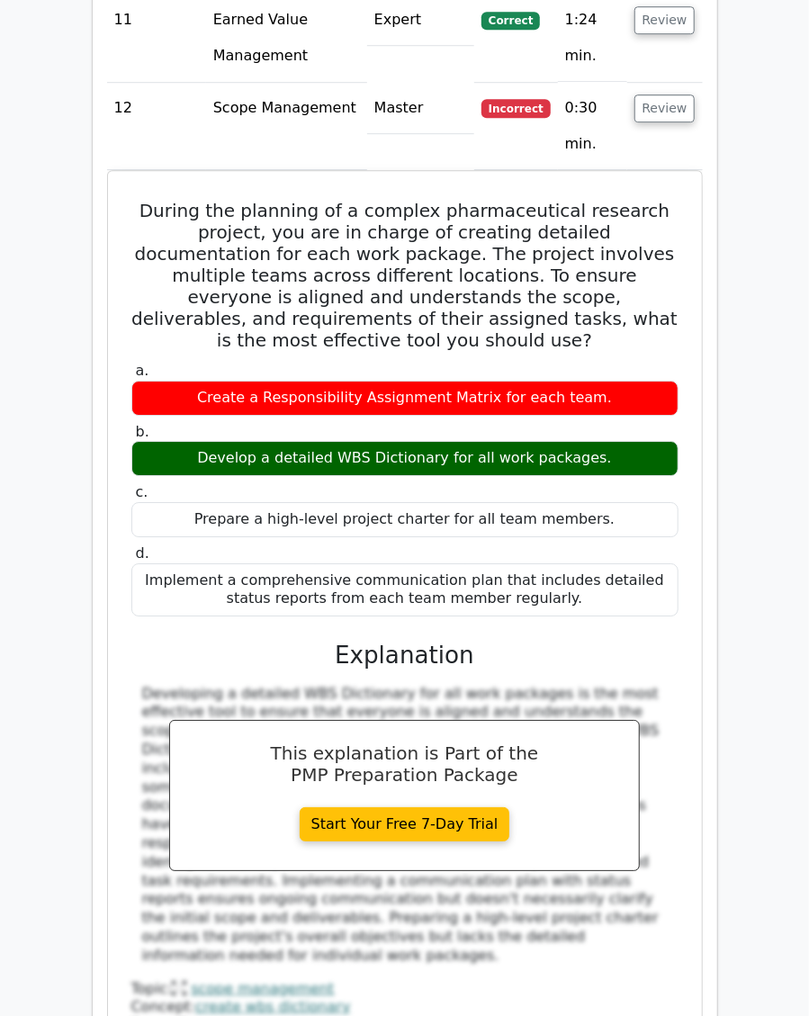
scroll to position [6484, 0]
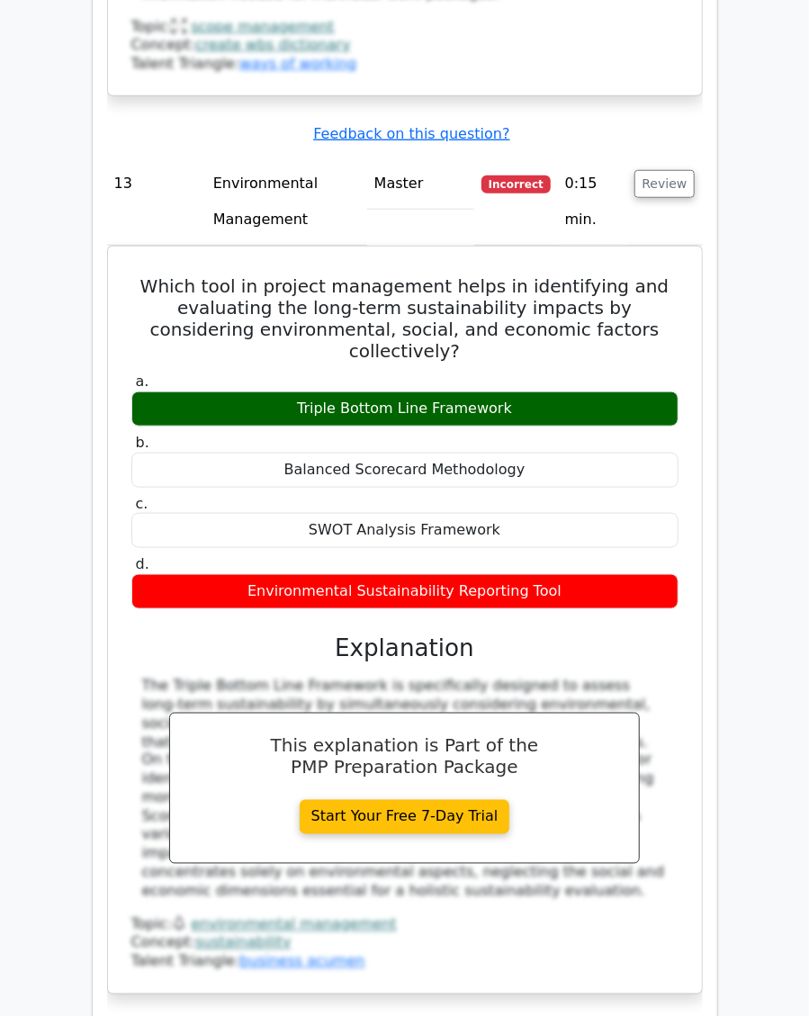
scroll to position [7459, 0]
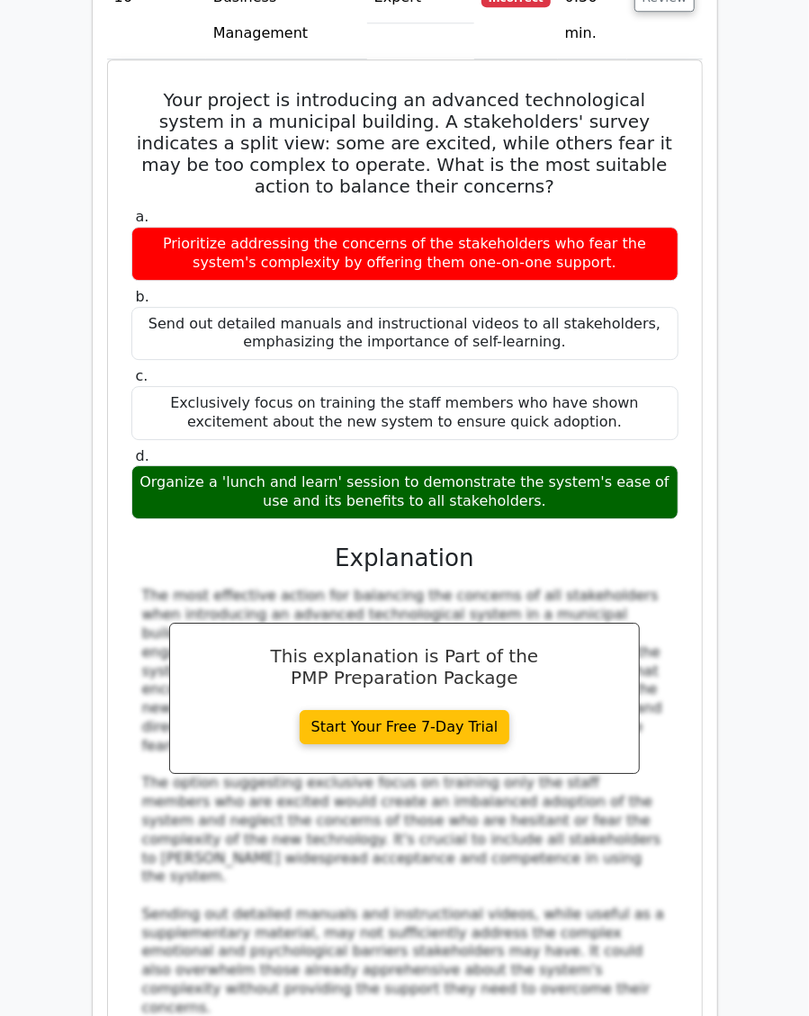
scroll to position [8689, 0]
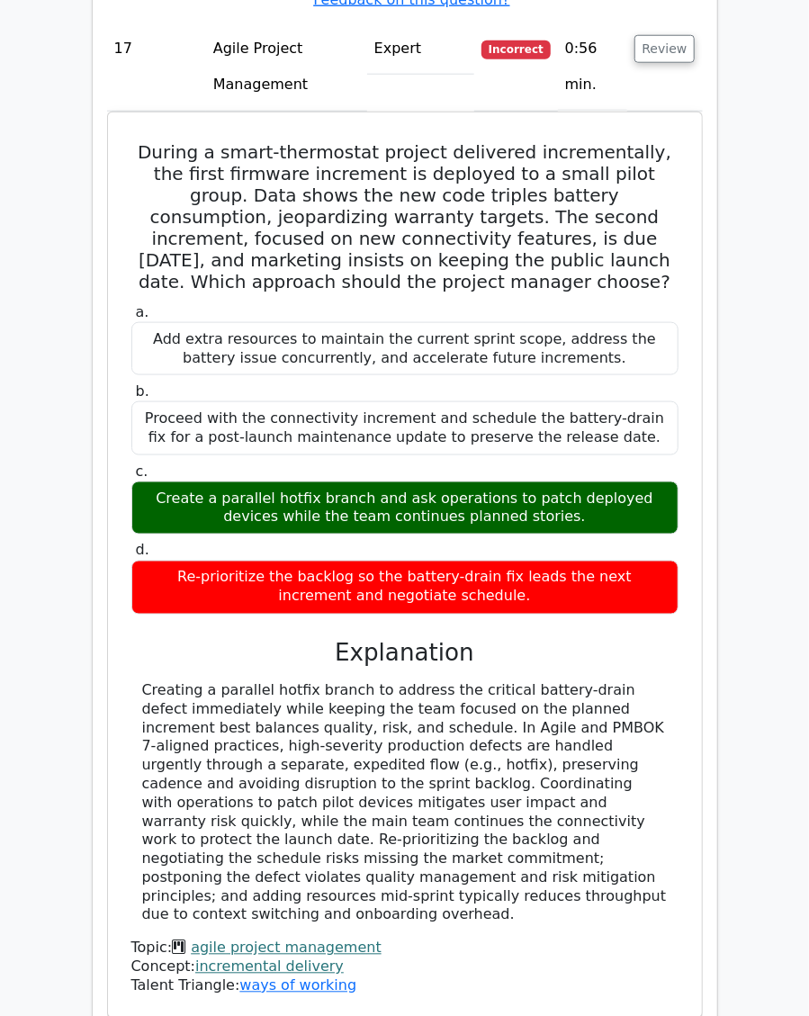
scroll to position [9984, 0]
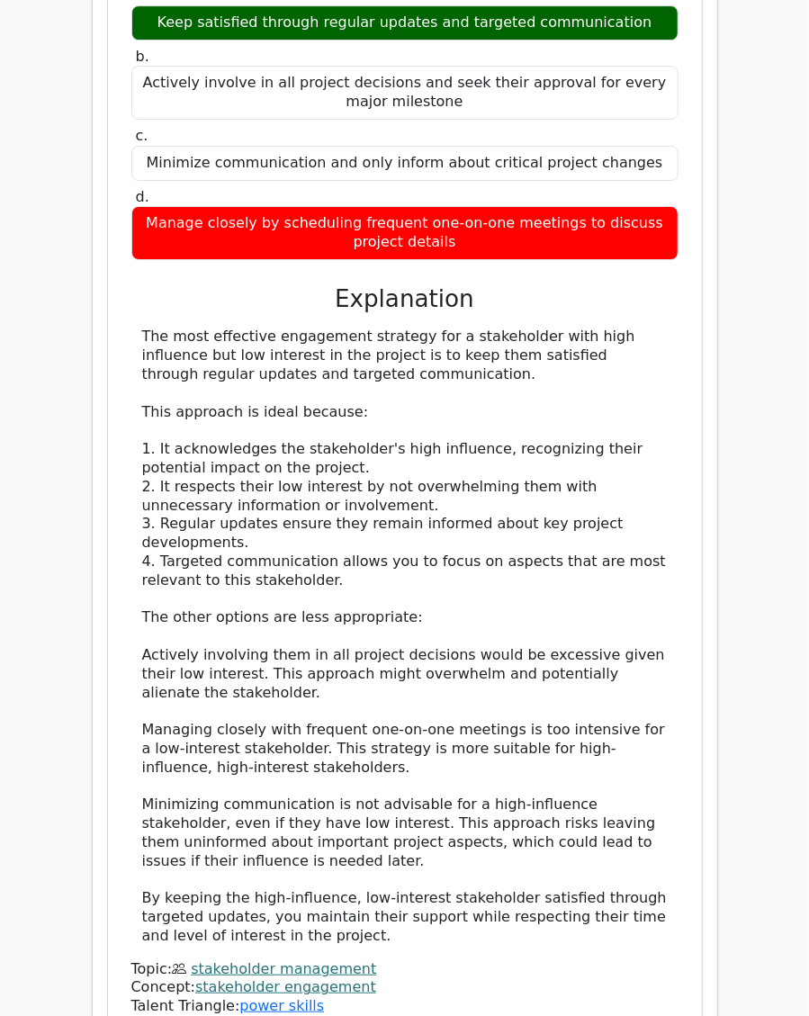
scroll to position [11487, 0]
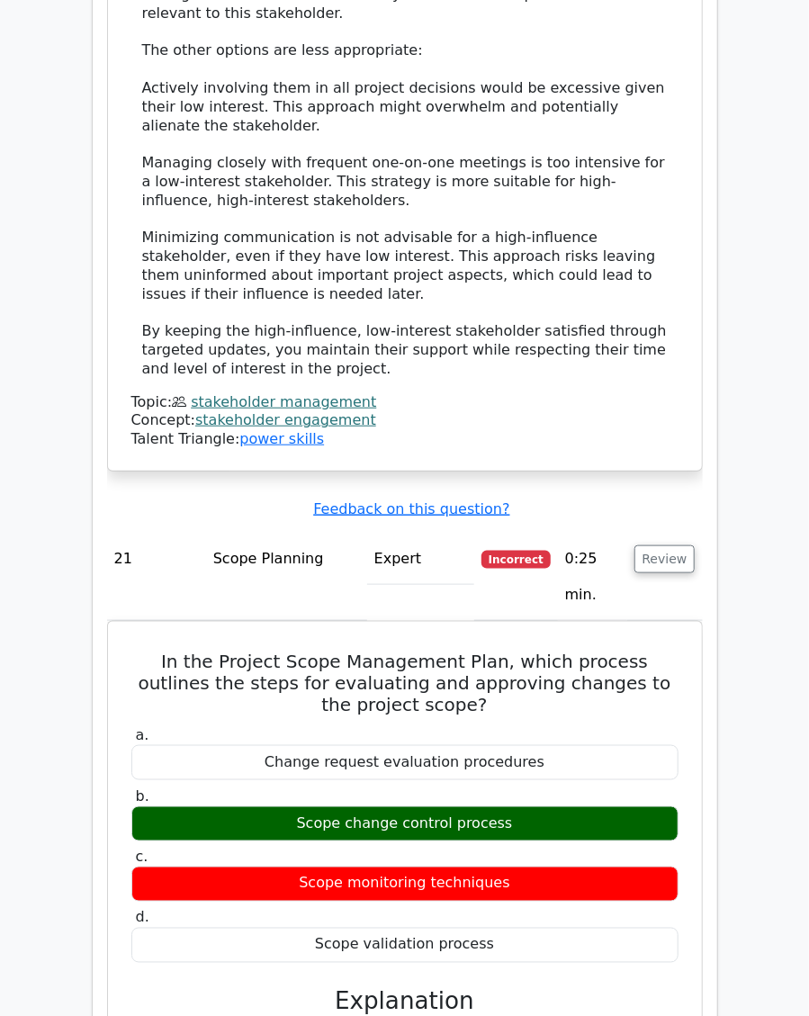
scroll to position [12020, 0]
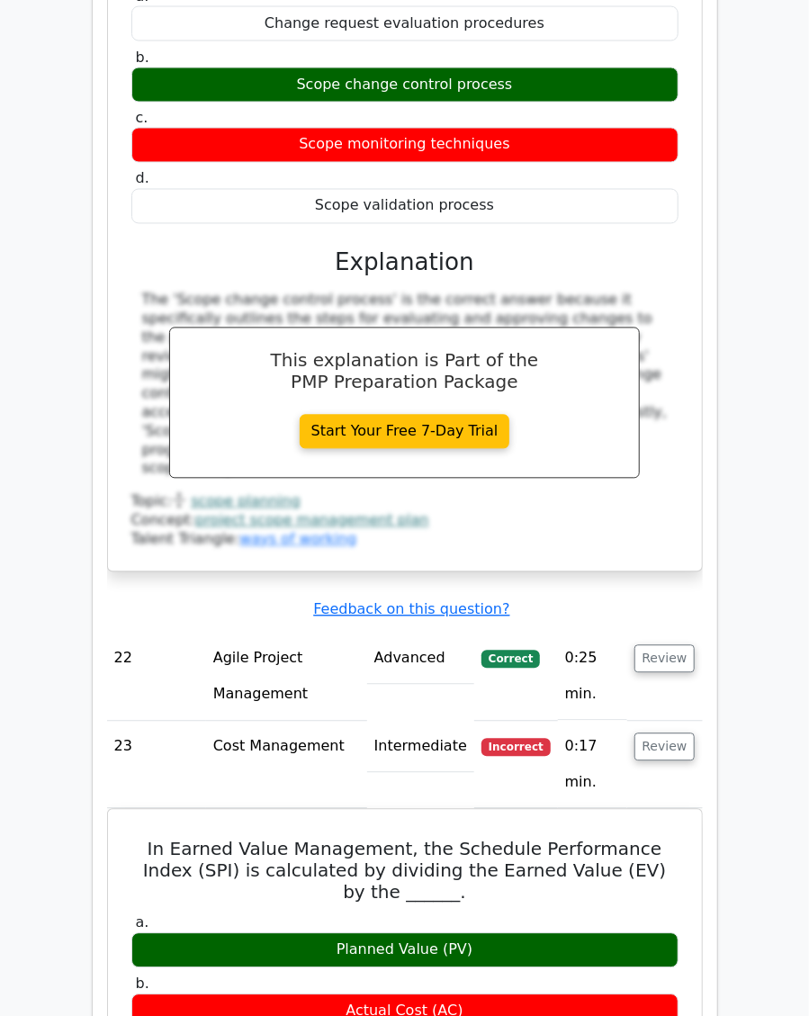
scroll to position [12759, 0]
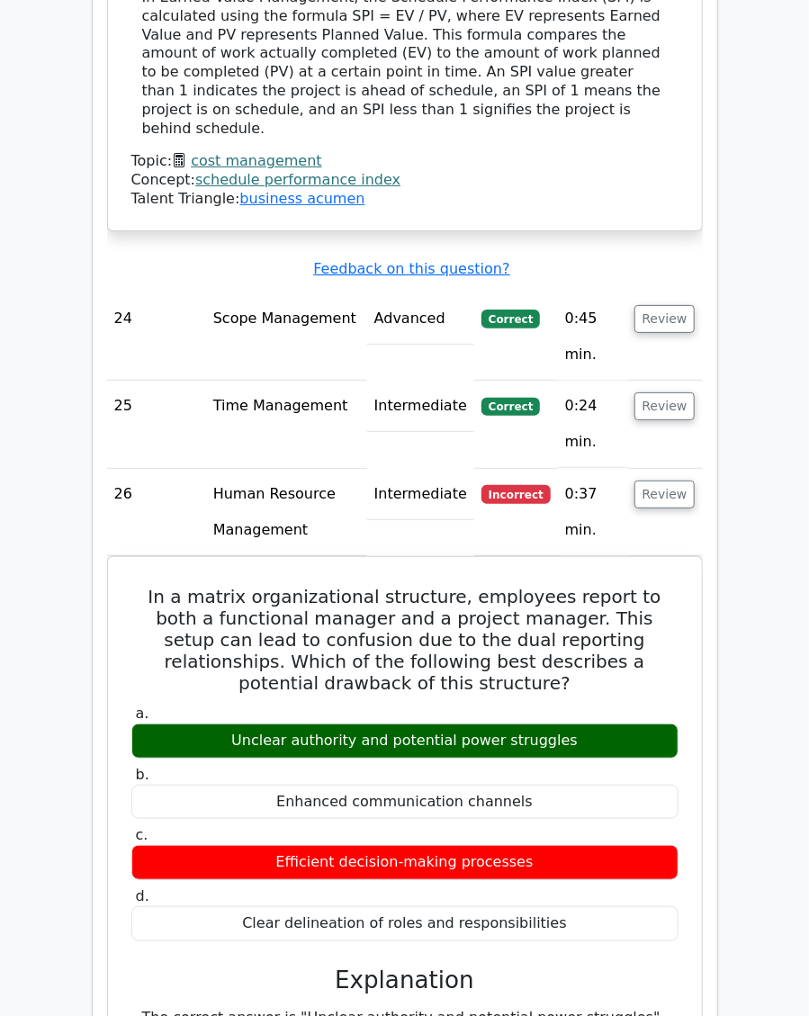
scroll to position [14004, 0]
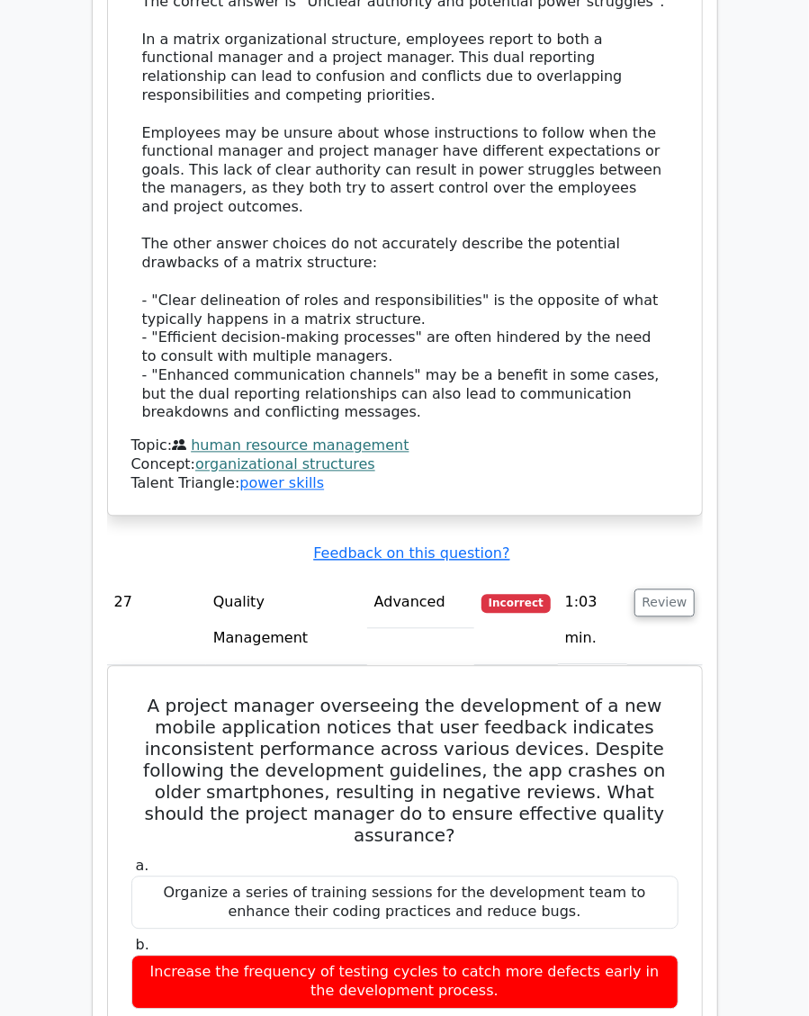
scroll to position [15010, 0]
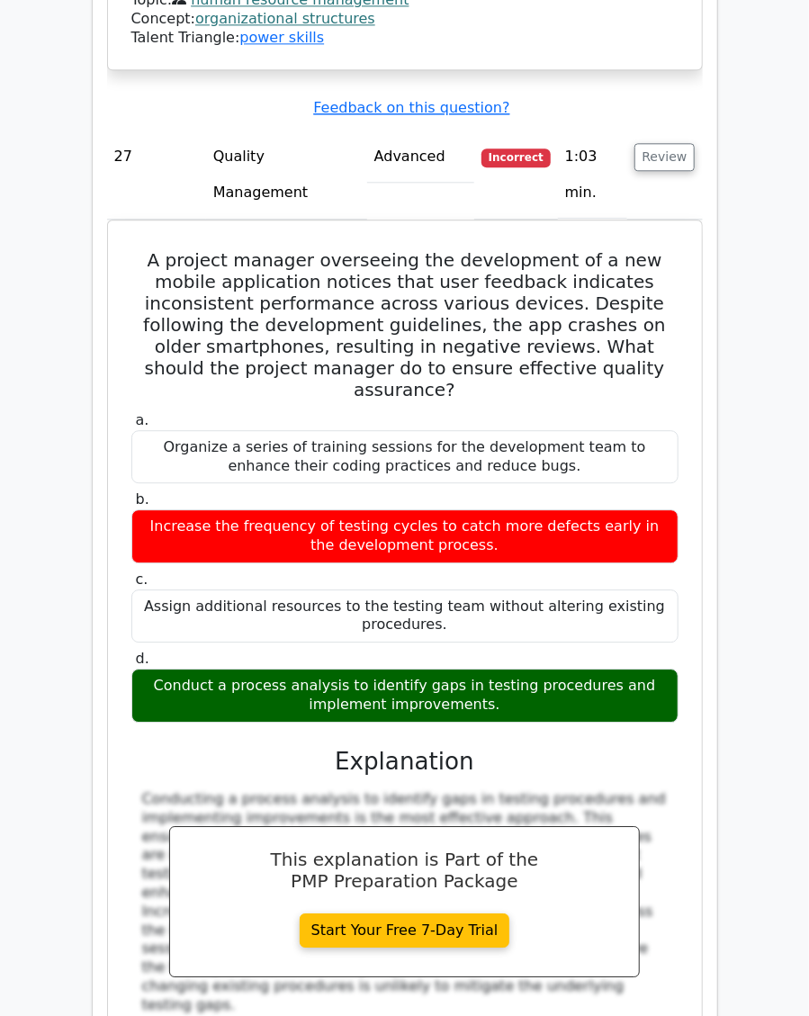
scroll to position [15509, 0]
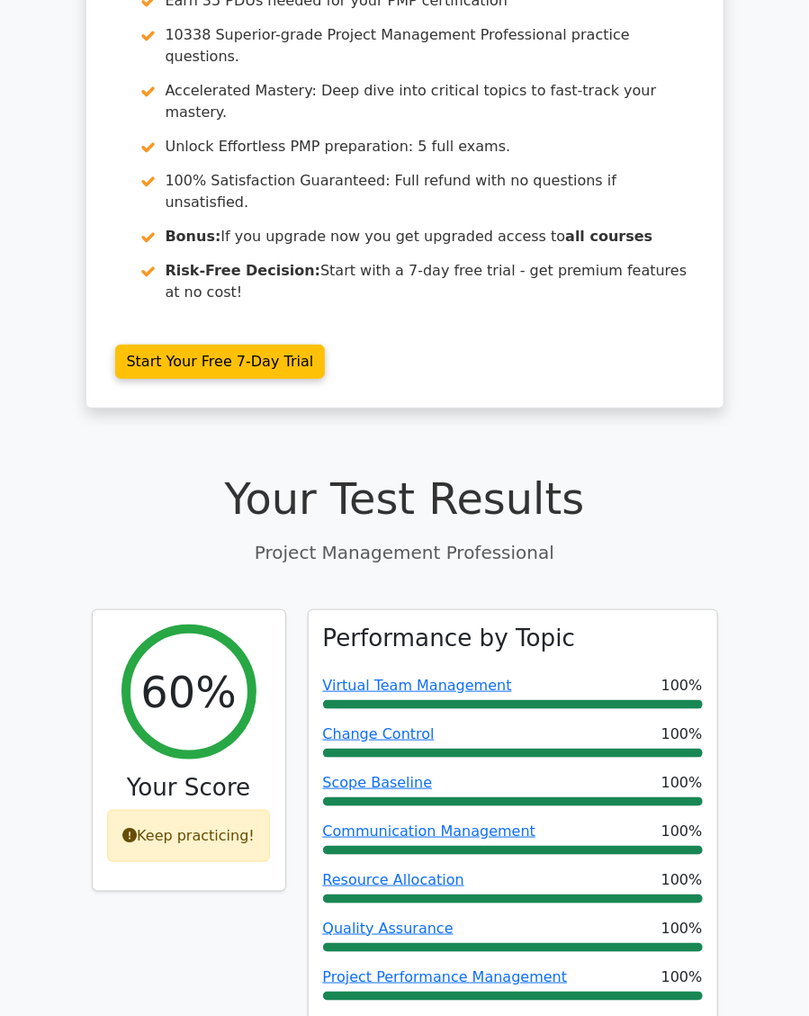
scroll to position [0, 0]
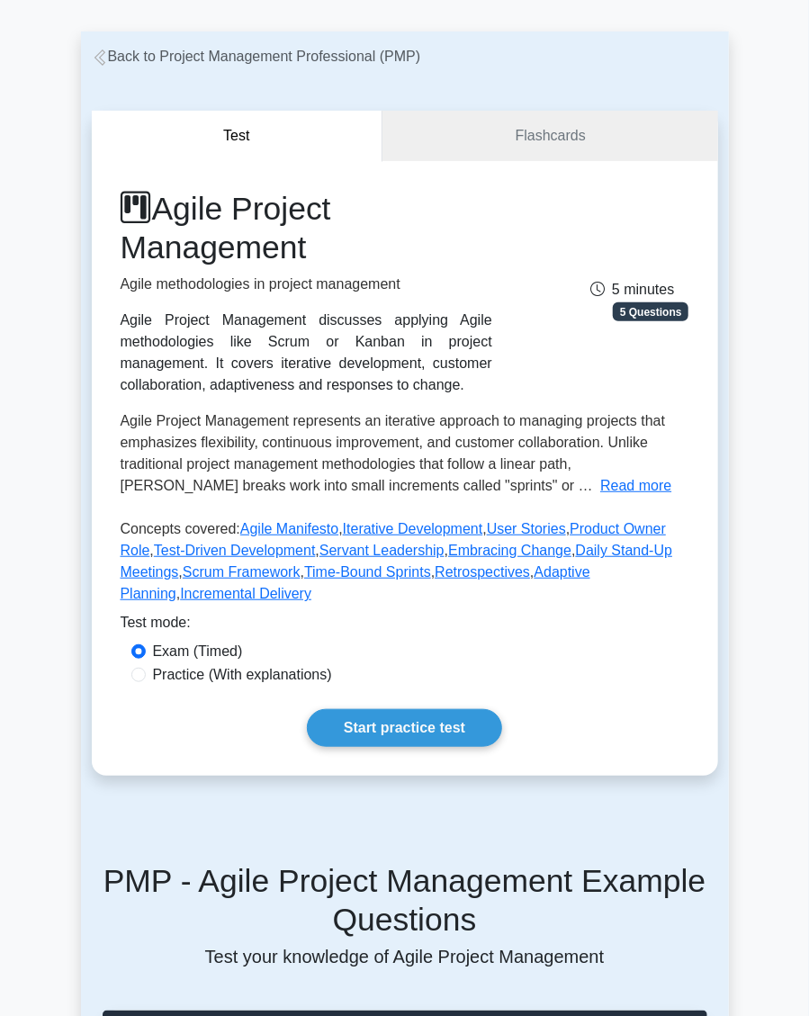
scroll to position [67, 0]
